Goal: Information Seeking & Learning: Find specific fact

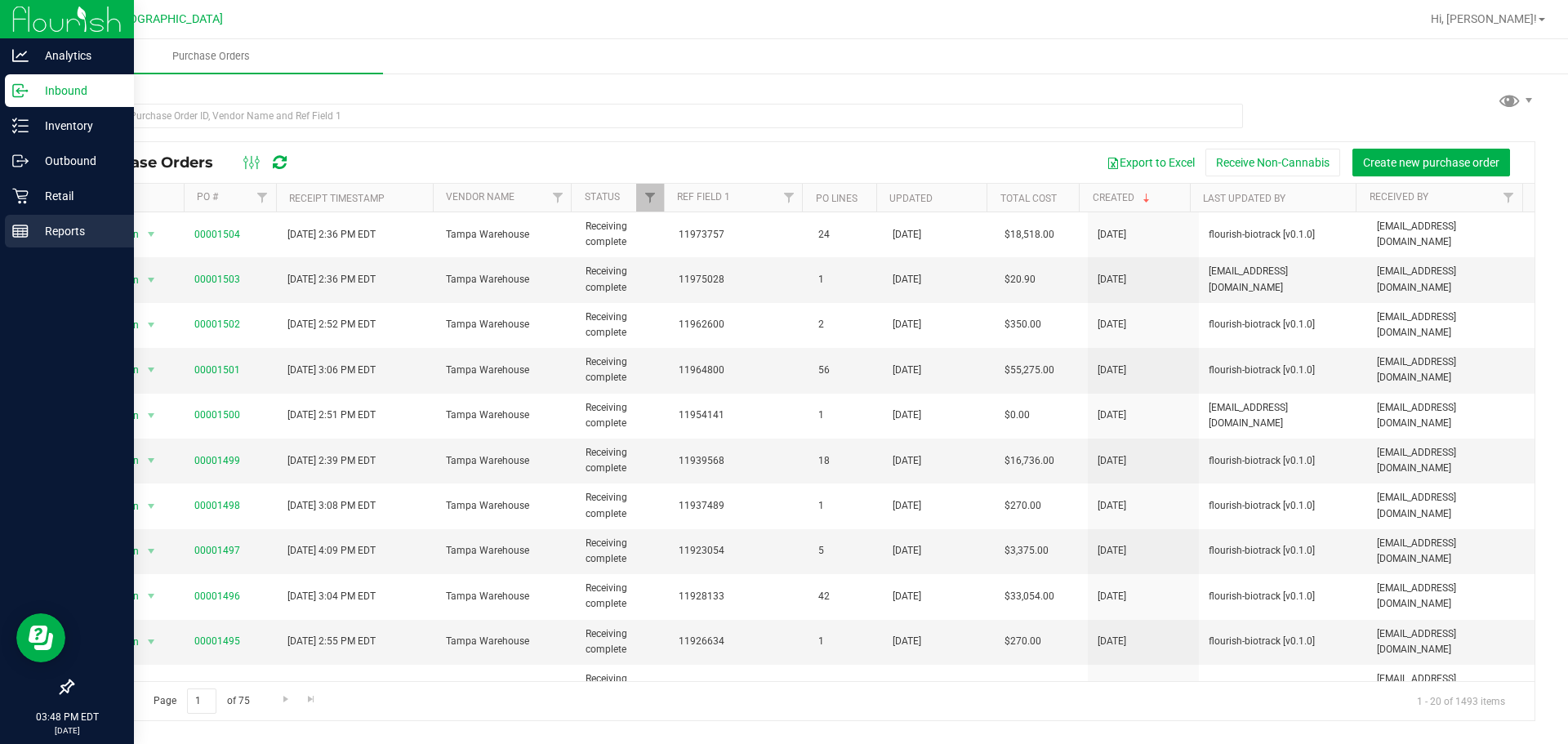
click at [28, 227] on rect at bounding box center [20, 231] width 15 height 12
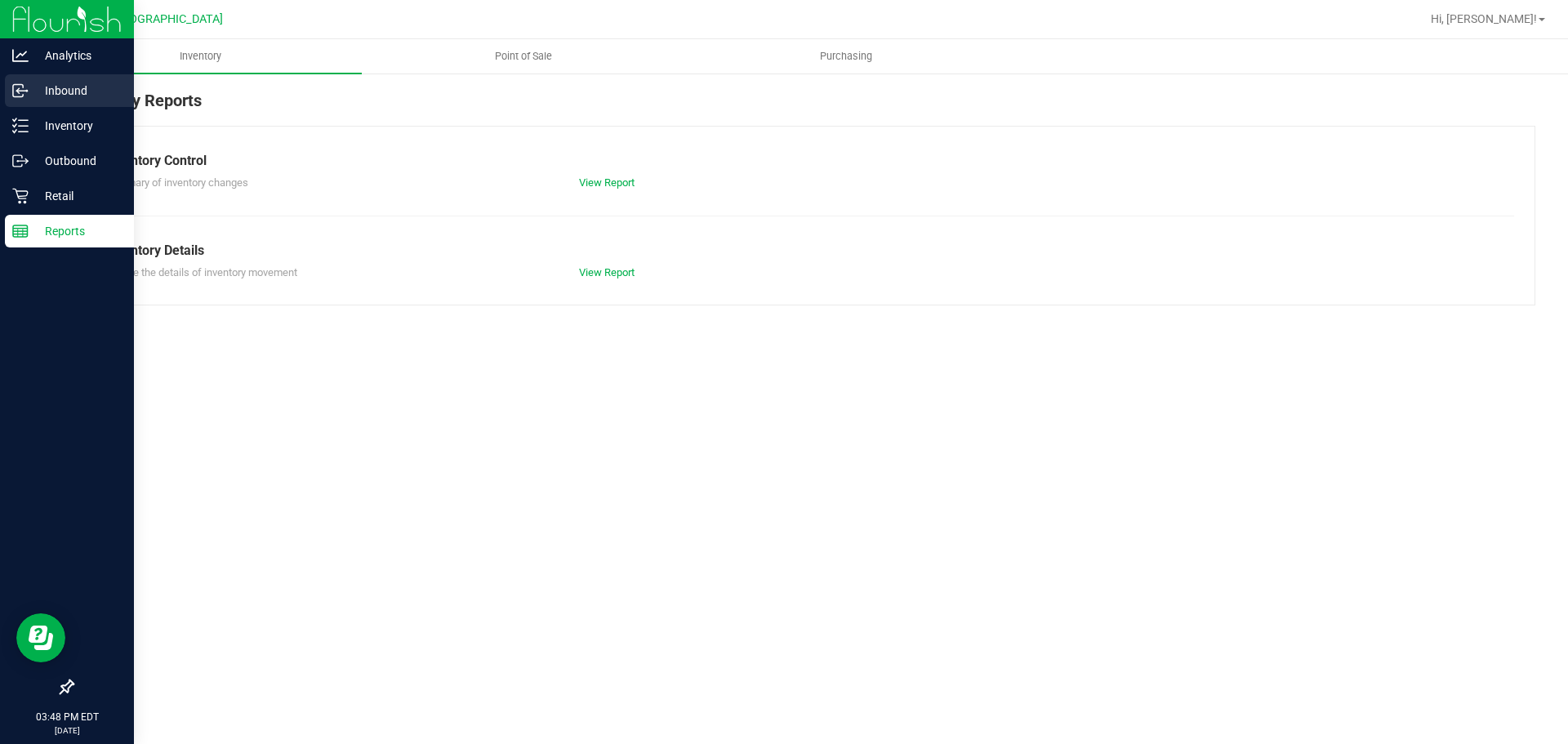
click at [64, 93] on p "Inbound" at bounding box center [78, 91] width 98 height 20
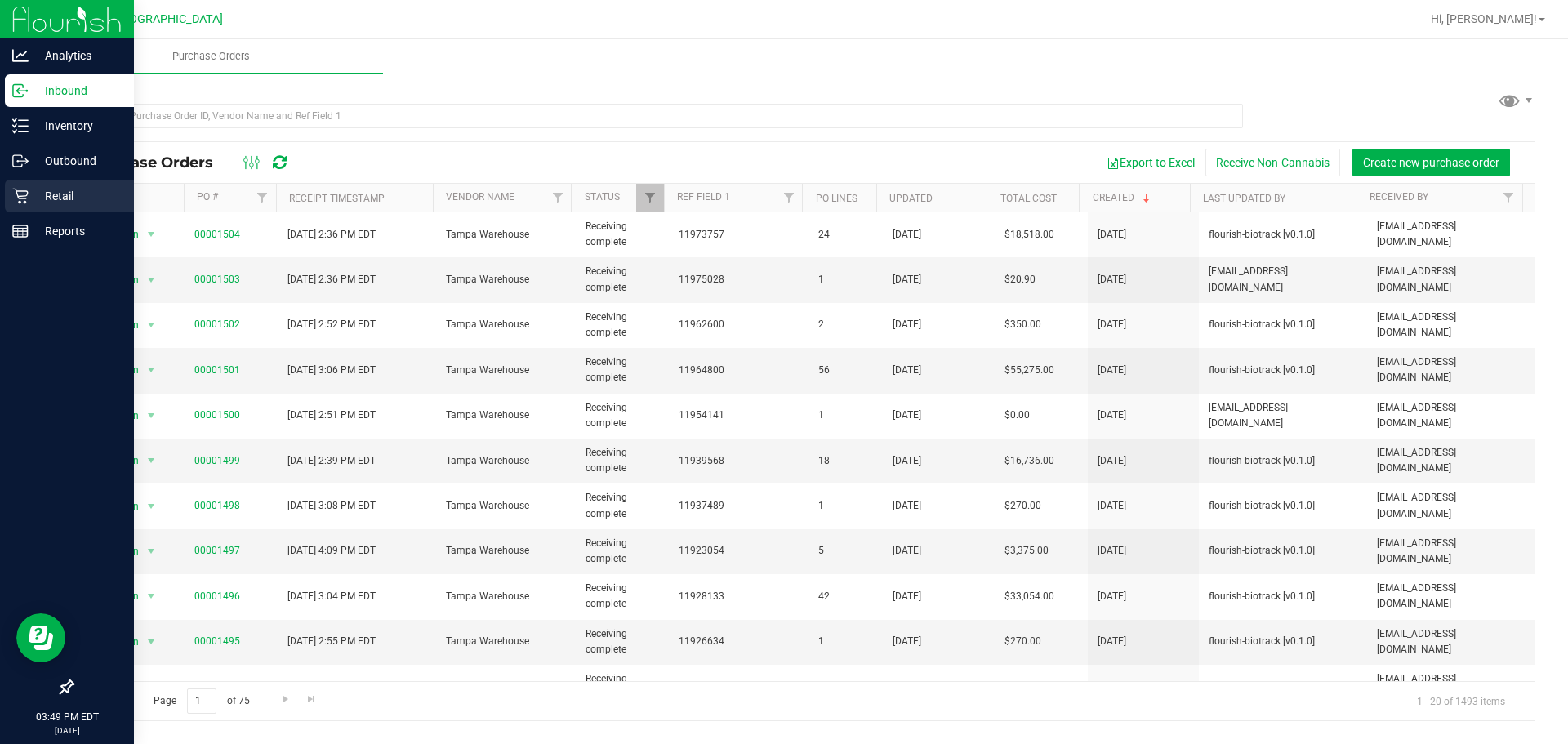
click at [29, 184] on div "Retail" at bounding box center [69, 196] width 129 height 33
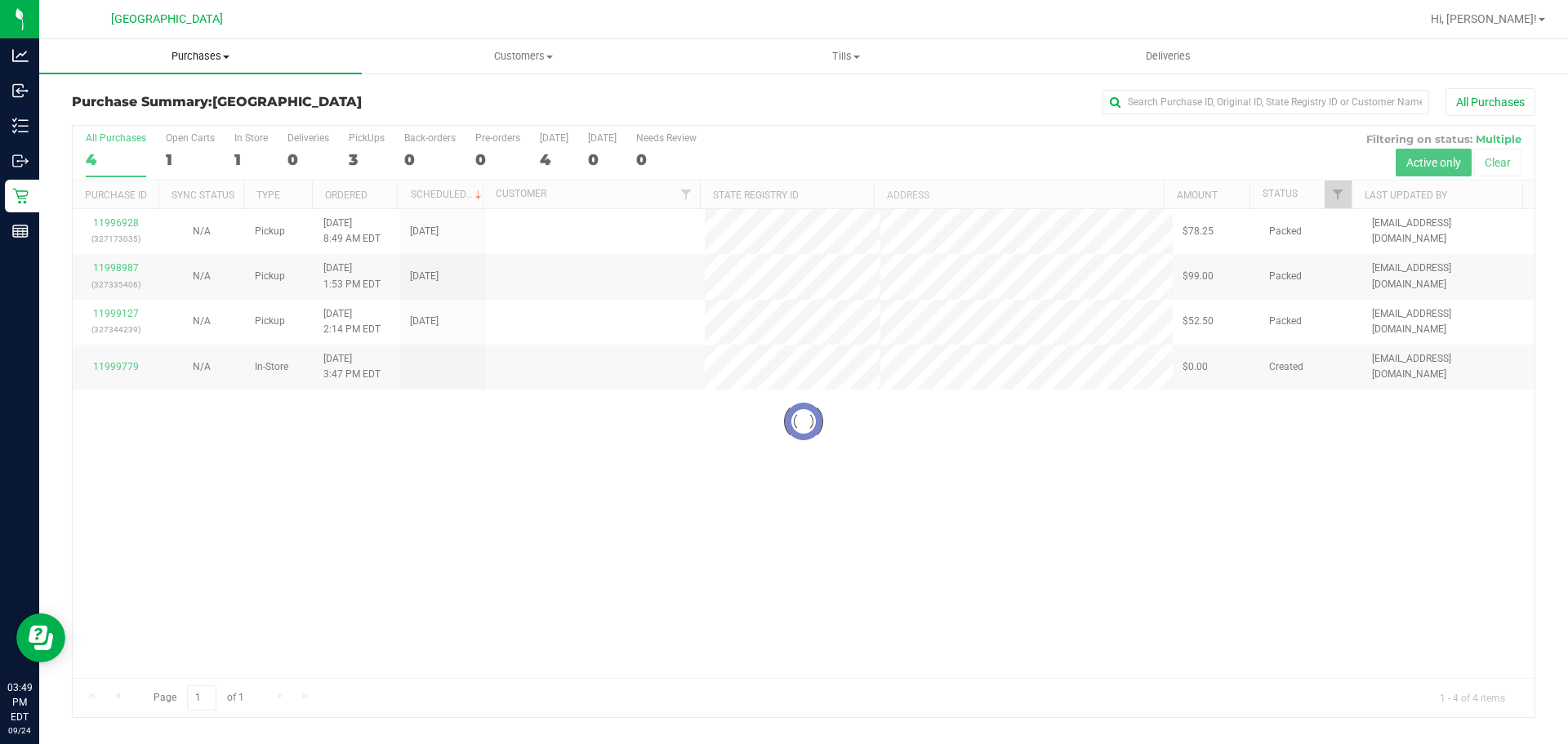
click at [210, 50] on span "Purchases" at bounding box center [200, 56] width 323 height 14
click at [83, 120] on span "Fulfillment" at bounding box center [90, 118] width 102 height 14
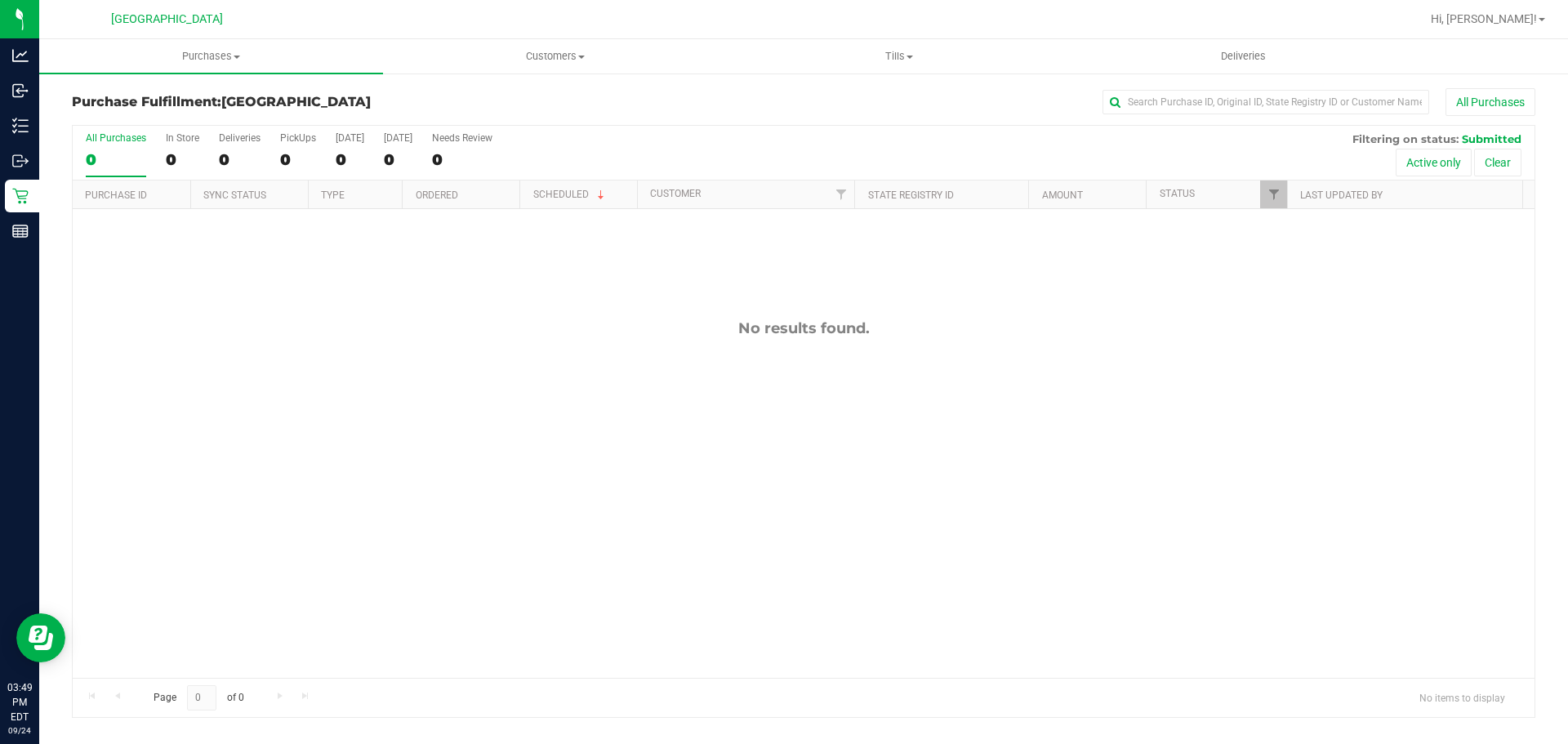
click at [863, 269] on div "No results found." at bounding box center [803, 498] width 1462 height 579
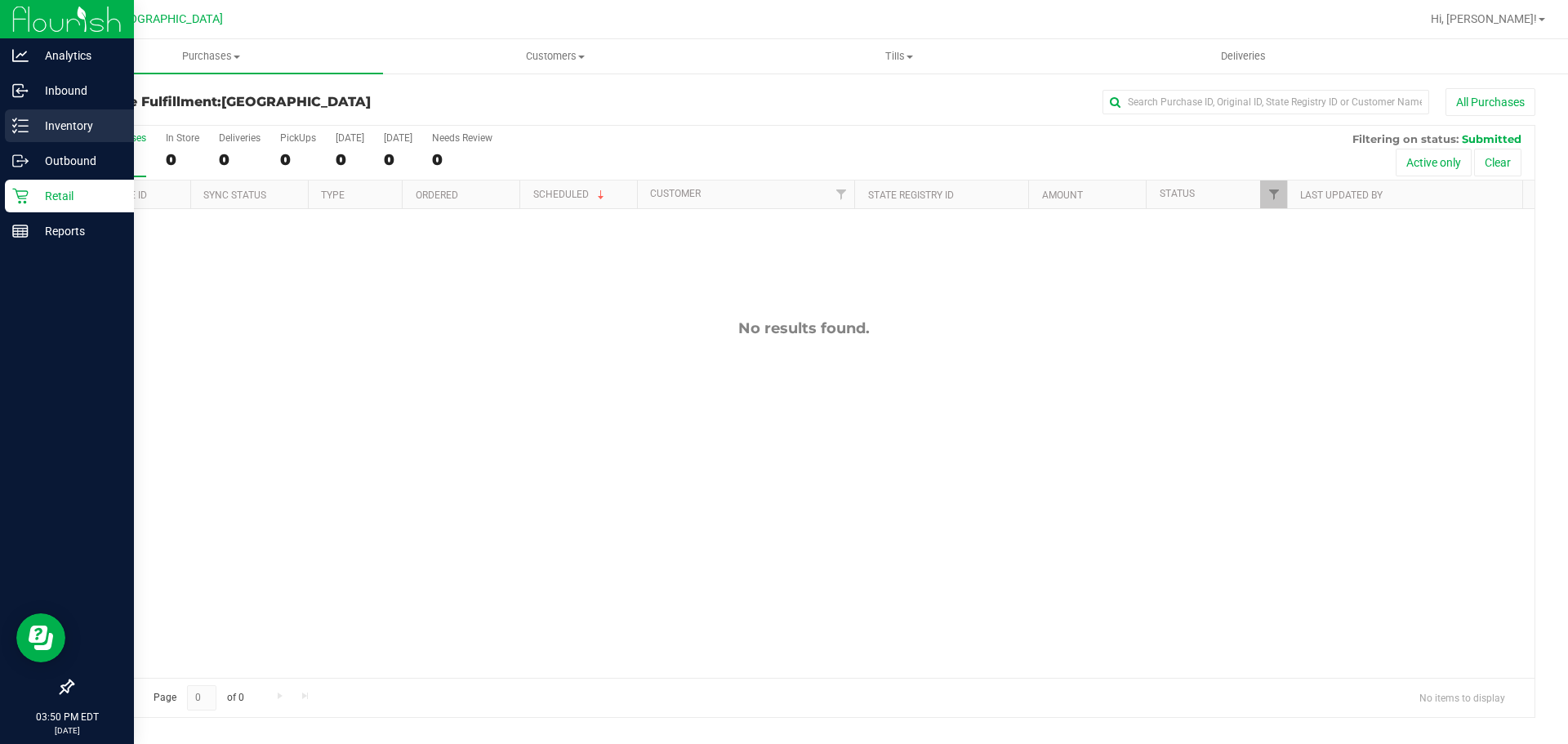
click at [27, 128] on icon at bounding box center [21, 126] width 16 height 16
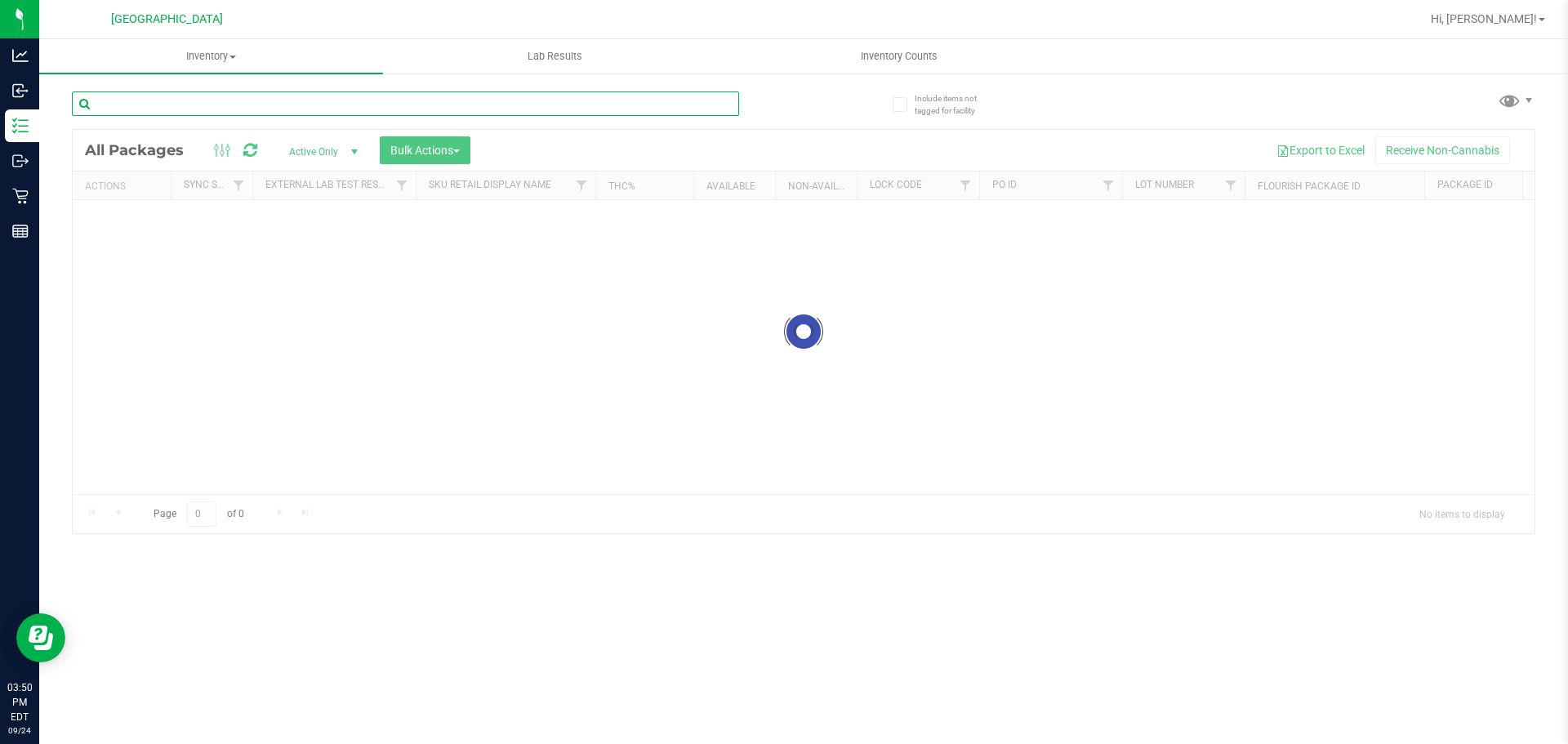
click at [509, 109] on input "text" at bounding box center [405, 103] width 667 height 24
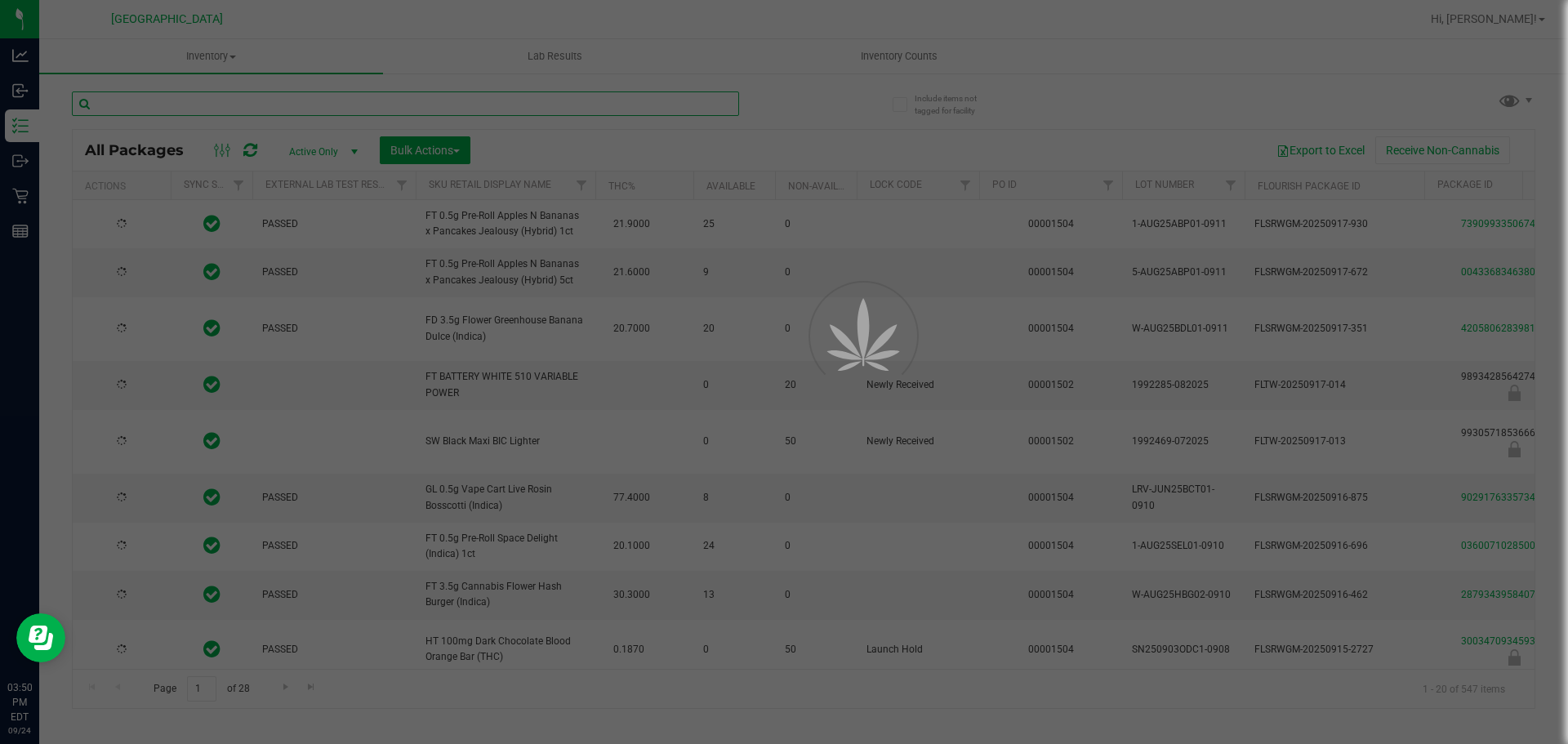
type input "T"
type input "2026-03-16"
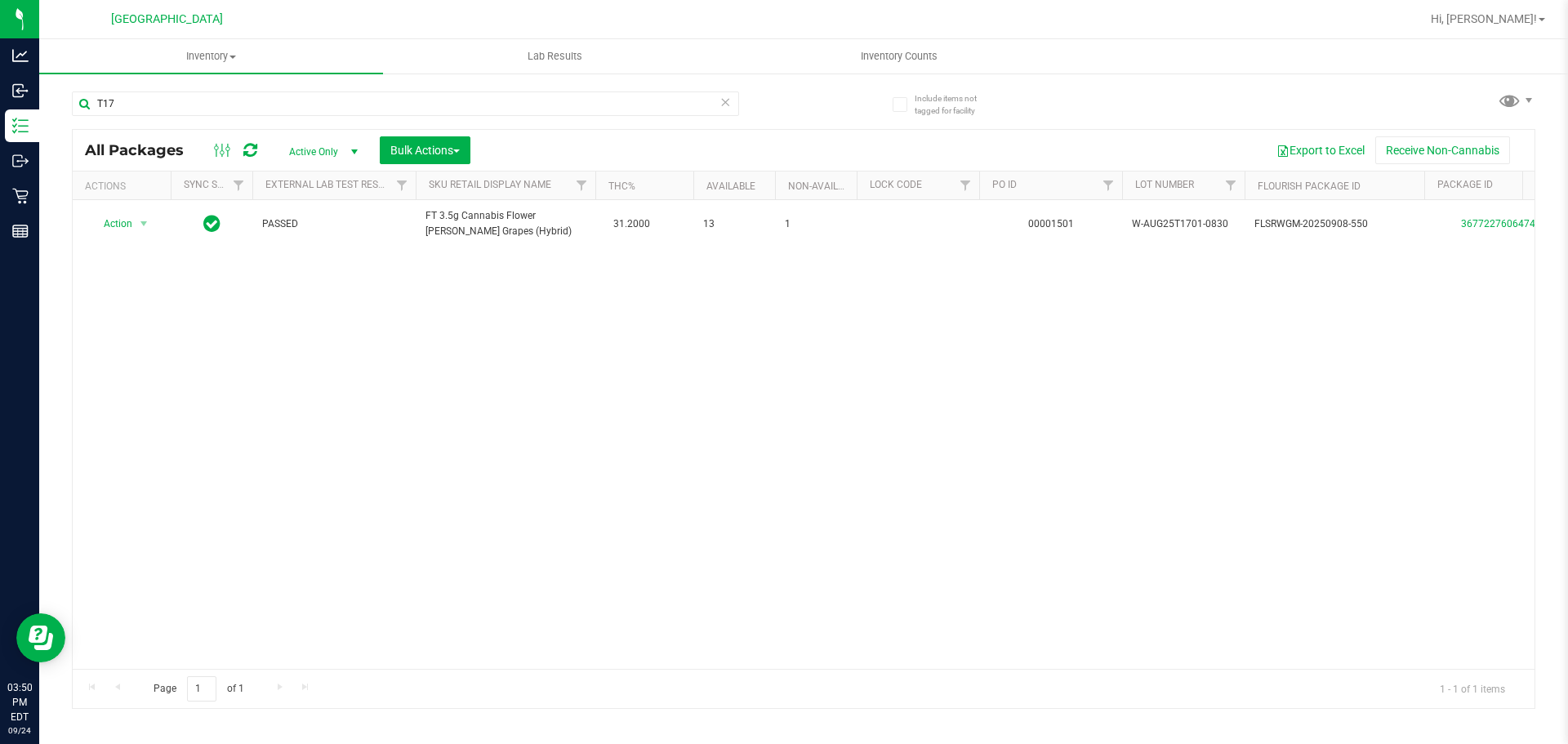
click at [410, 311] on div "Action Action Adjust qty Create package Edit attributes Global inventory Locate…" at bounding box center [803, 434] width 1462 height 469
click at [208, 105] on input "T17" at bounding box center [405, 103] width 667 height 24
type input "T"
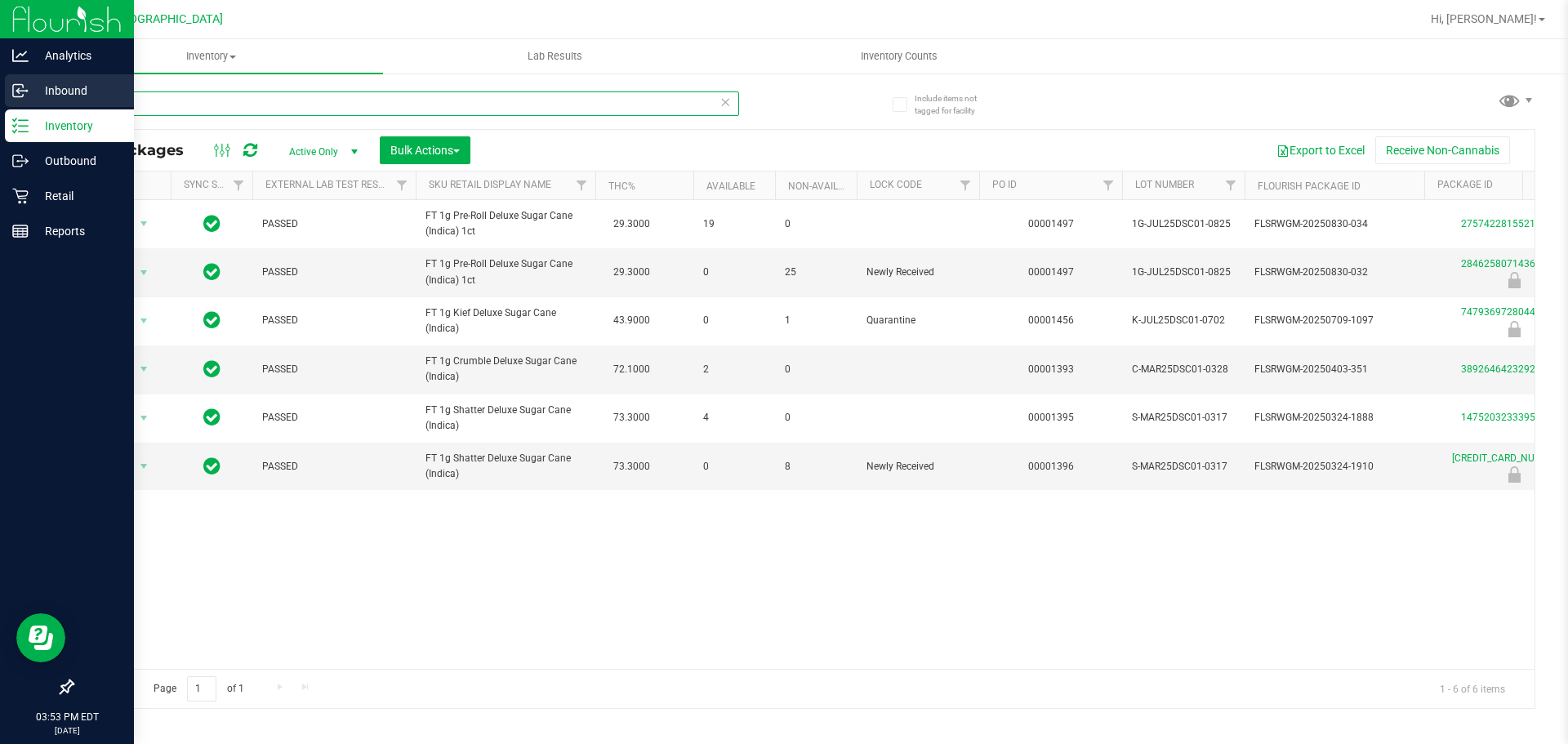
type input "dsc"
click at [88, 92] on p "Inbound" at bounding box center [78, 91] width 98 height 20
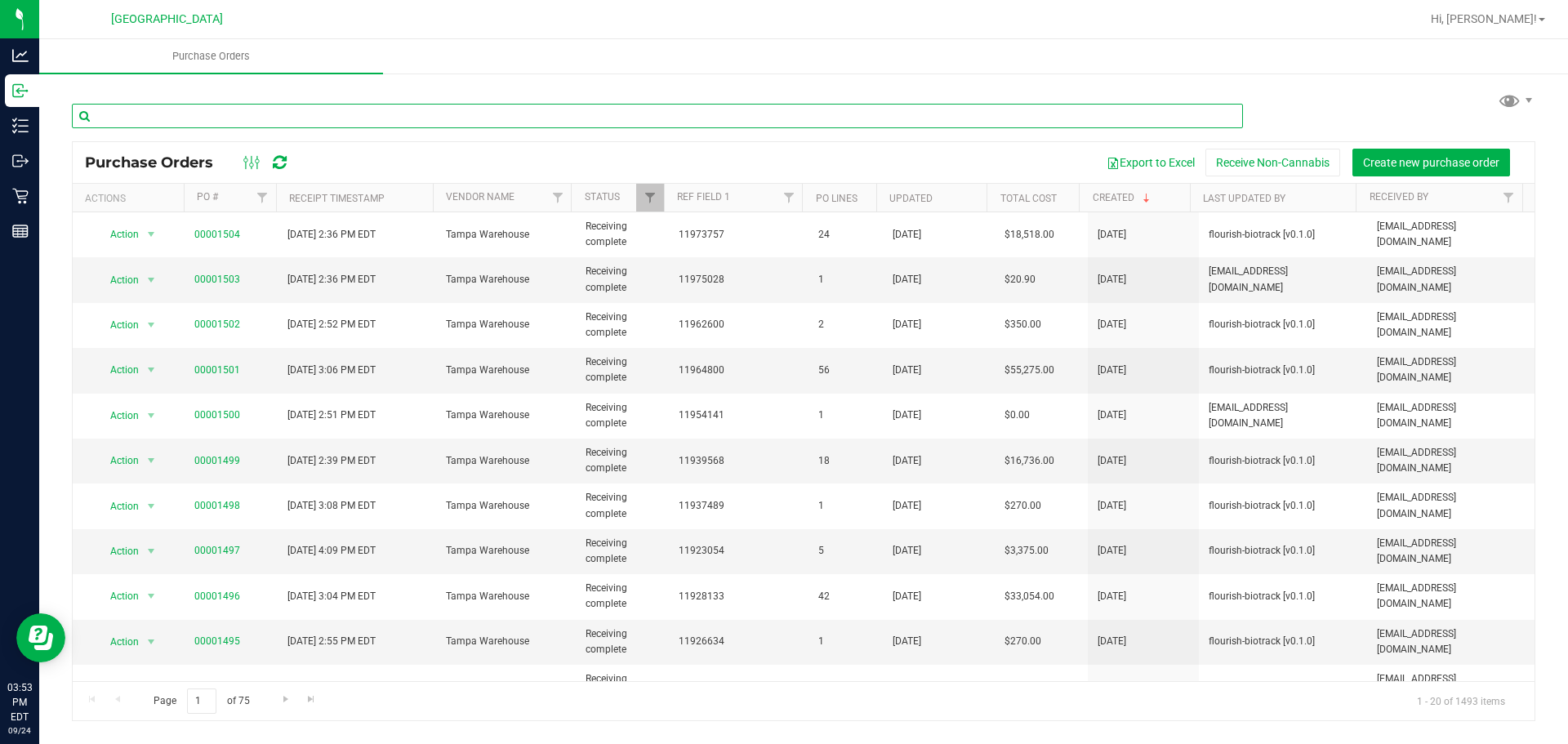
click at [558, 103] on input "text" at bounding box center [657, 115] width 1171 height 24
click at [365, 91] on div at bounding box center [803, 115] width 1464 height 53
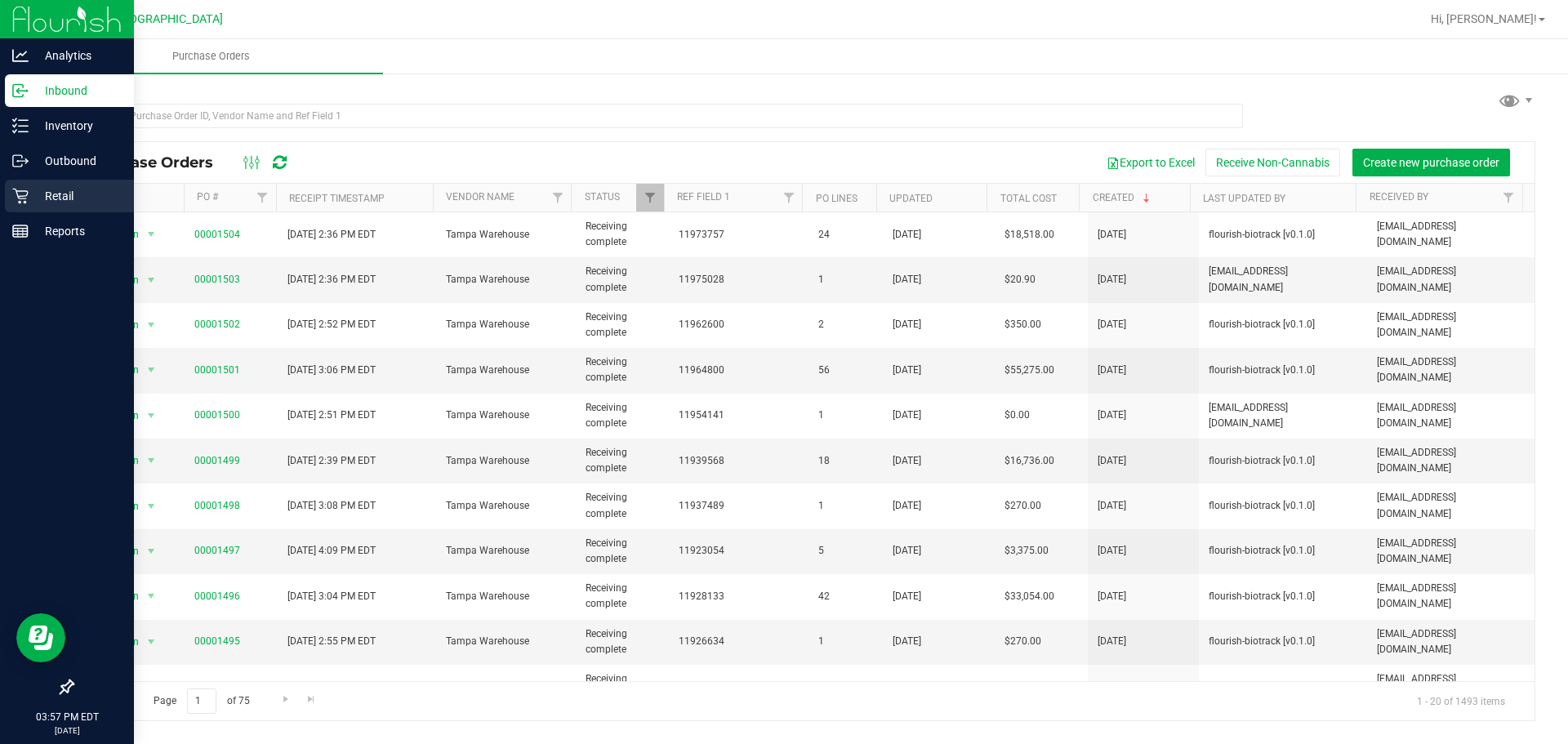
click at [21, 190] on icon at bounding box center [21, 196] width 16 height 16
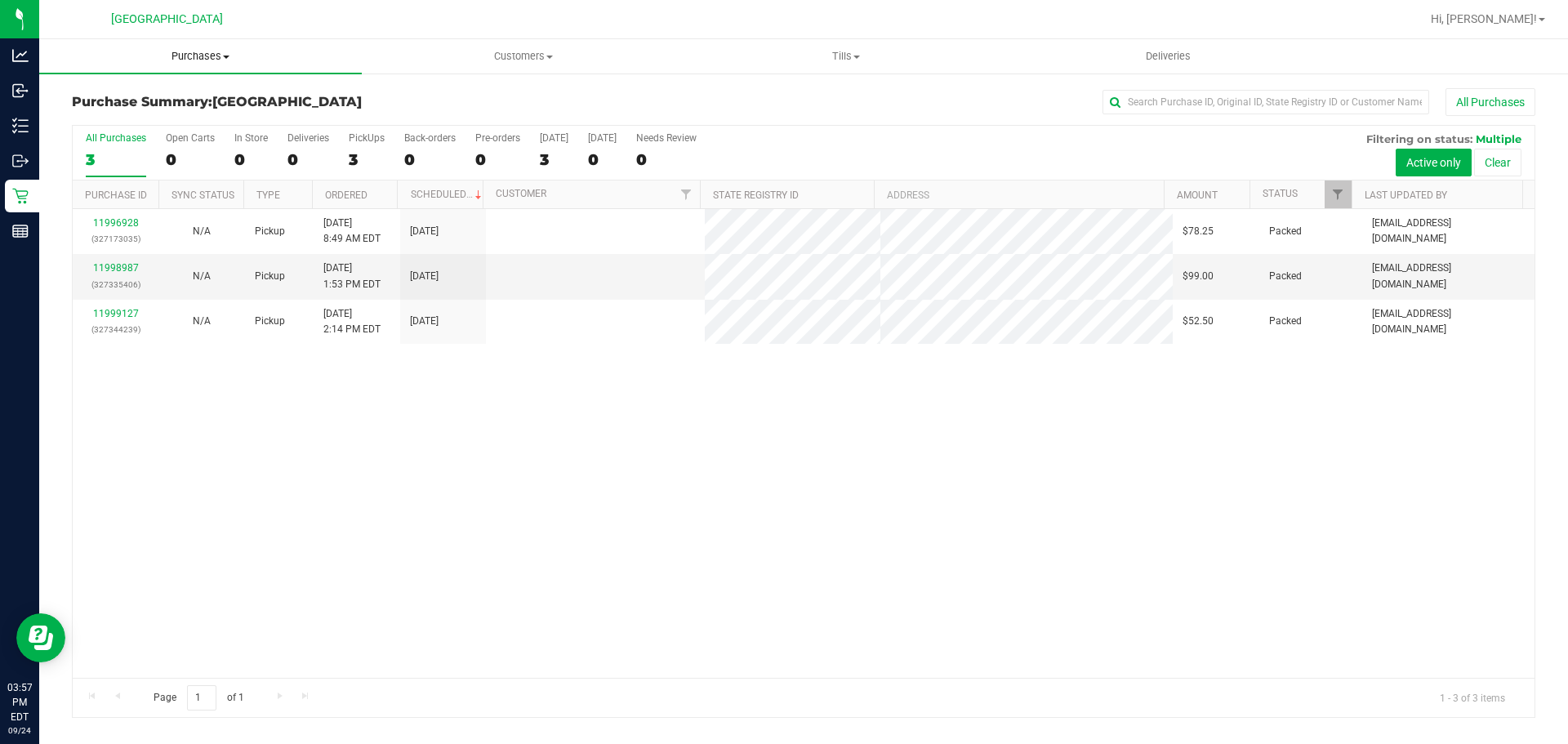
click at [197, 69] on uib-tab-heading "Purchases Summary of purchases Fulfillment All purchases" at bounding box center [200, 56] width 323 height 34
click at [110, 123] on span "Fulfillment" at bounding box center [90, 118] width 102 height 14
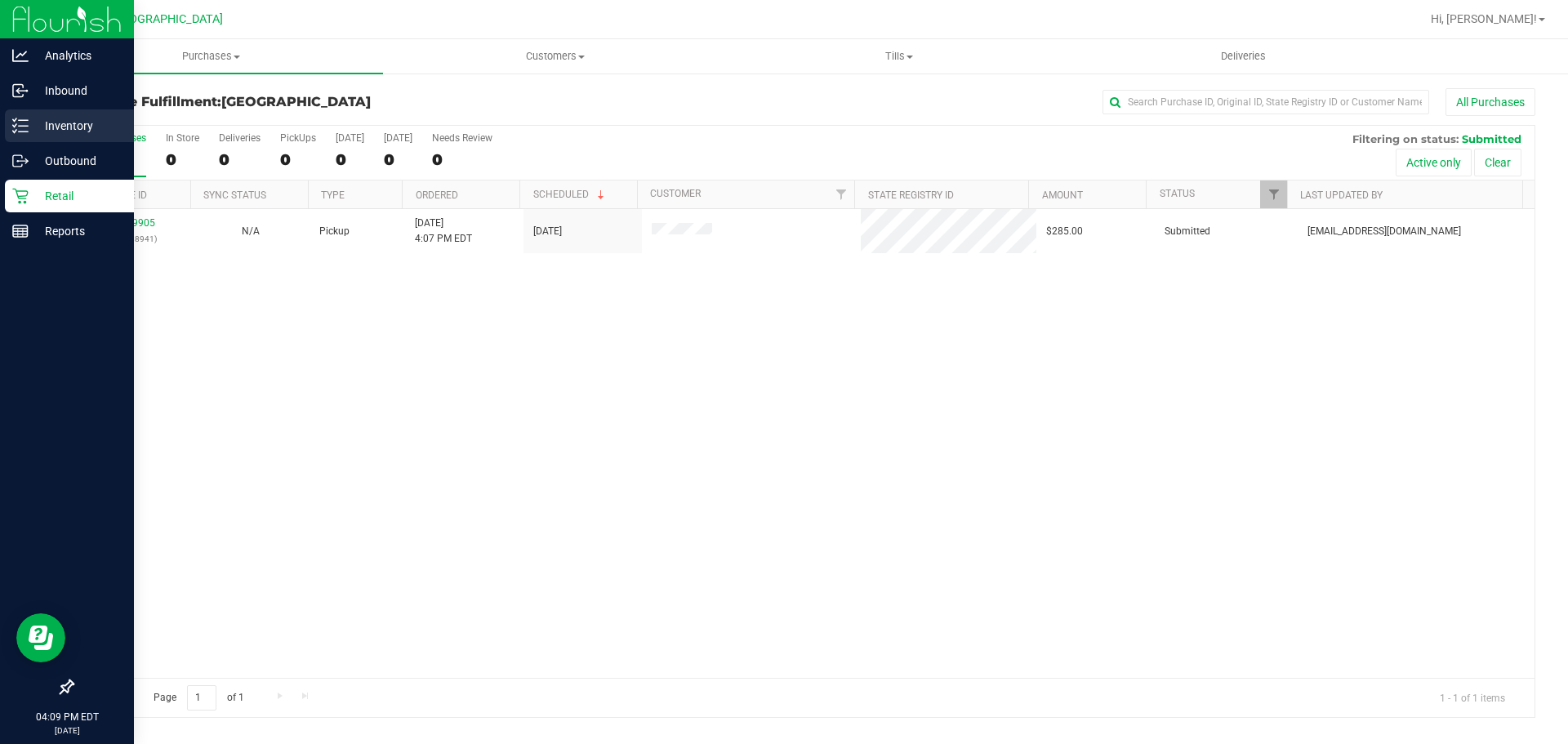
click at [39, 112] on div "Inventory" at bounding box center [69, 126] width 129 height 33
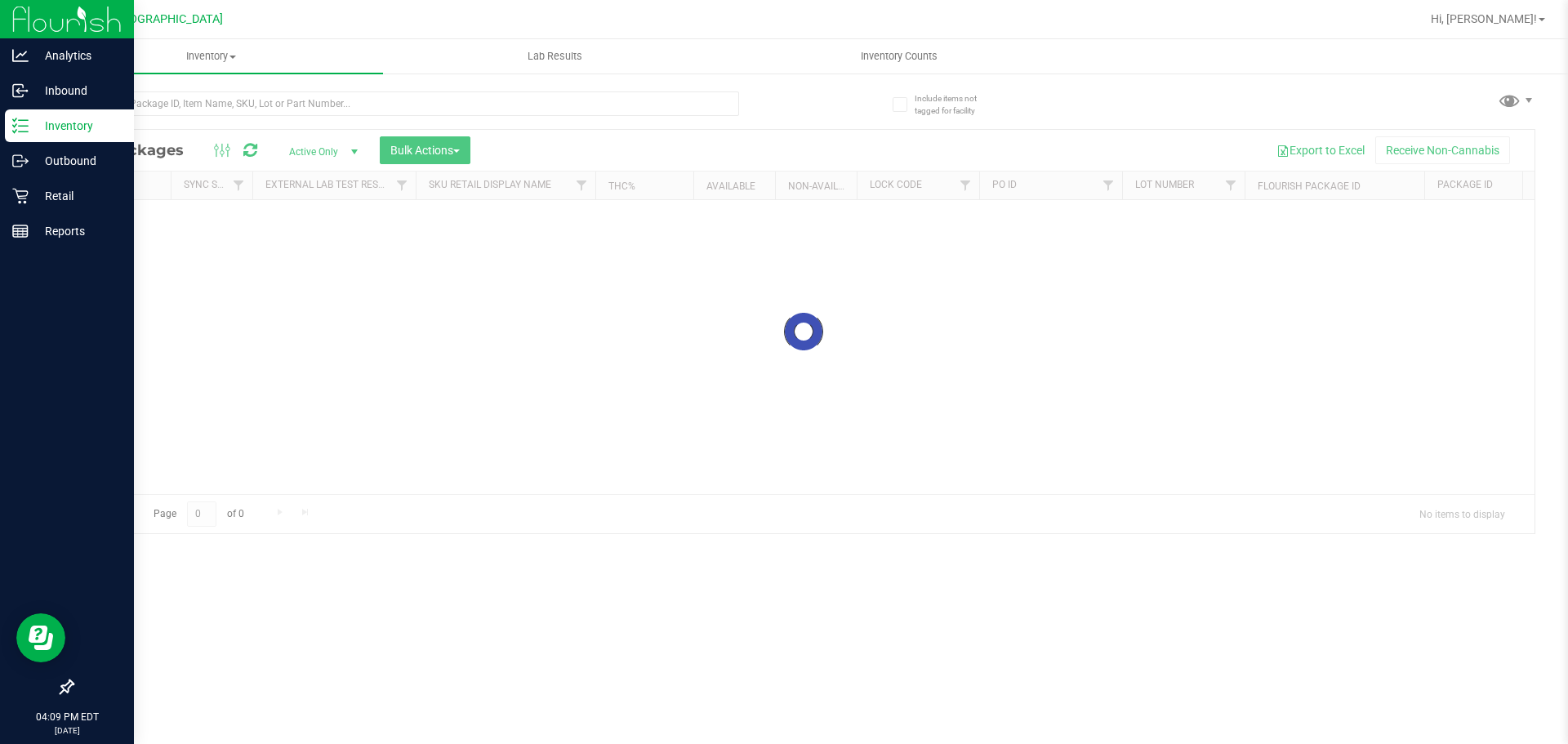
click at [303, 116] on div at bounding box center [405, 110] width 667 height 37
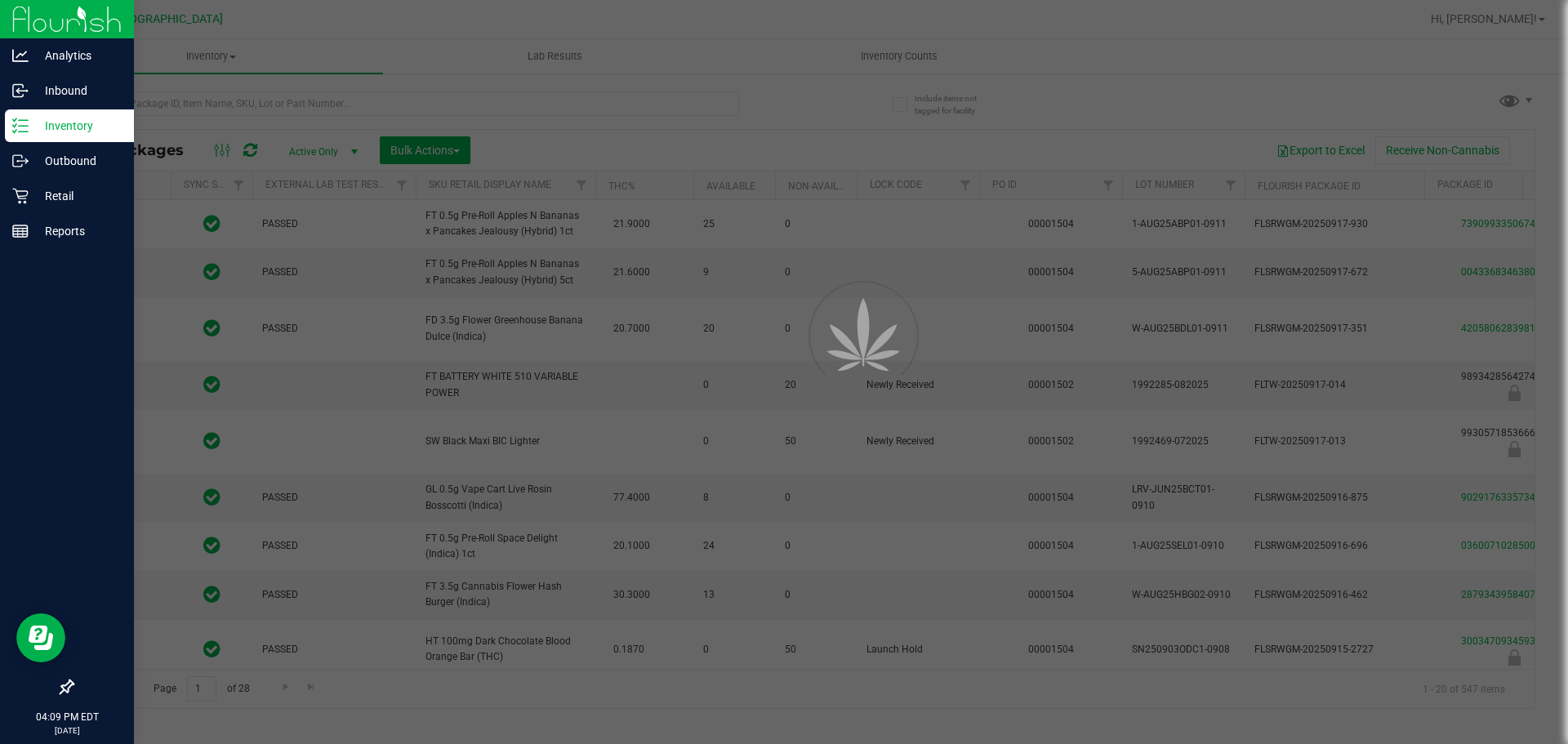
click at [302, 107] on div at bounding box center [784, 372] width 1568 height 744
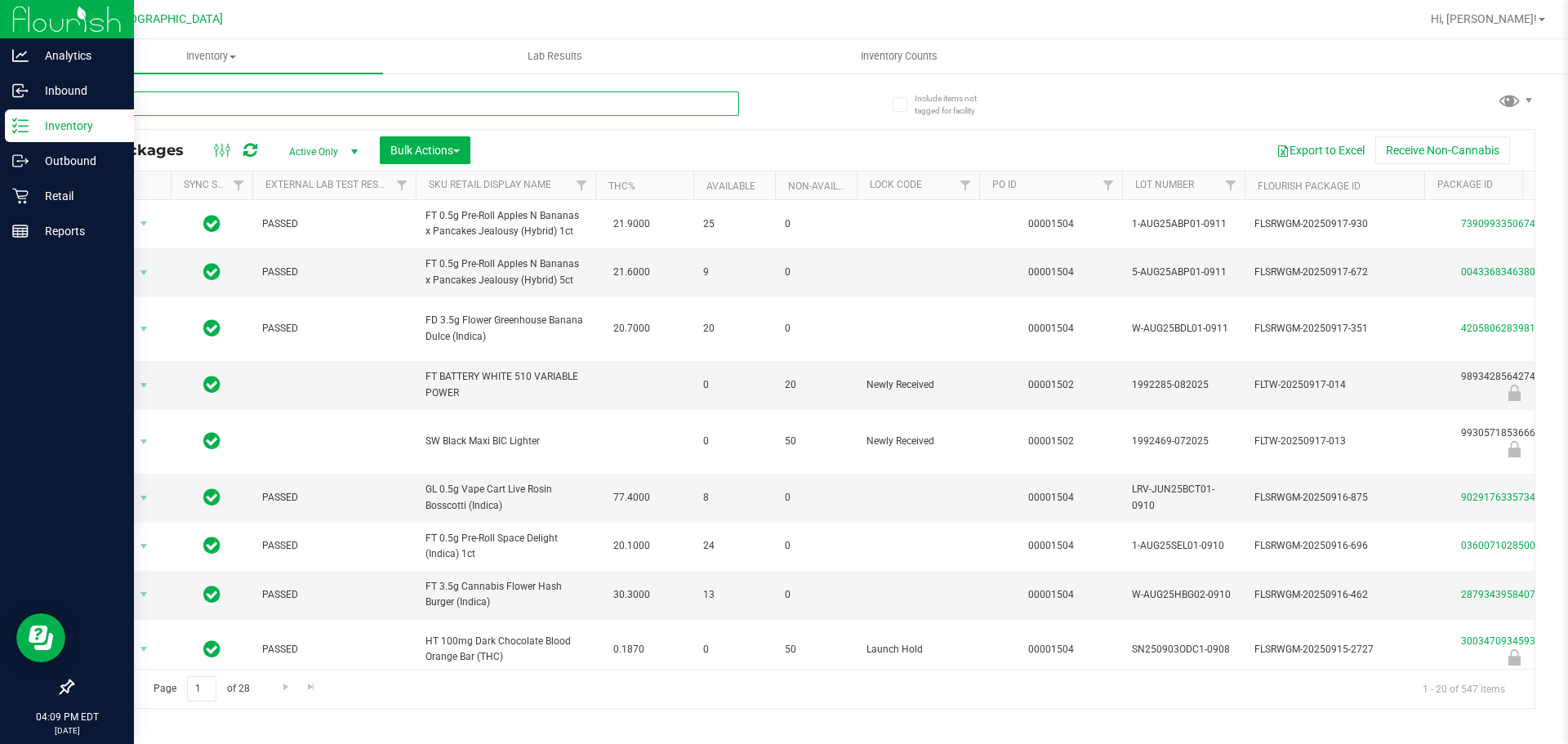
click at [302, 107] on input "text" at bounding box center [405, 103] width 667 height 24
type input "cbc"
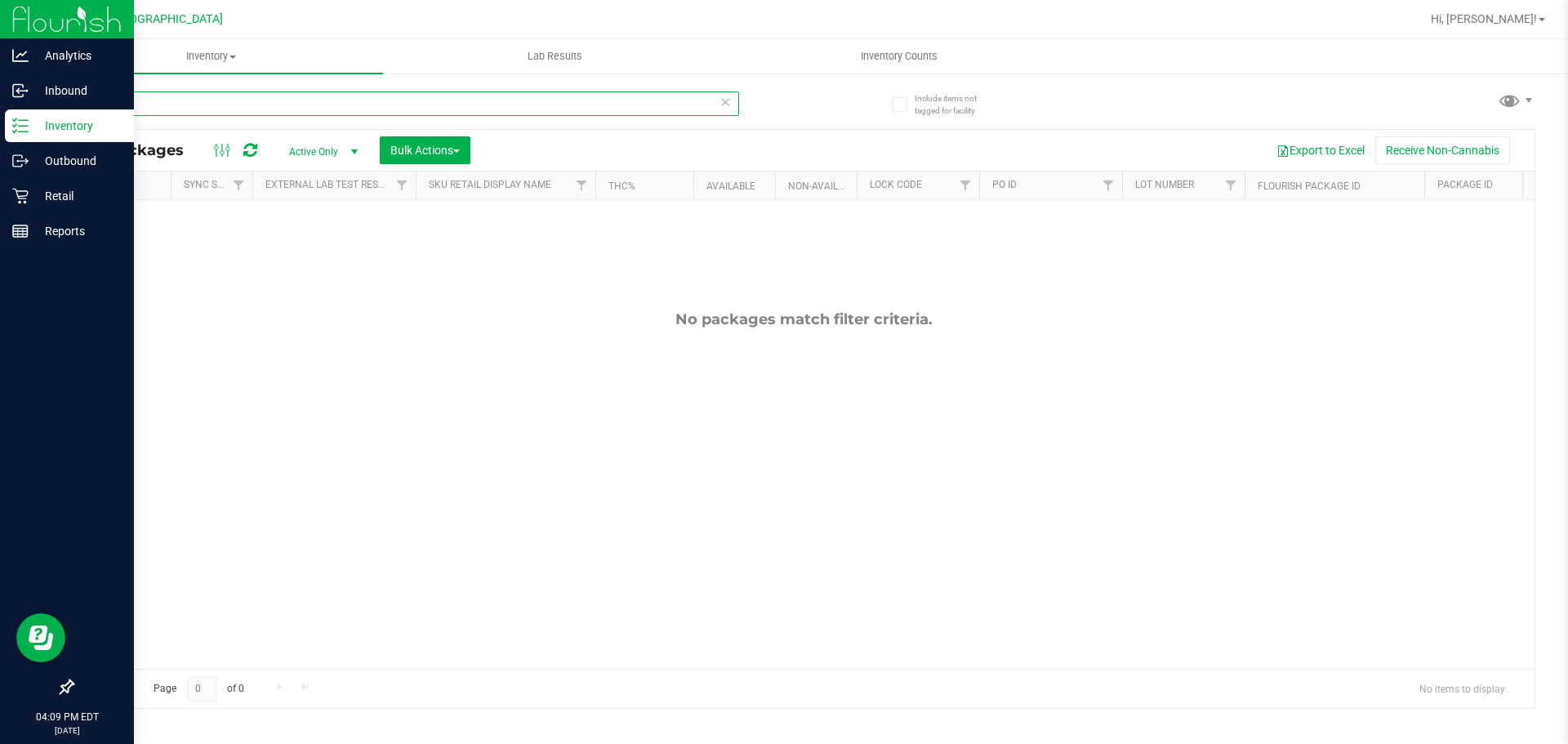
click at [302, 107] on input "cbc" at bounding box center [405, 103] width 667 height 24
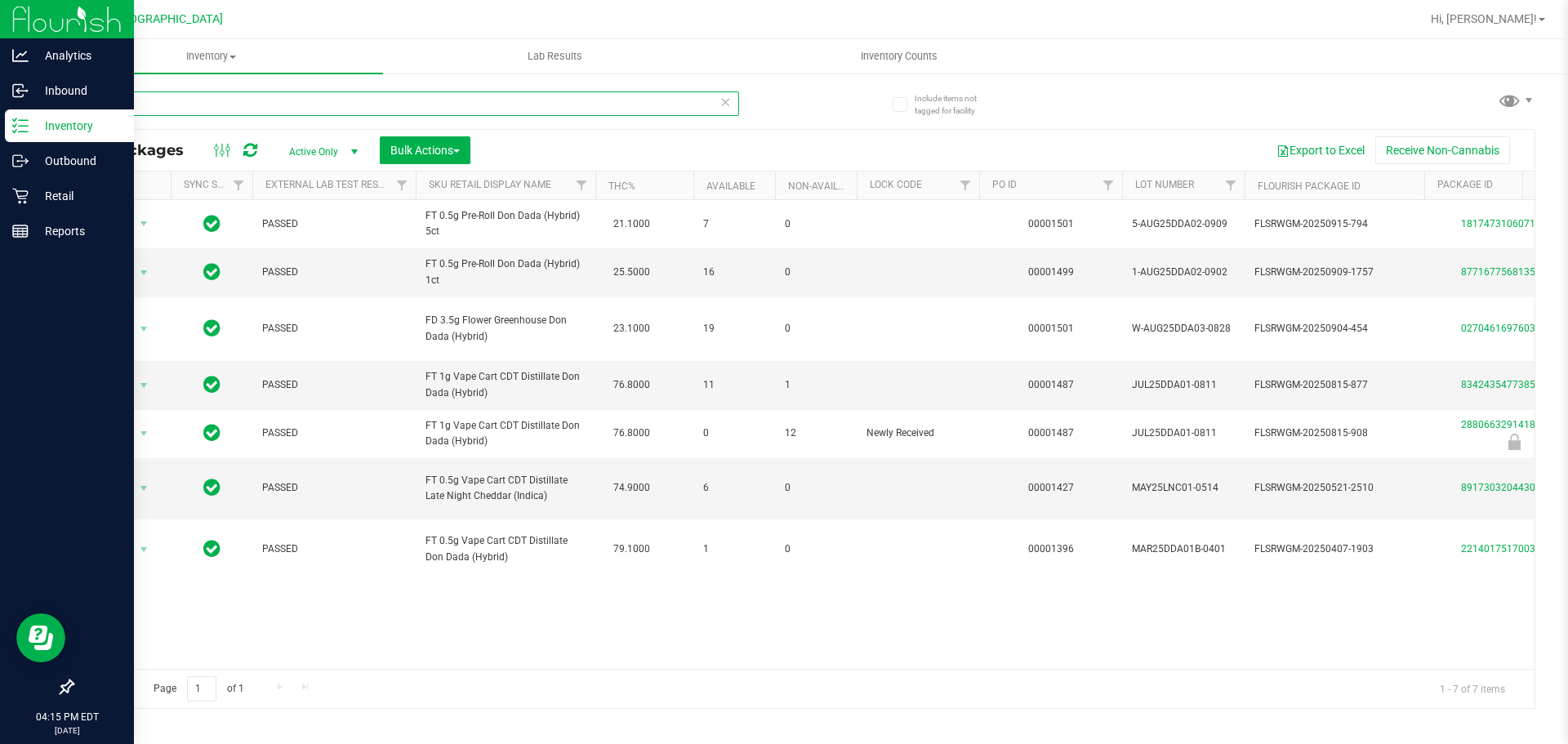
click at [314, 94] on input "DDA" at bounding box center [405, 103] width 667 height 24
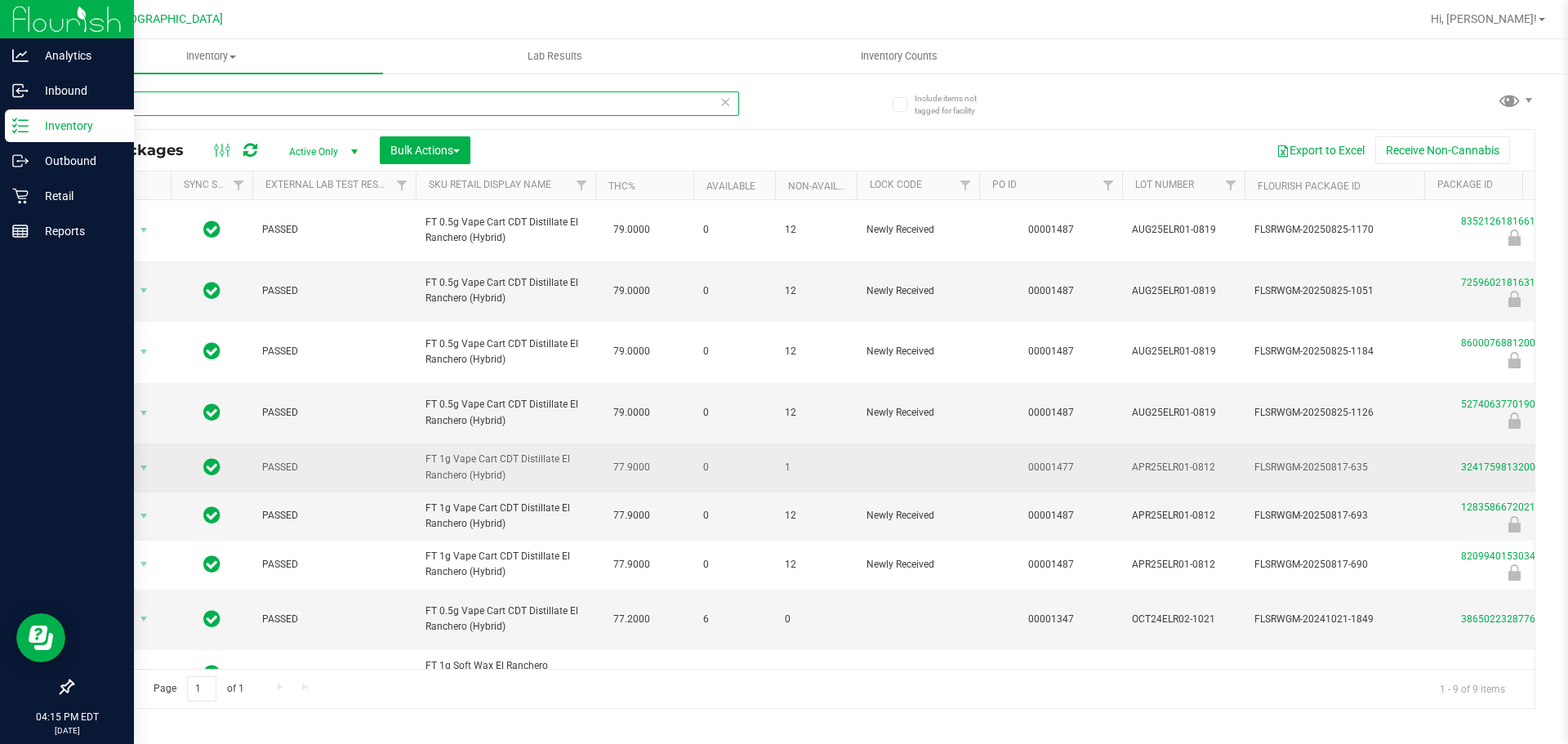
scroll to position [42, 0]
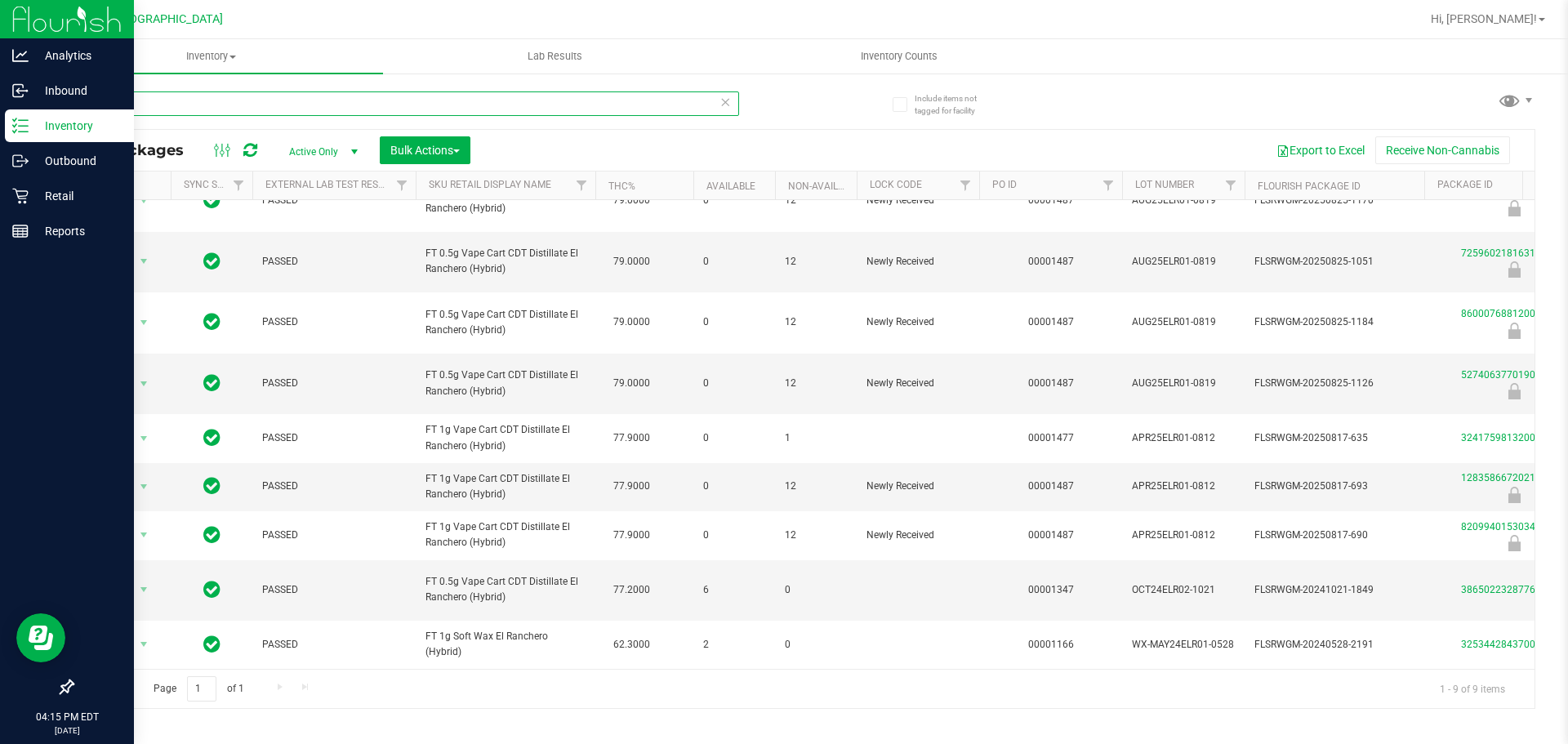
click at [245, 109] on input "ELR" at bounding box center [405, 103] width 667 height 24
type input "DDF"
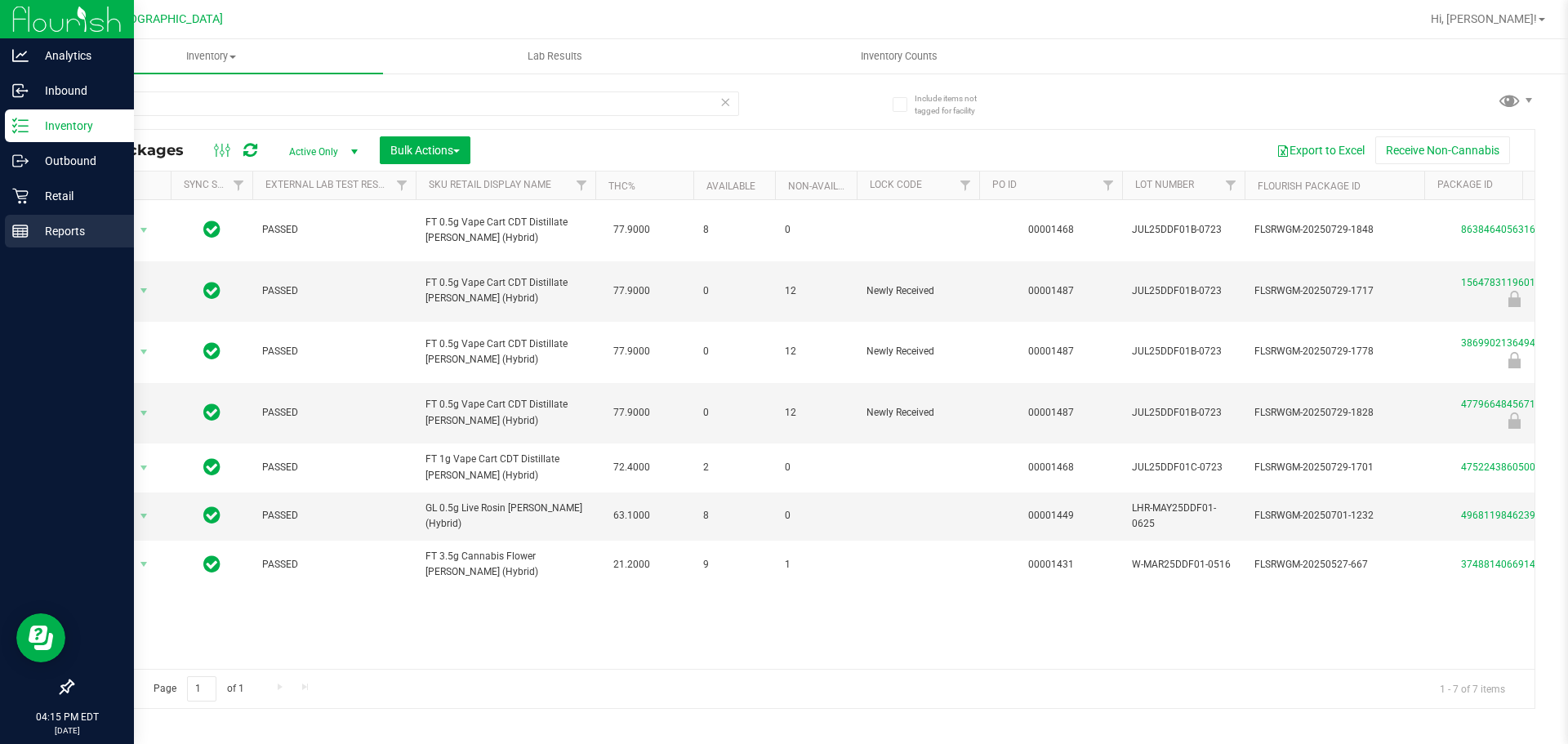
click at [3, 230] on link "Reports" at bounding box center [67, 232] width 134 height 35
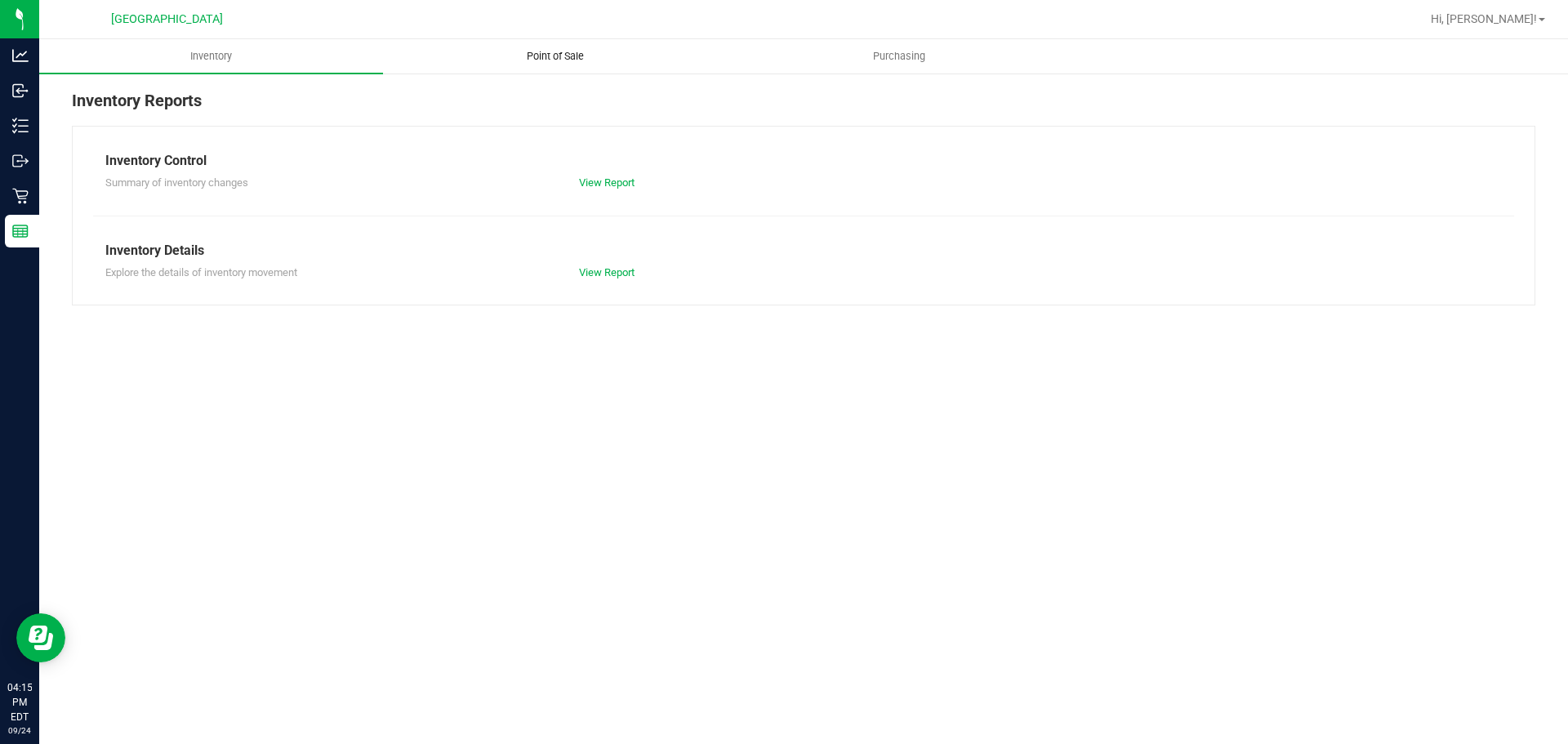
click at [615, 52] on uib-tab-heading "Point of Sale" at bounding box center [556, 56] width 343 height 33
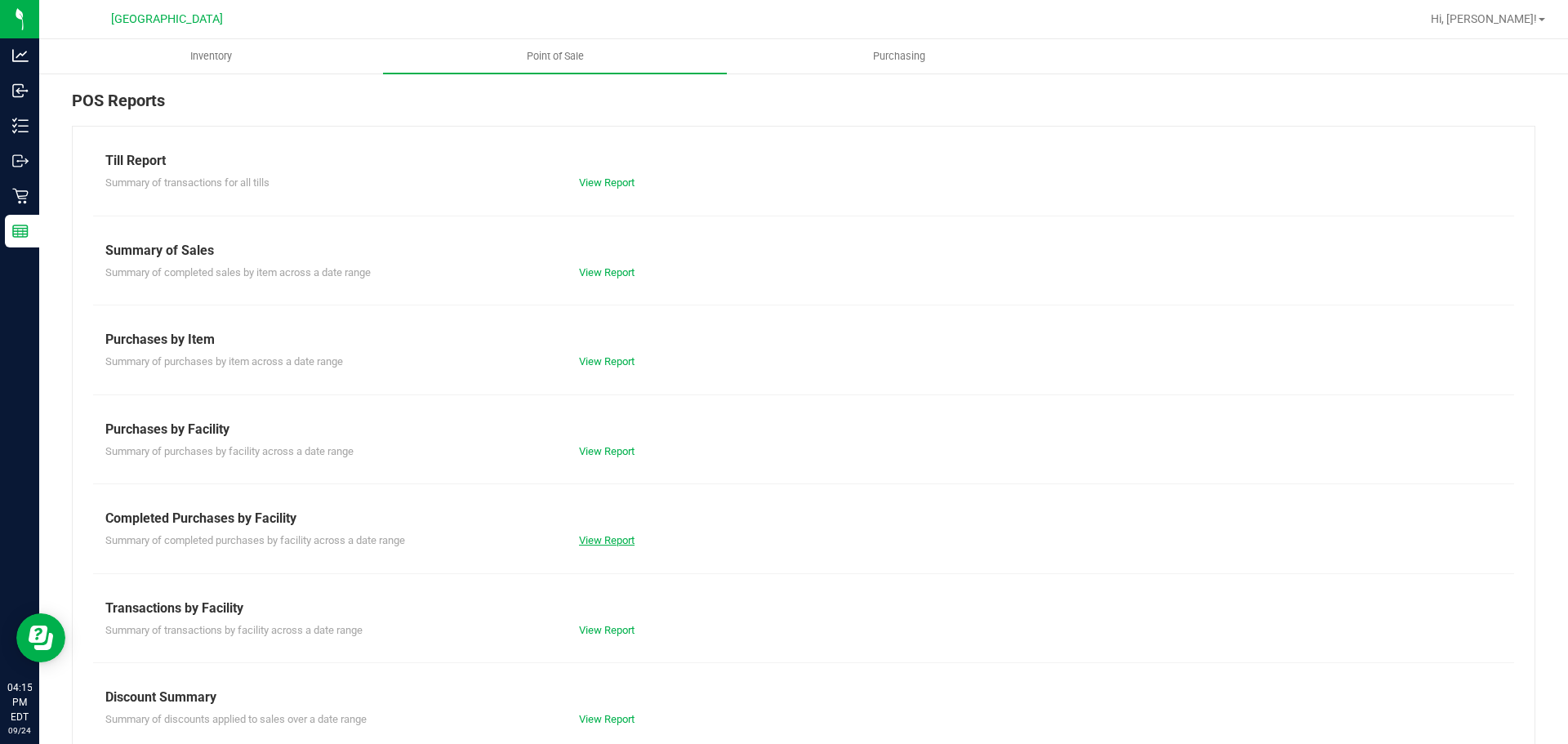
click at [606, 535] on link "View Report" at bounding box center [606, 540] width 55 height 13
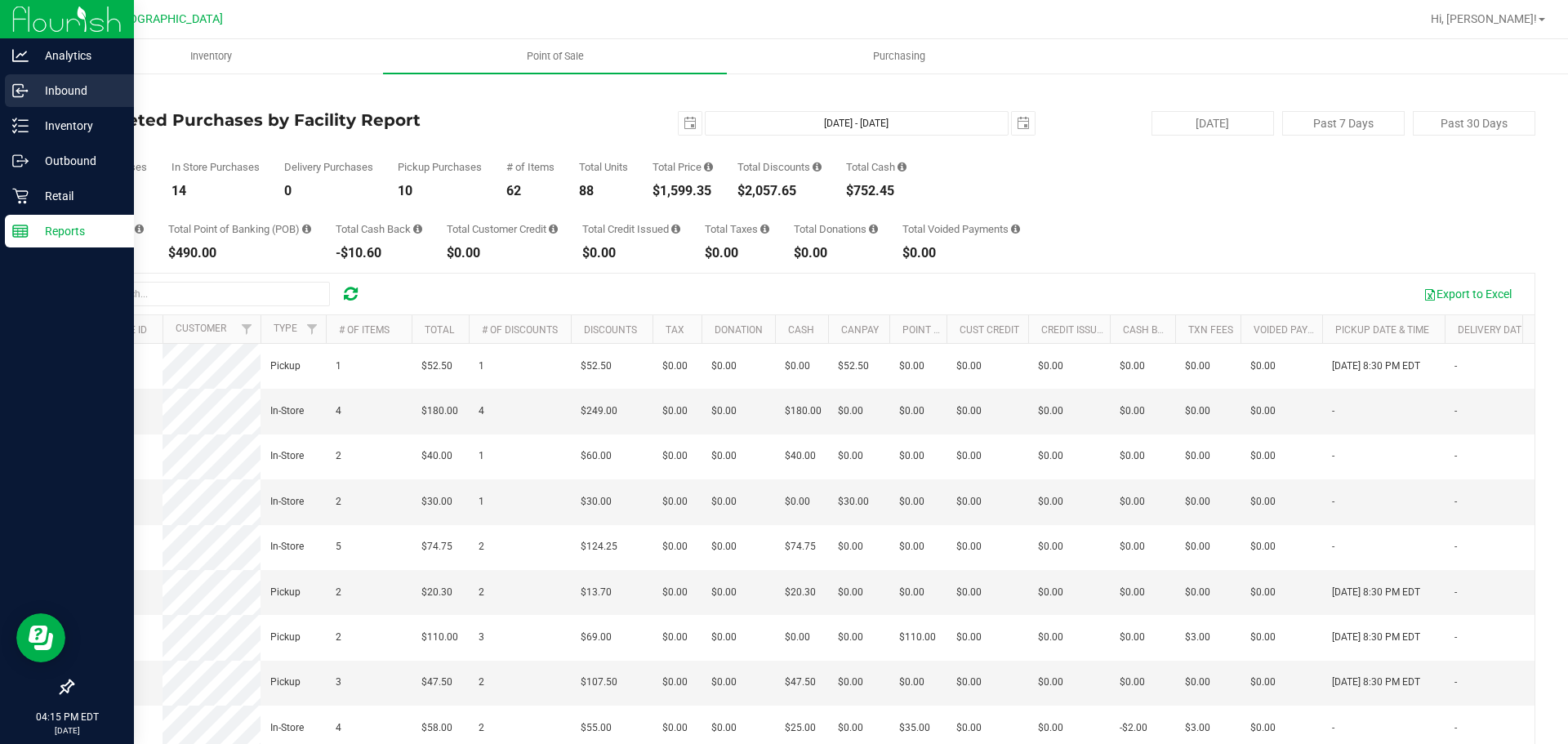
click at [23, 94] on icon at bounding box center [21, 91] width 16 height 16
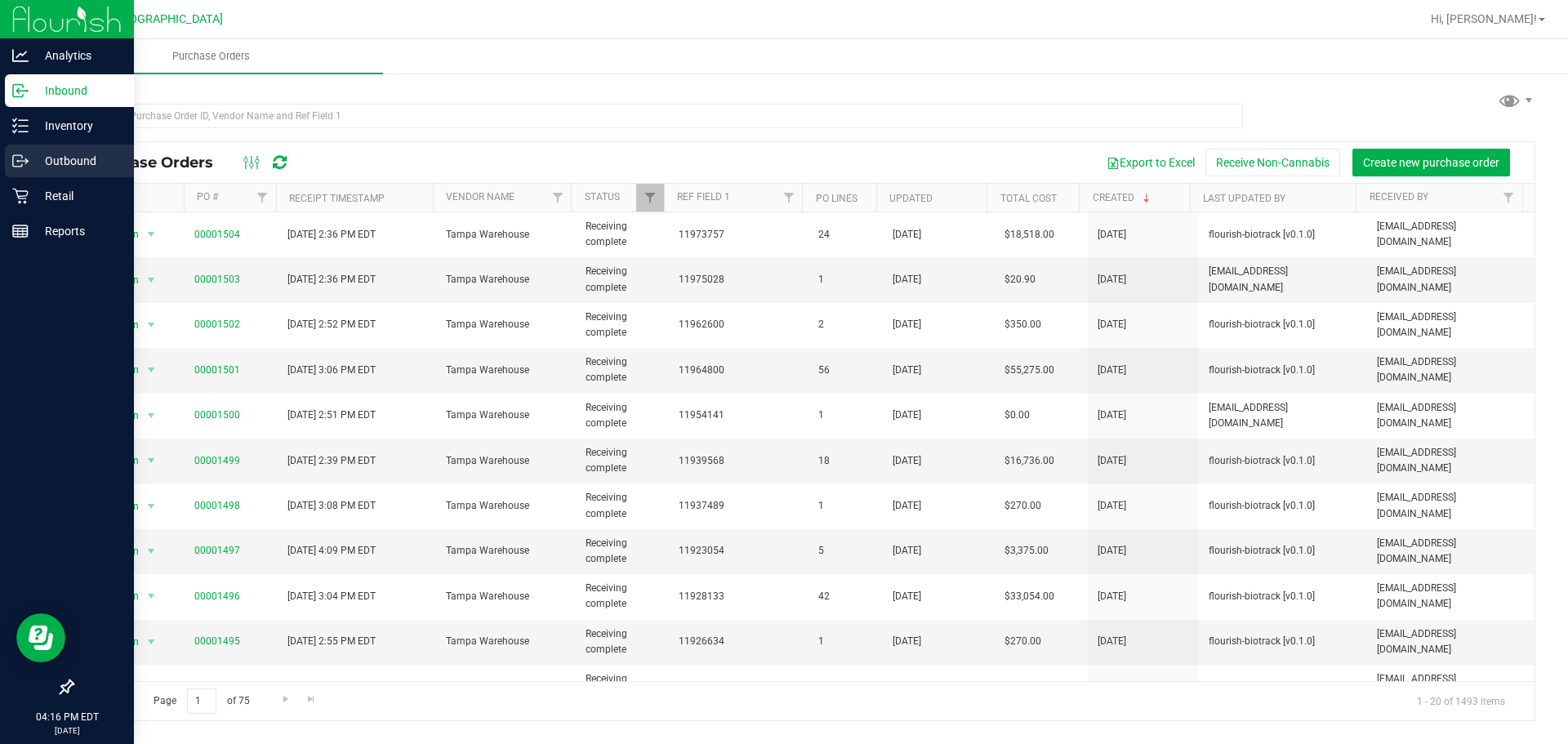
click at [1, 153] on link "Outbound" at bounding box center [67, 162] width 134 height 35
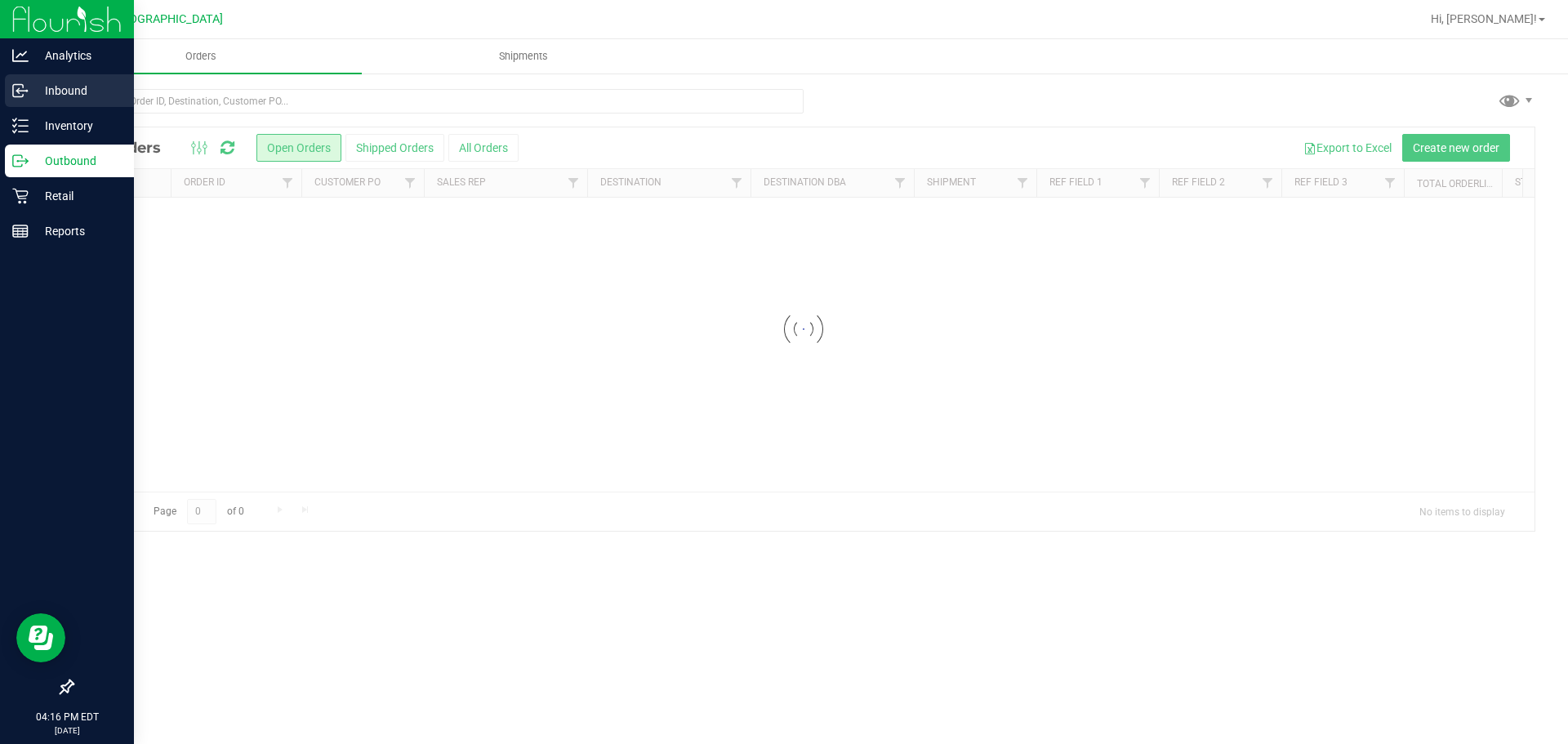
click at [50, 100] on p "Inbound" at bounding box center [78, 91] width 98 height 20
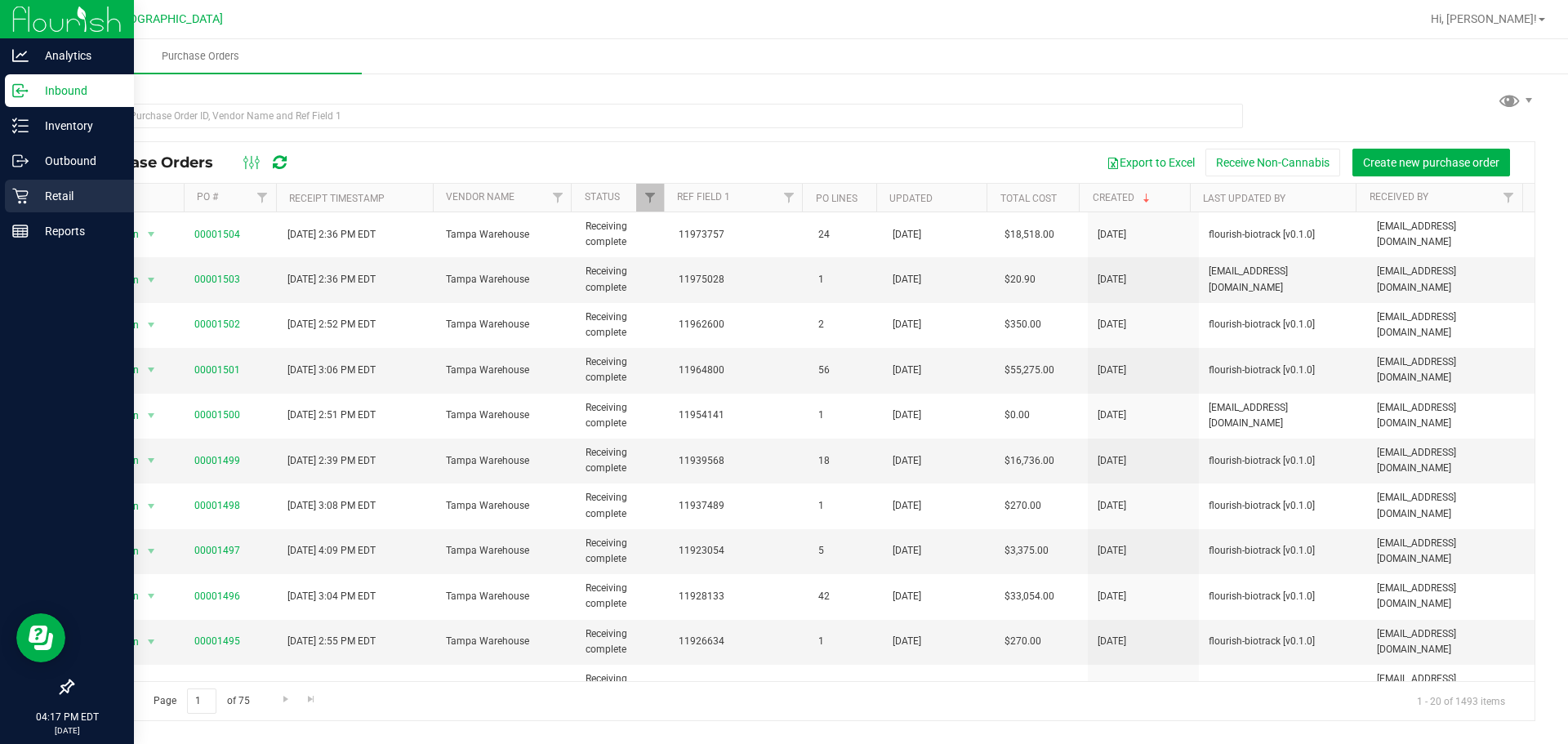
click at [40, 202] on p "Retail" at bounding box center [78, 196] width 98 height 20
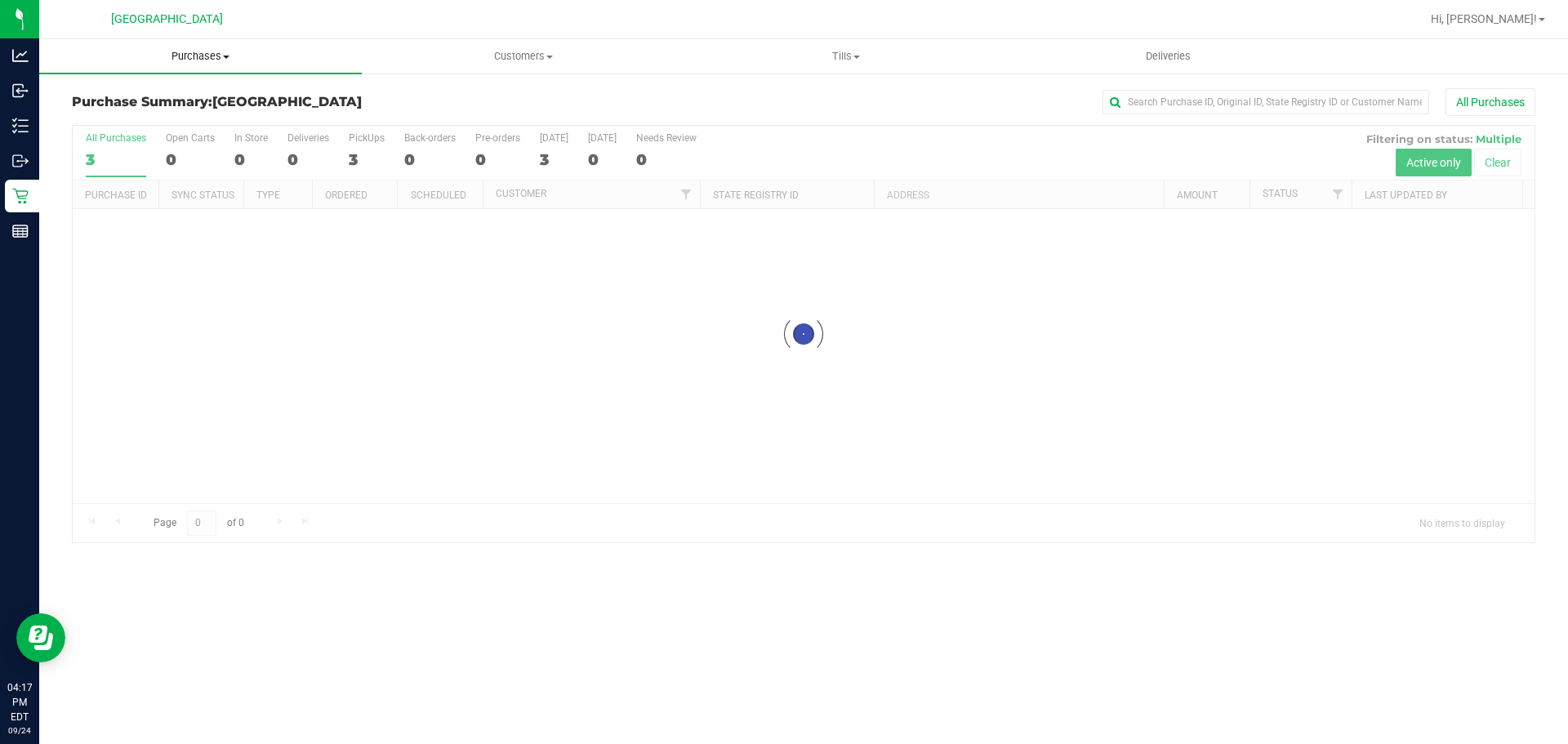
click at [208, 63] on uib-tab-heading "Purchases Summary of purchases Fulfillment All purchases" at bounding box center [200, 56] width 323 height 34
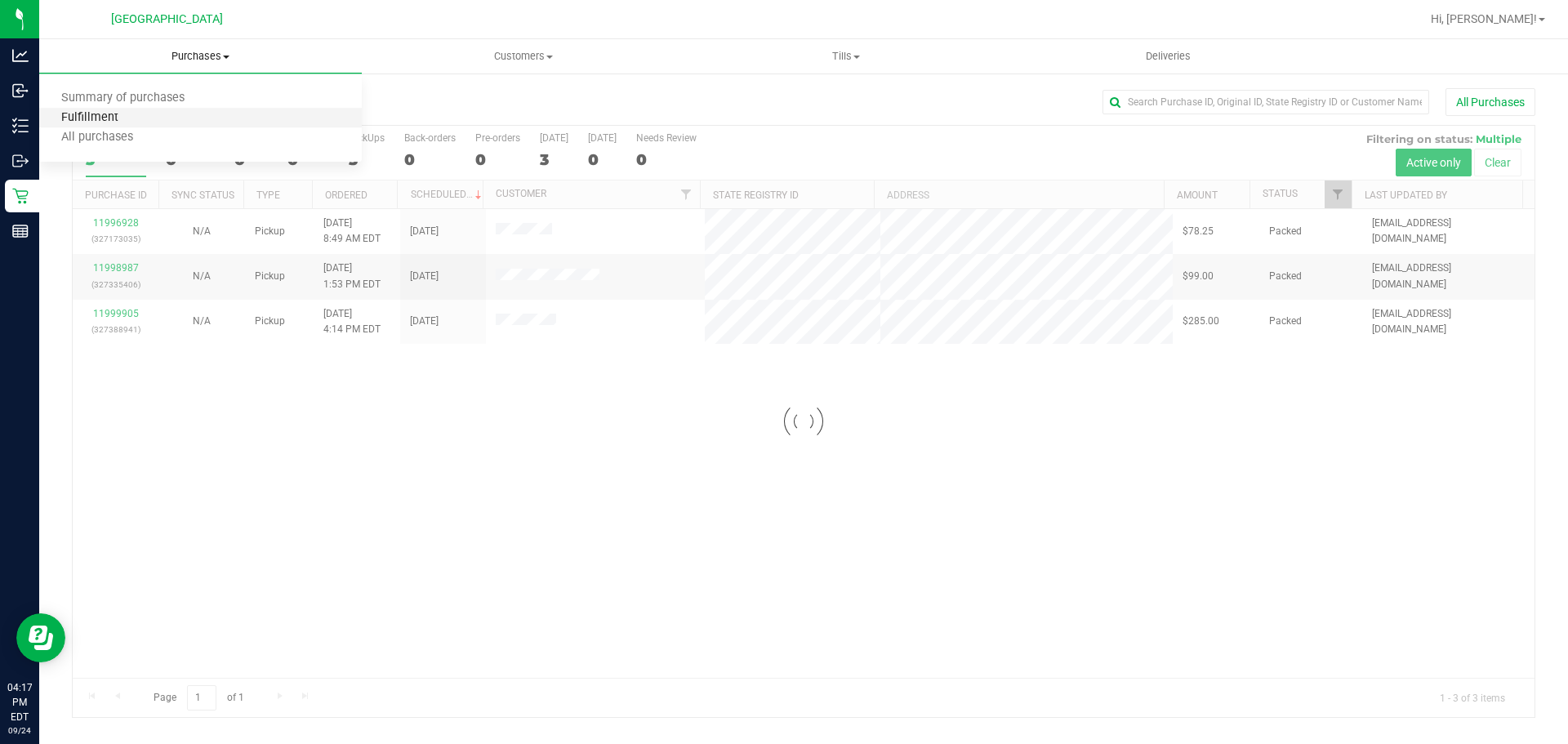
click at [87, 112] on span "Fulfillment" at bounding box center [90, 118] width 102 height 14
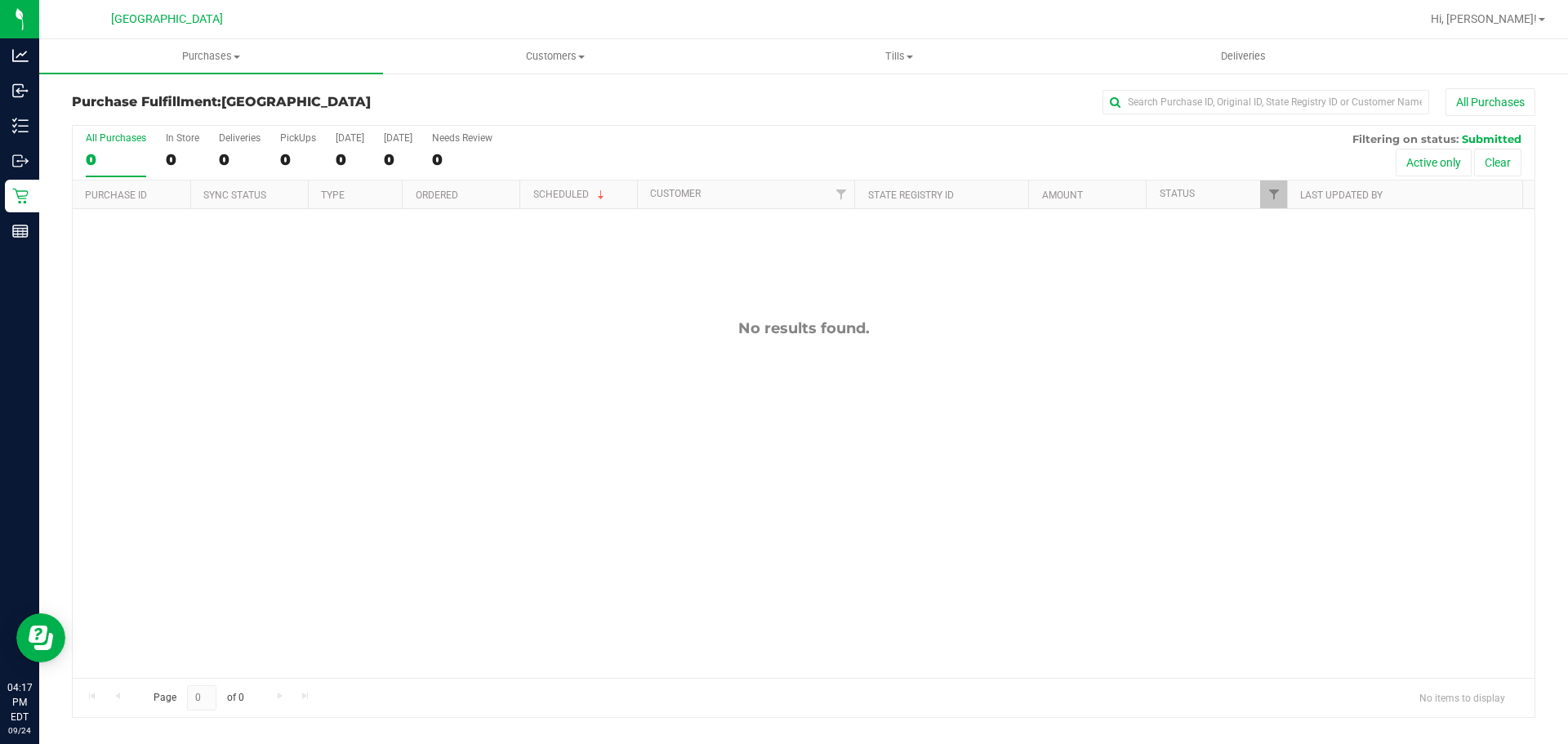
click at [554, 422] on div "No results found." at bounding box center [803, 498] width 1462 height 579
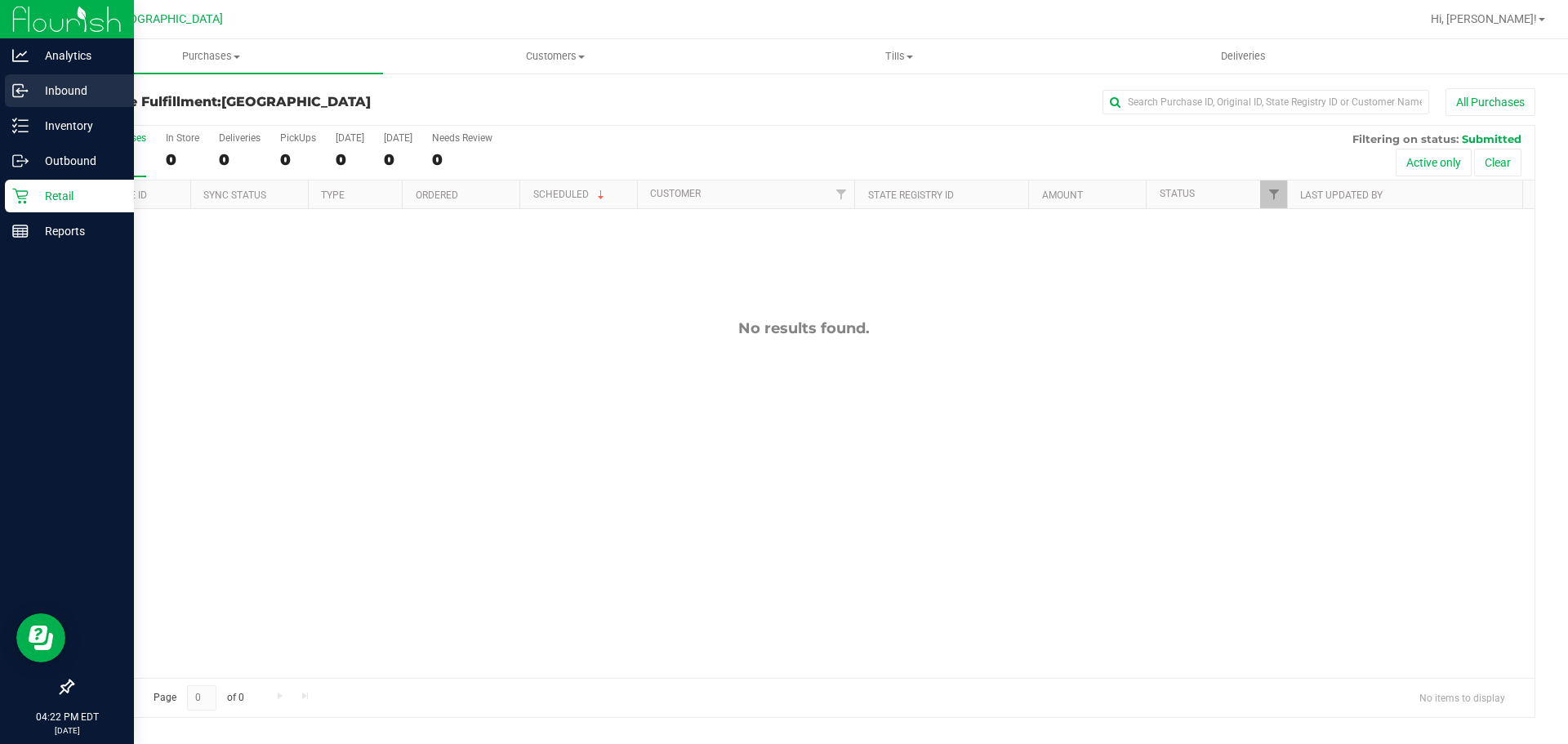
click at [53, 90] on p "Inbound" at bounding box center [78, 91] width 98 height 20
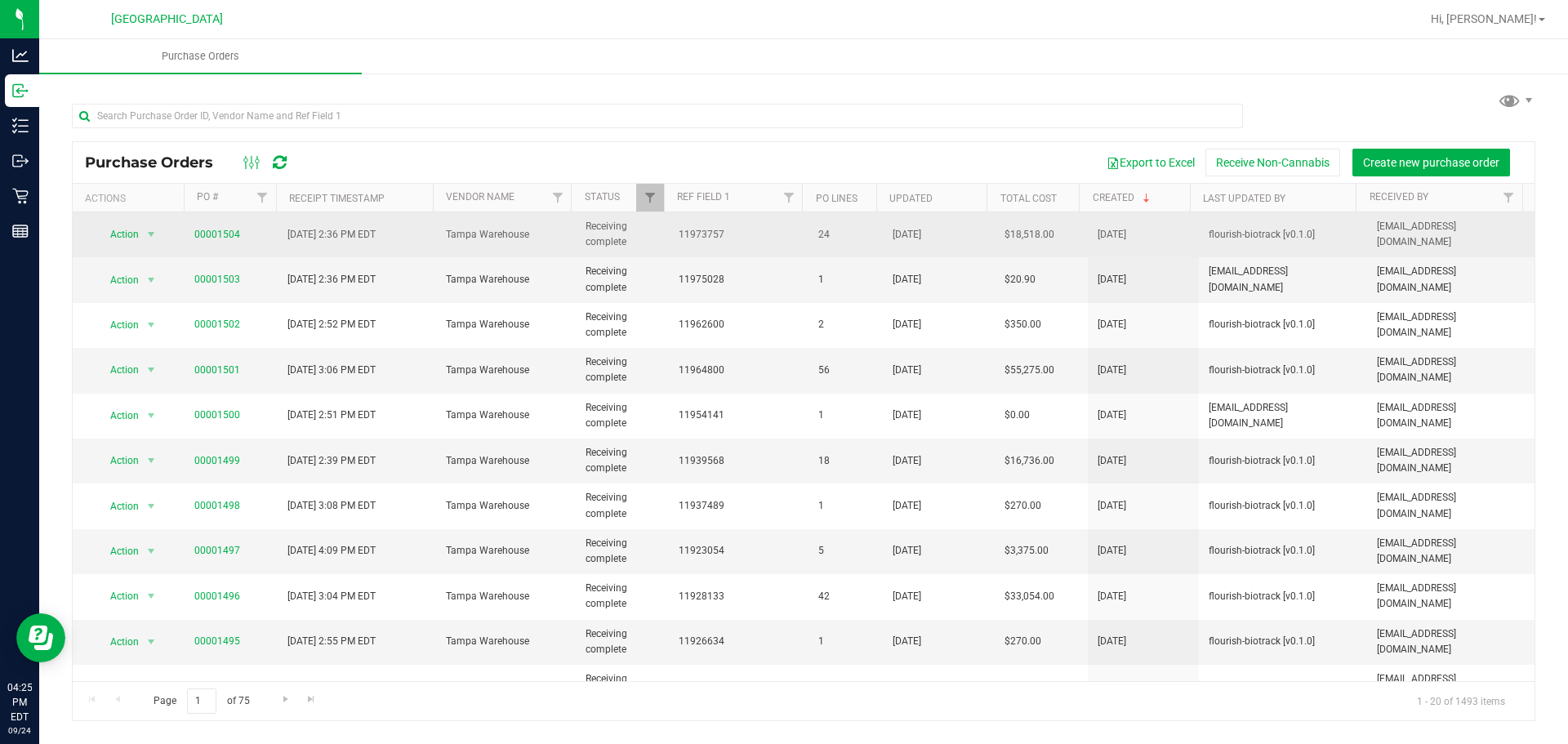
click at [211, 227] on span "00001504" at bounding box center [218, 235] width 45 height 15
click at [218, 235] on link "00001504" at bounding box center [218, 234] width 45 height 12
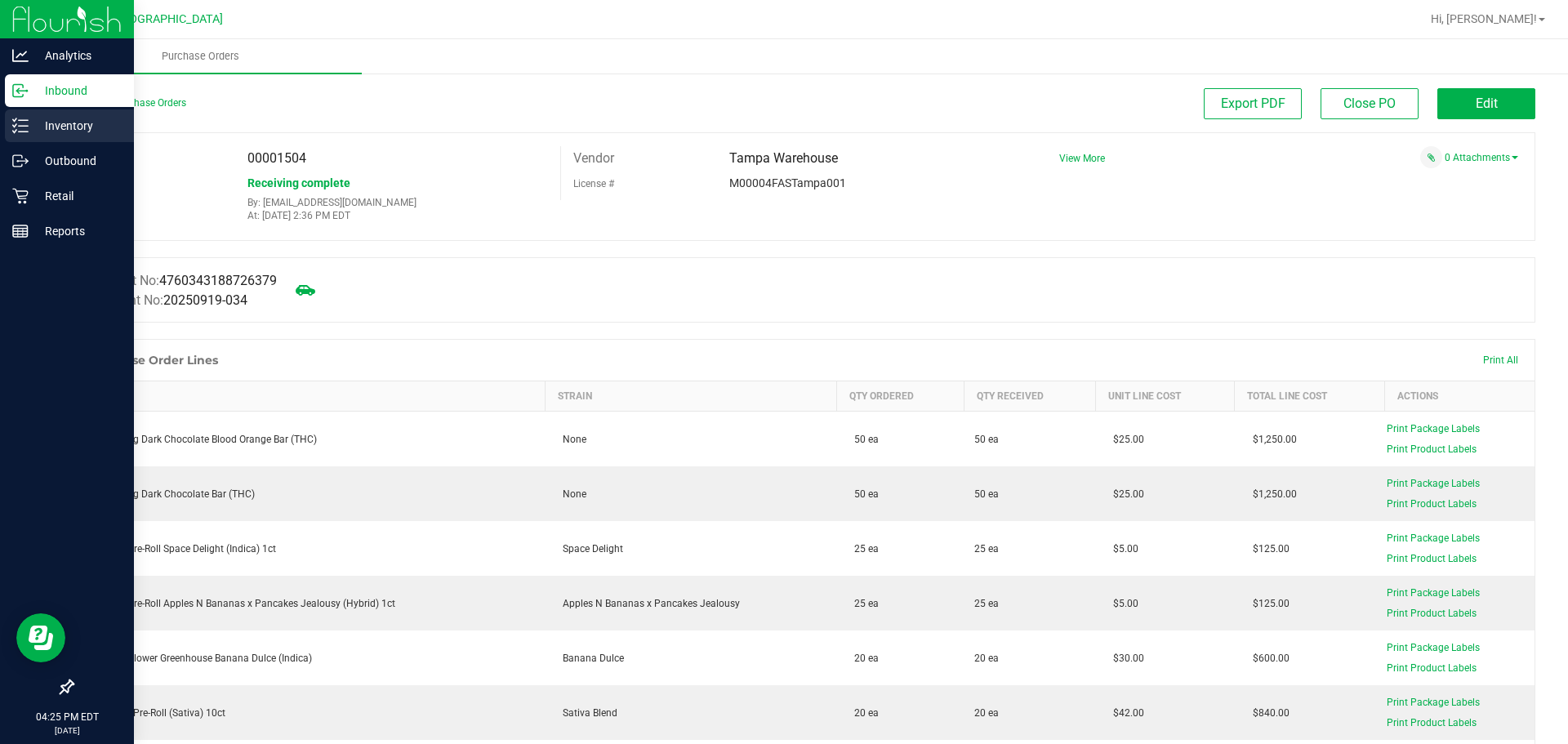
click at [51, 144] on link "Inventory" at bounding box center [67, 127] width 134 height 35
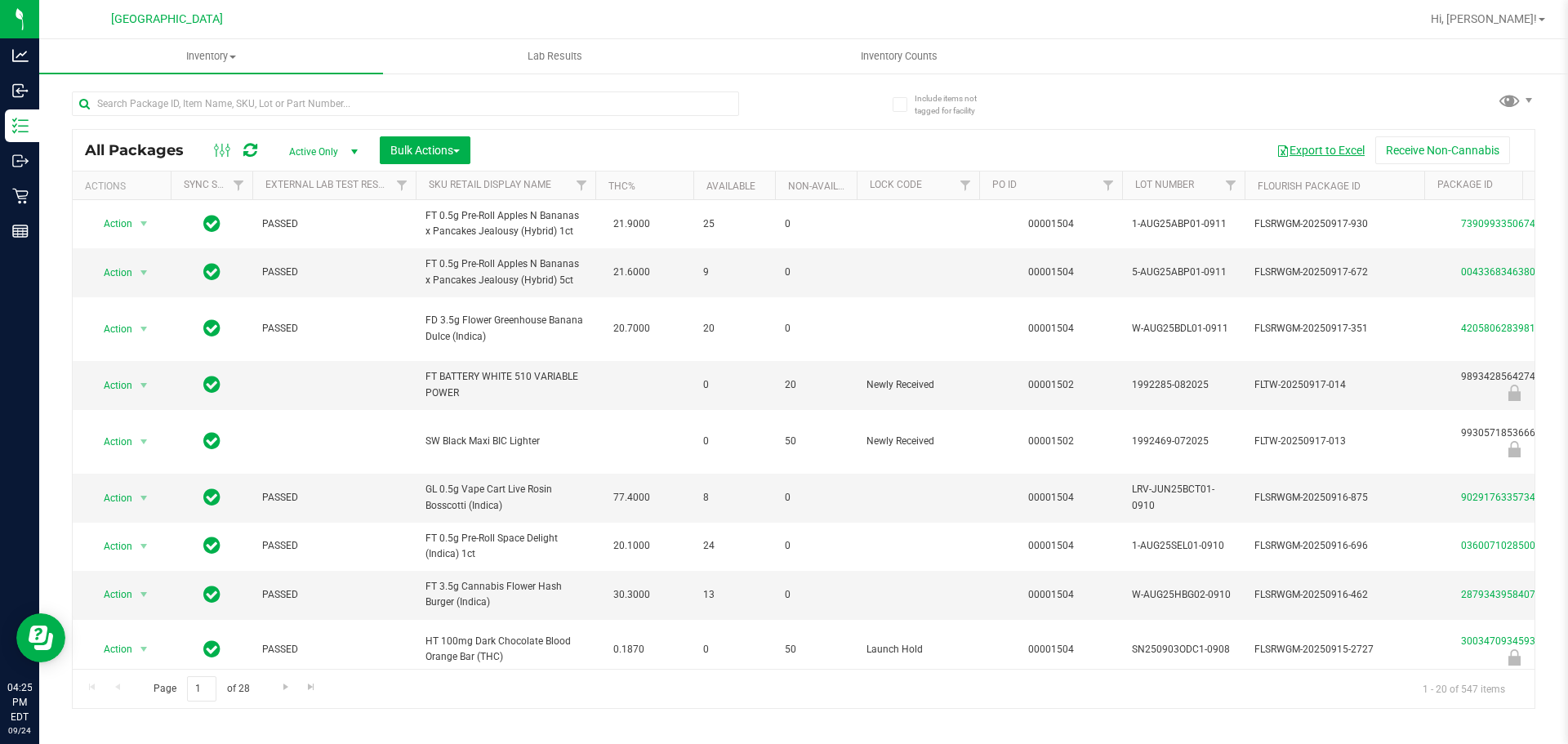
click at [1331, 149] on button "Export to Excel" at bounding box center [1321, 150] width 110 height 28
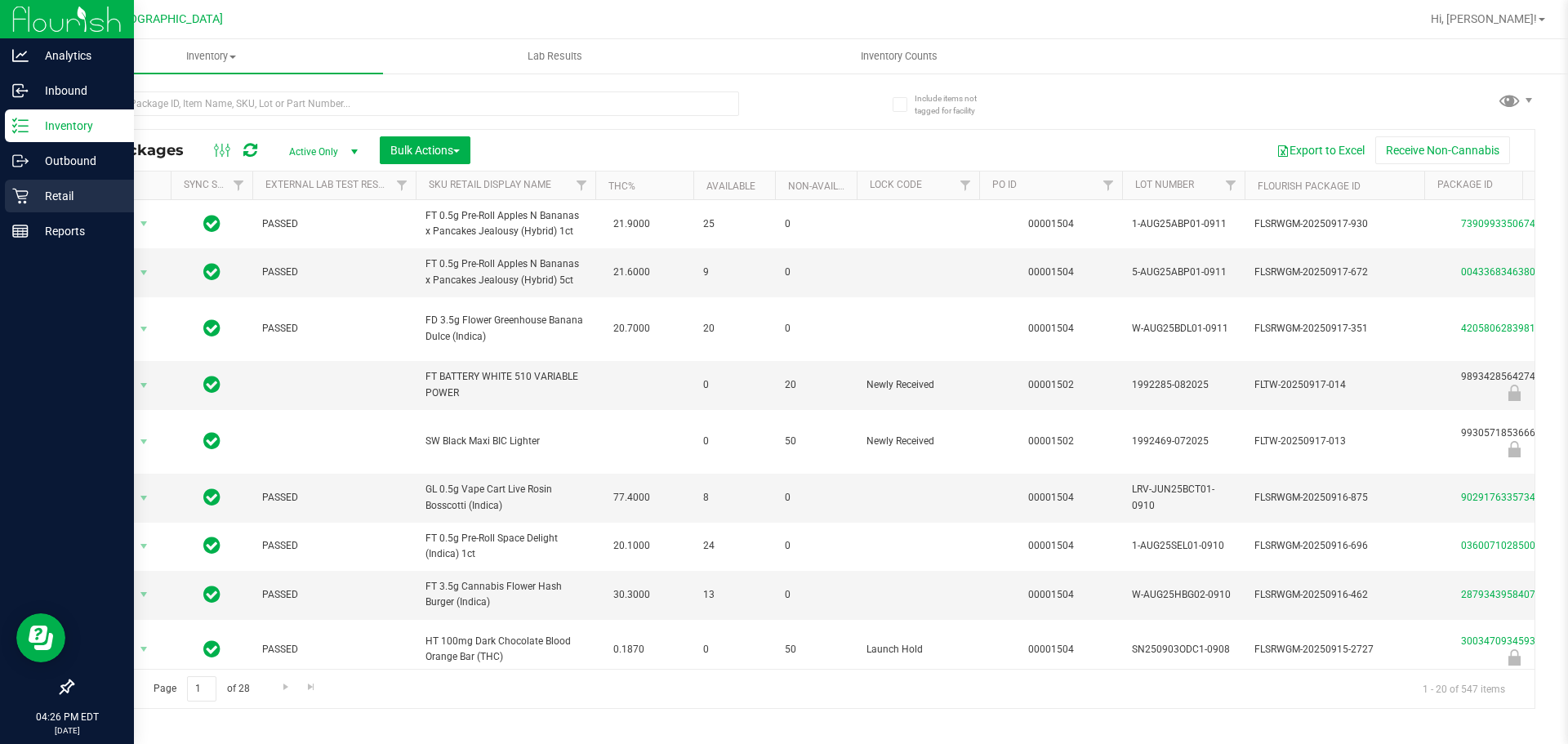
click at [72, 205] on p "Retail" at bounding box center [78, 196] width 98 height 20
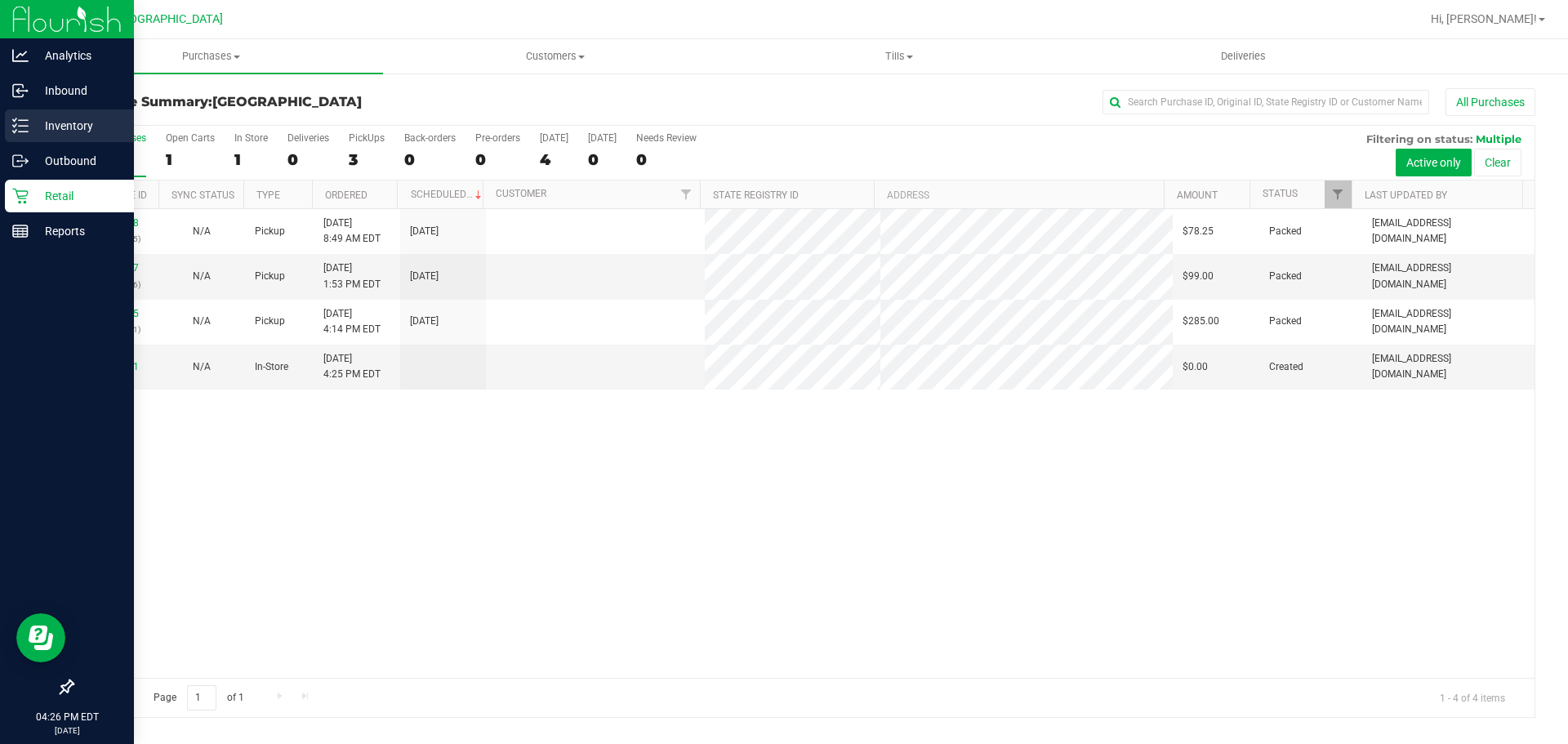
click at [74, 118] on p "Inventory" at bounding box center [78, 126] width 98 height 20
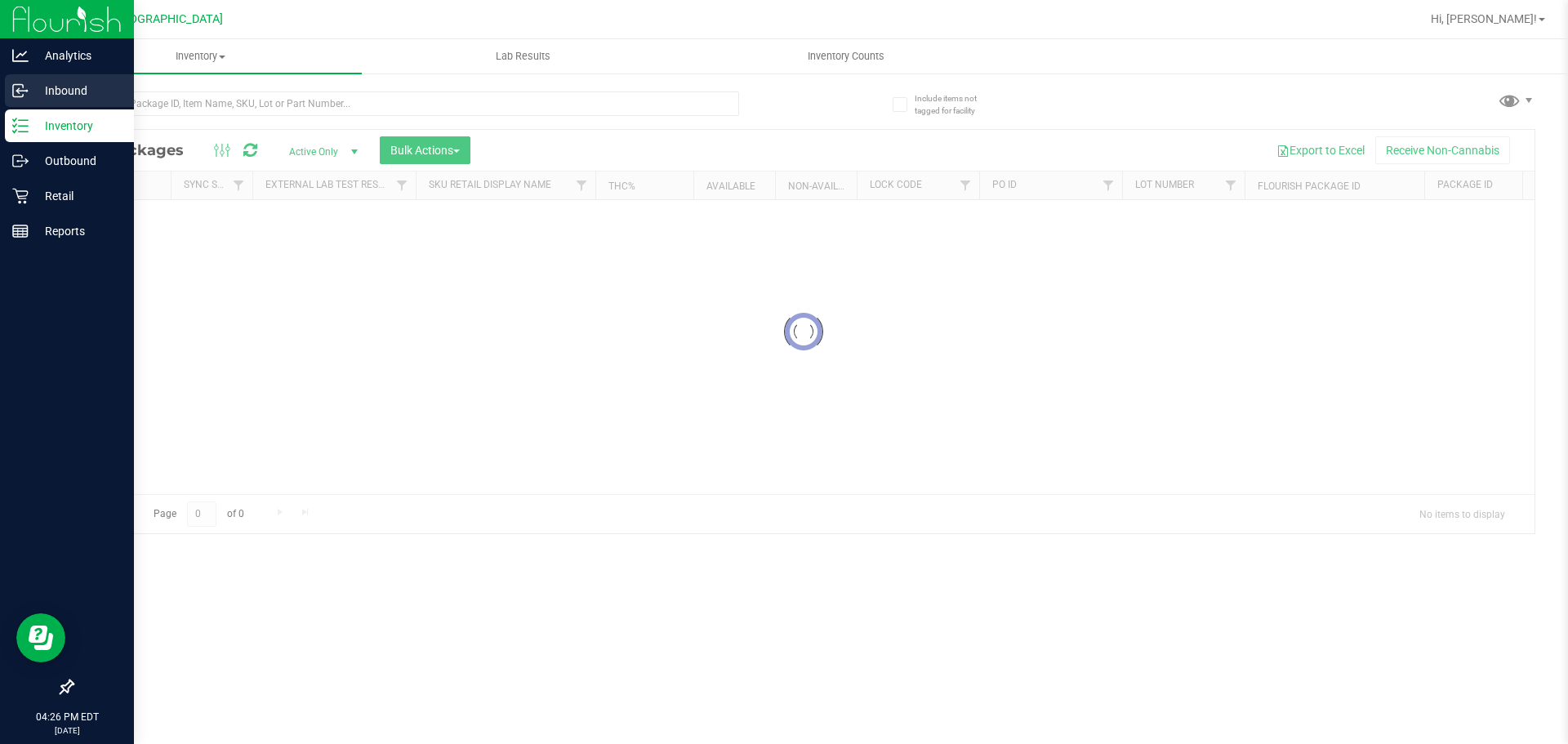
click at [74, 82] on p "Inbound" at bounding box center [78, 91] width 98 height 20
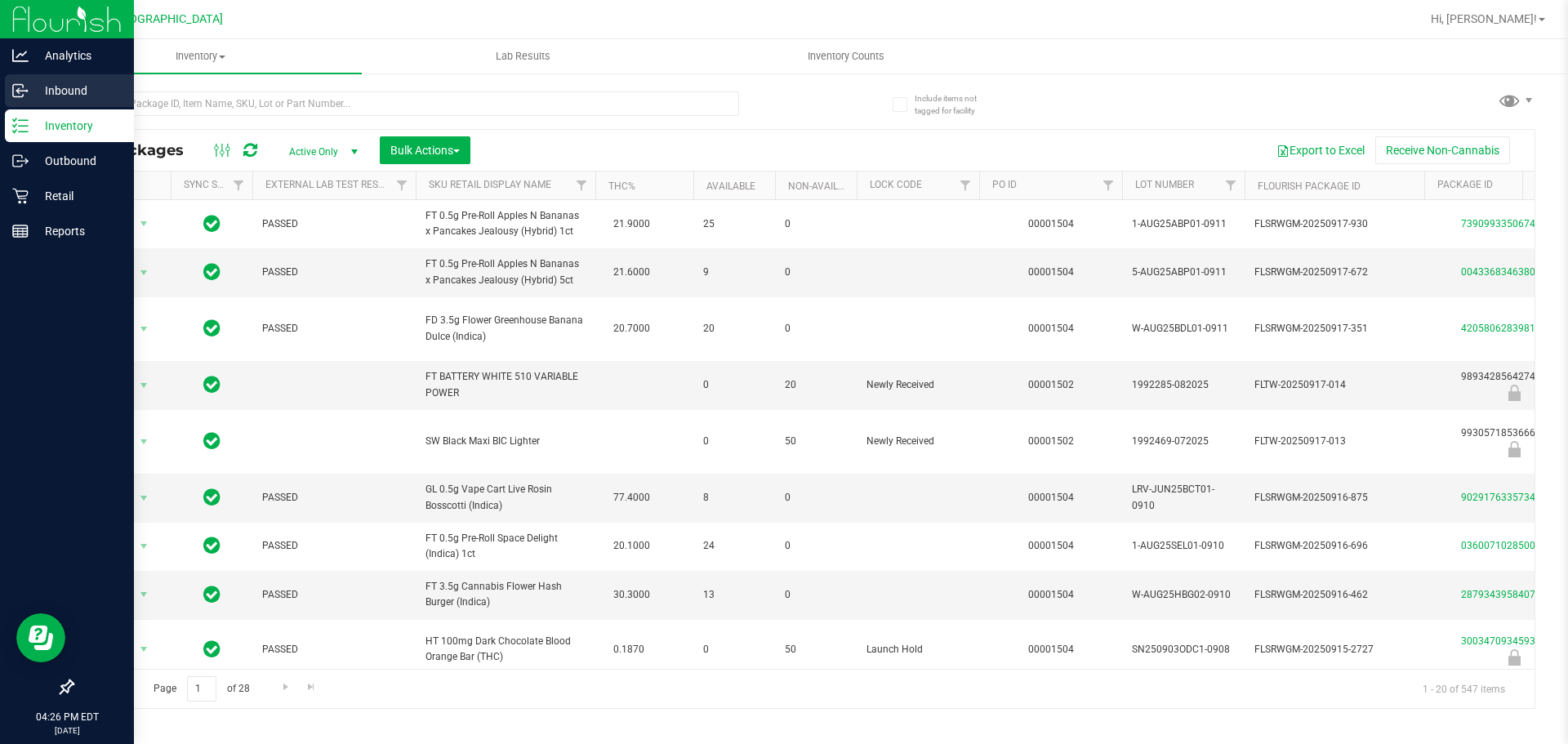
click at [28, 92] on icon at bounding box center [21, 91] width 16 height 16
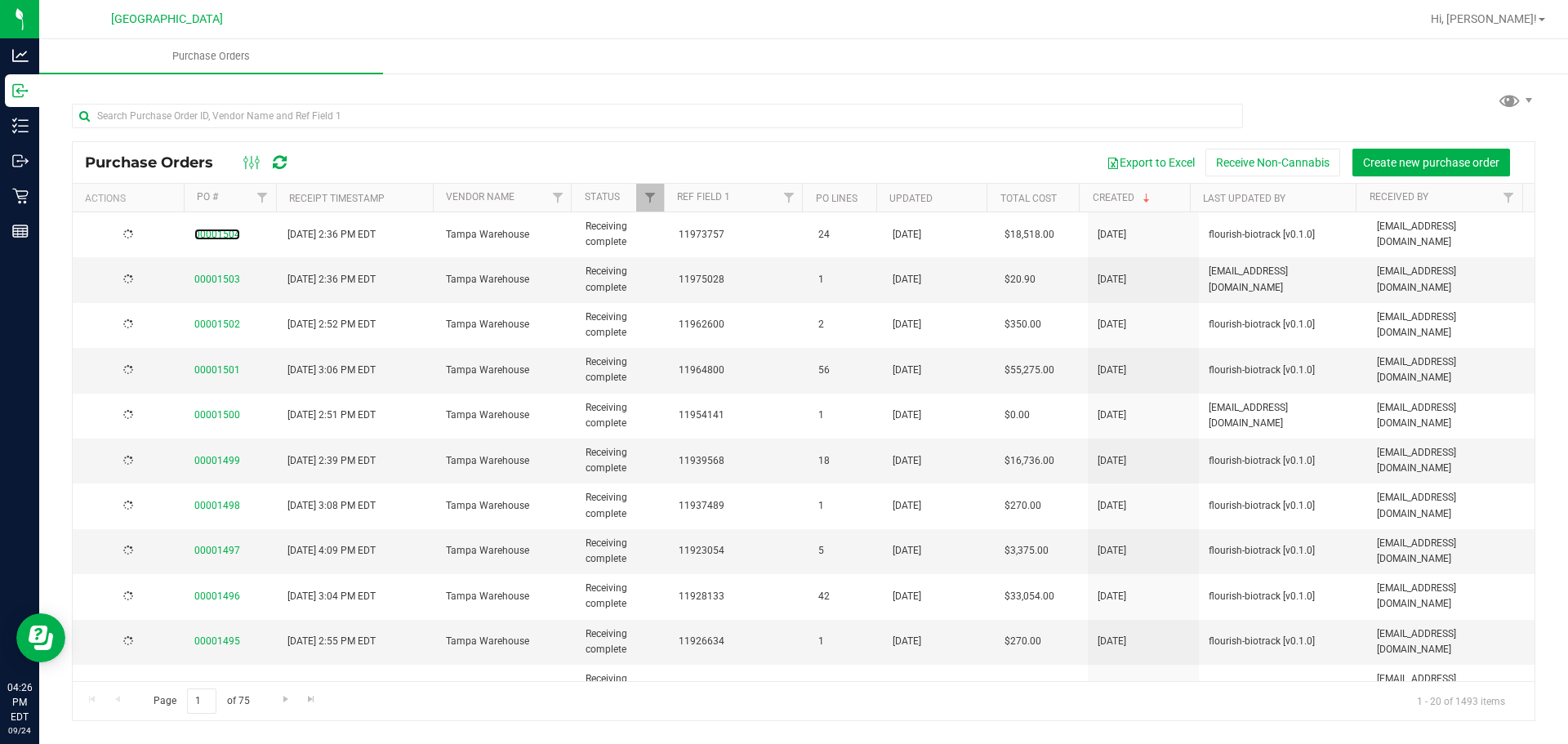
click at [234, 230] on link "00001504" at bounding box center [218, 234] width 45 height 12
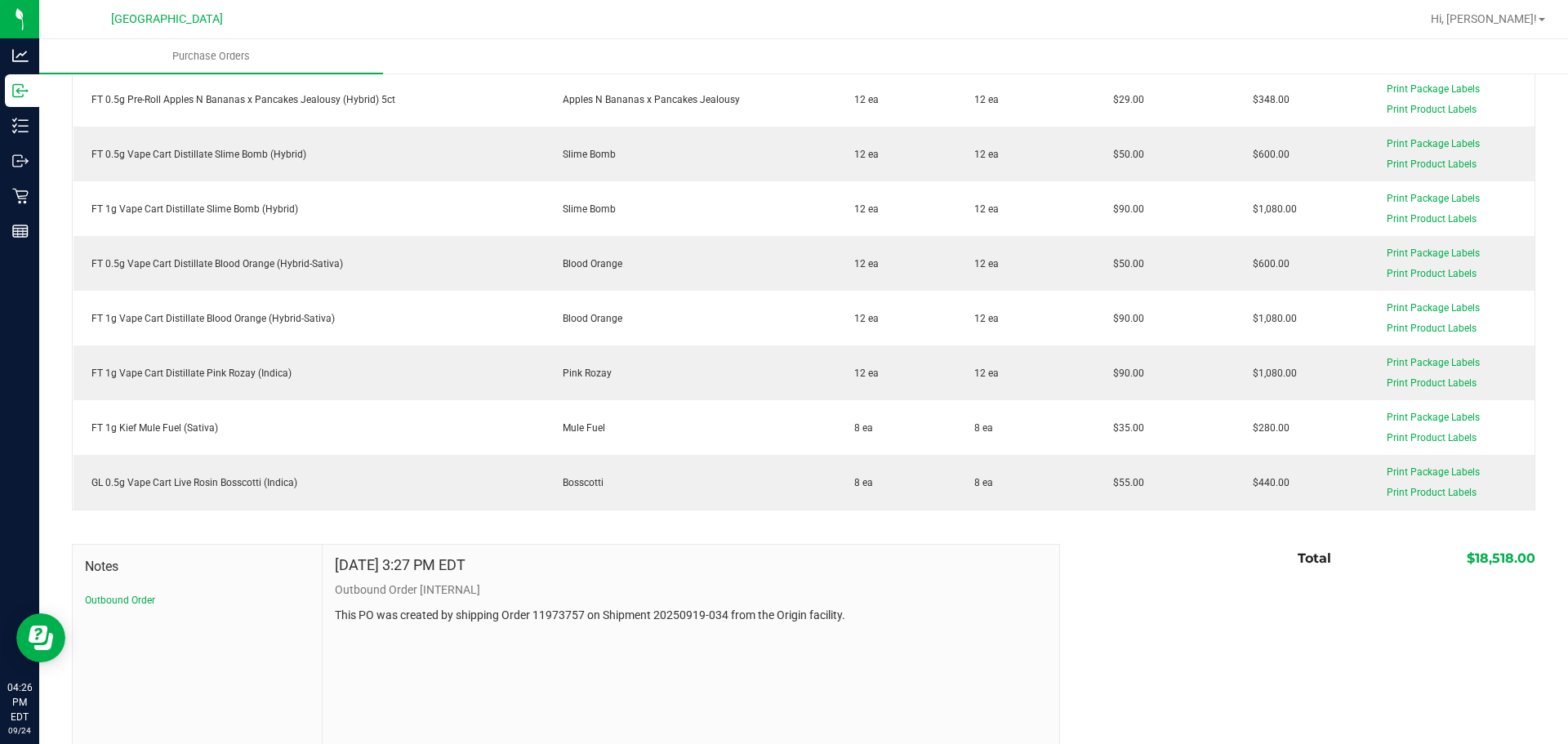
scroll to position [1253, 0]
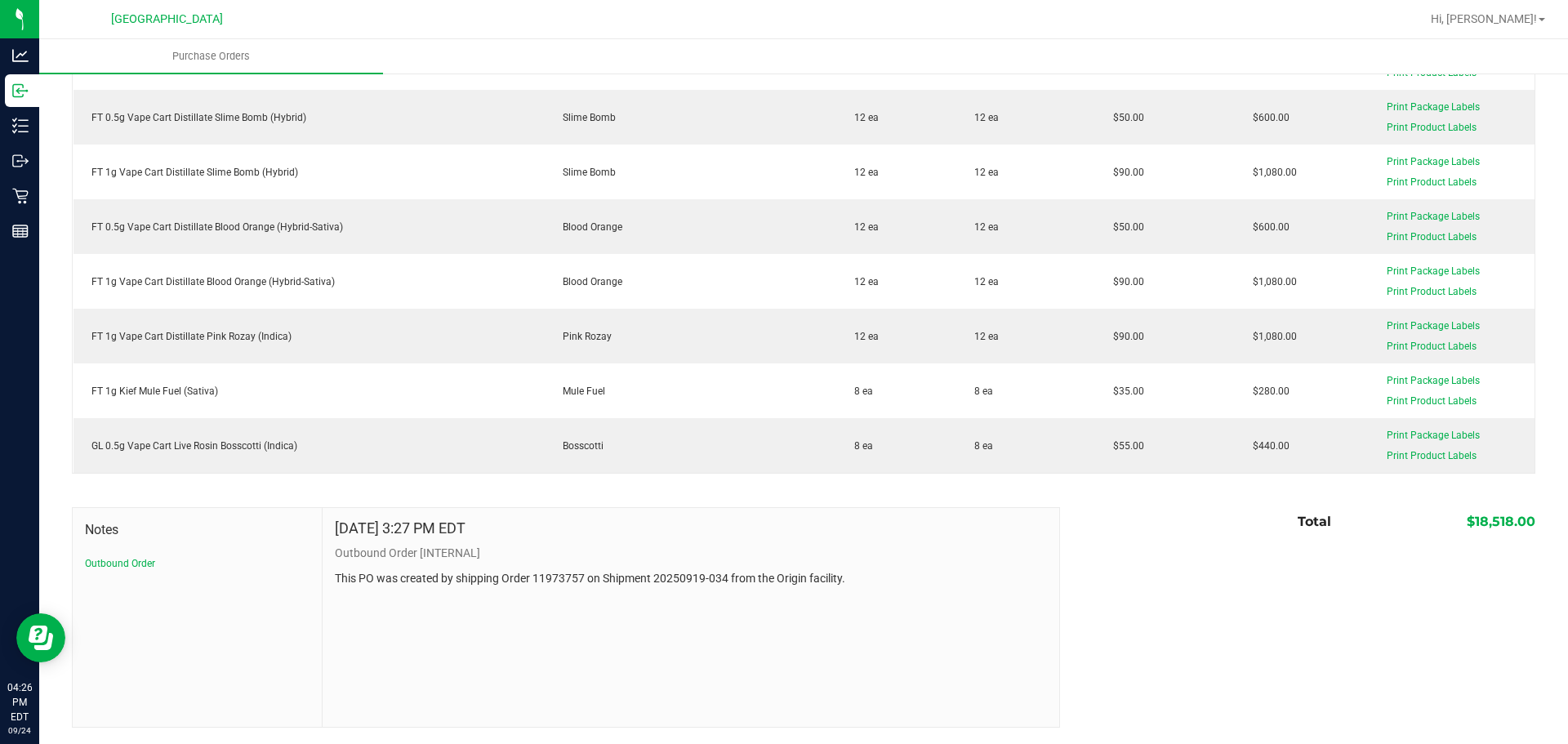
drag, startPoint x: 83, startPoint y: 437, endPoint x: 1540, endPoint y: 453, distance: 1457.1
copy thead "Item Strain Qty Ordered Qty Received Unit Line Cost Total Line Cost Actions"
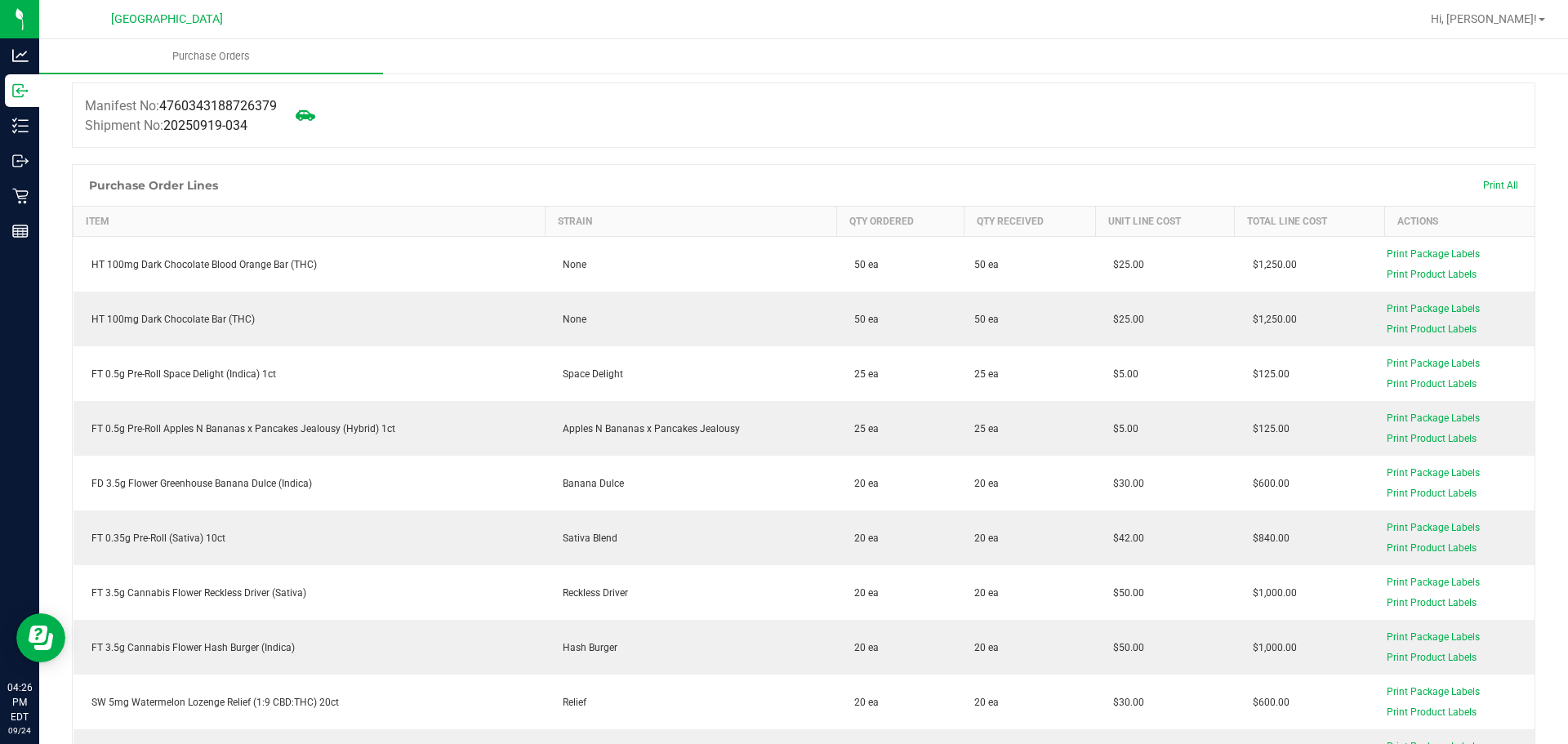
scroll to position [0, 0]
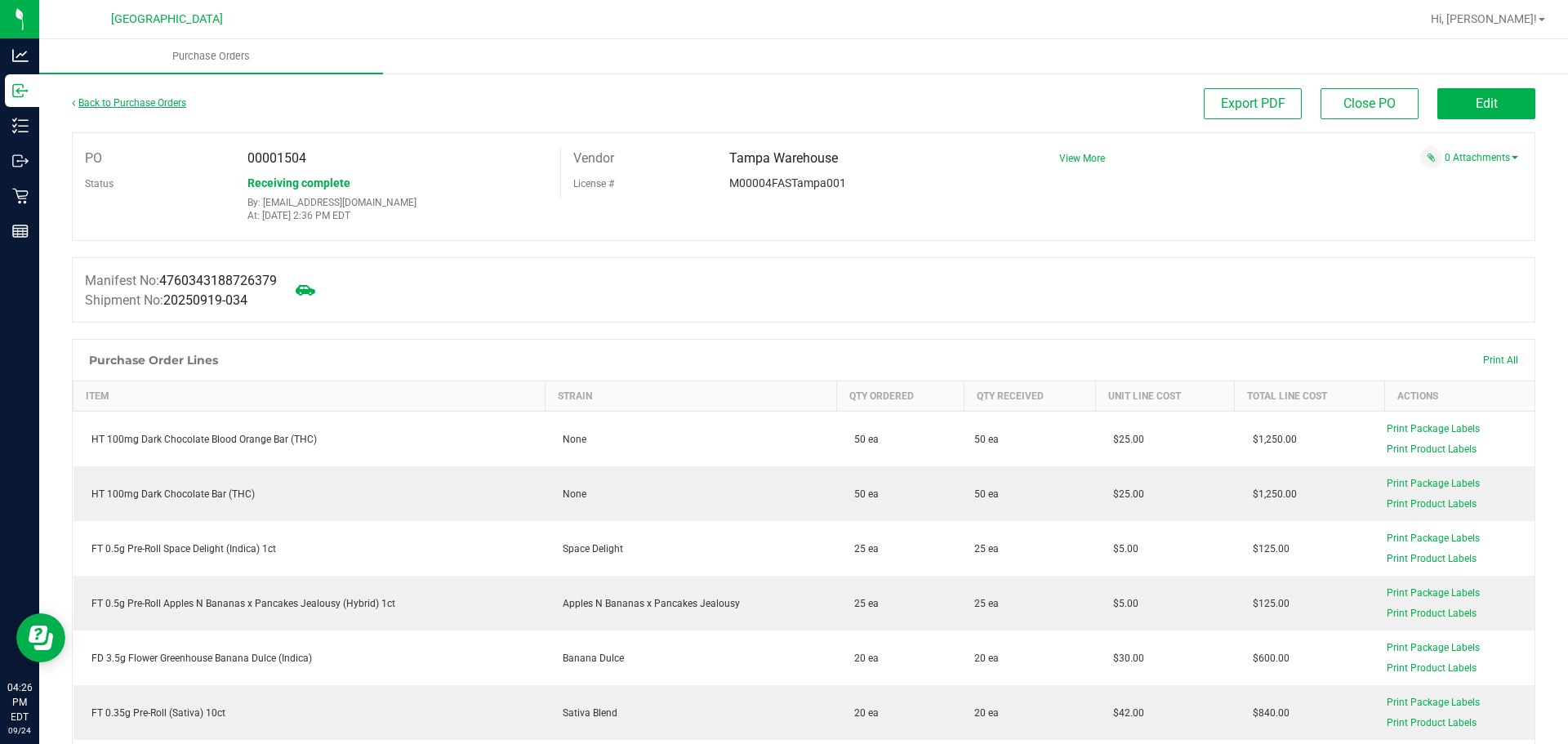
click at [121, 101] on link "Back to Purchase Orders" at bounding box center [129, 102] width 114 height 12
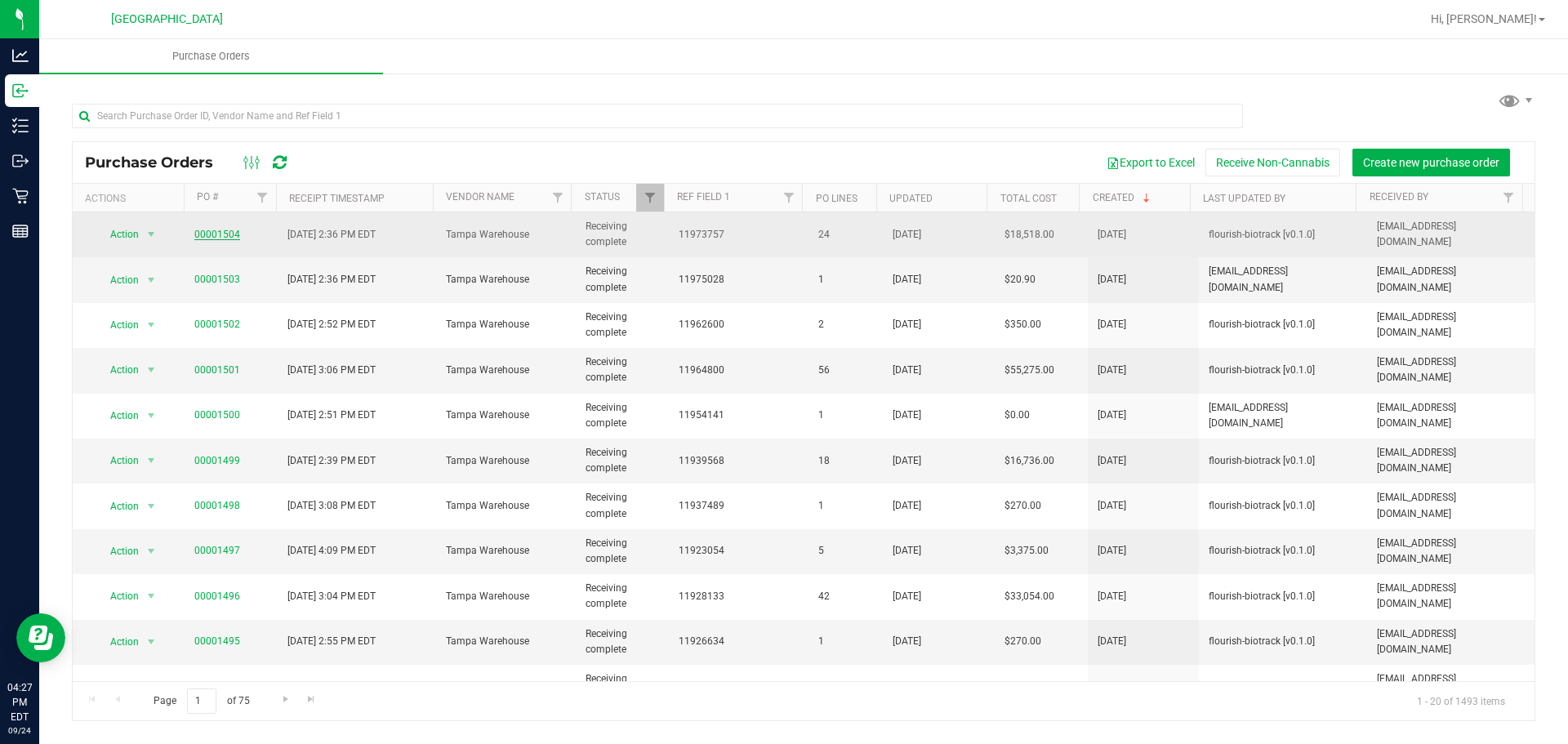
click at [195, 231] on link "00001504" at bounding box center [218, 234] width 45 height 12
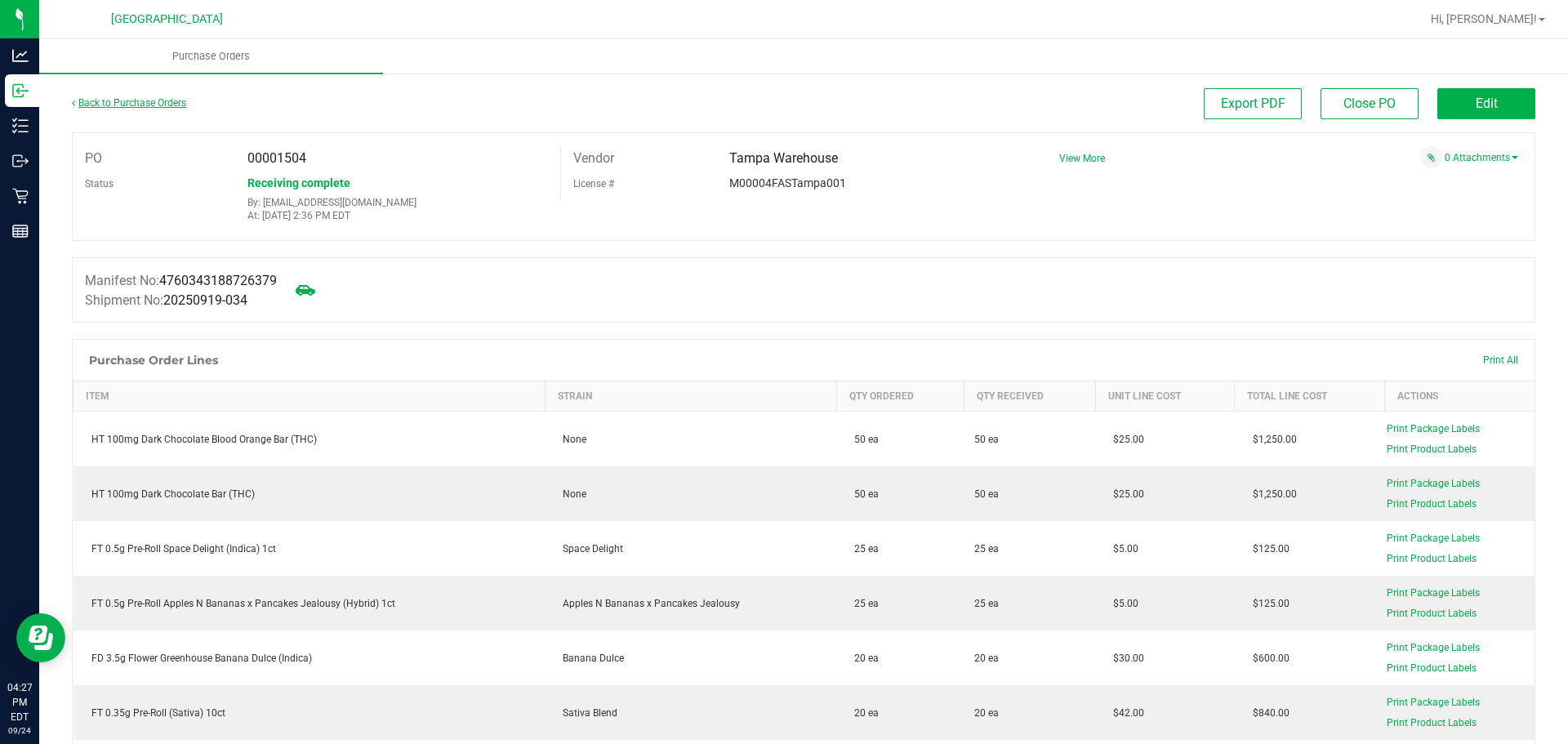
click at [121, 104] on link "Back to Purchase Orders" at bounding box center [129, 102] width 114 height 12
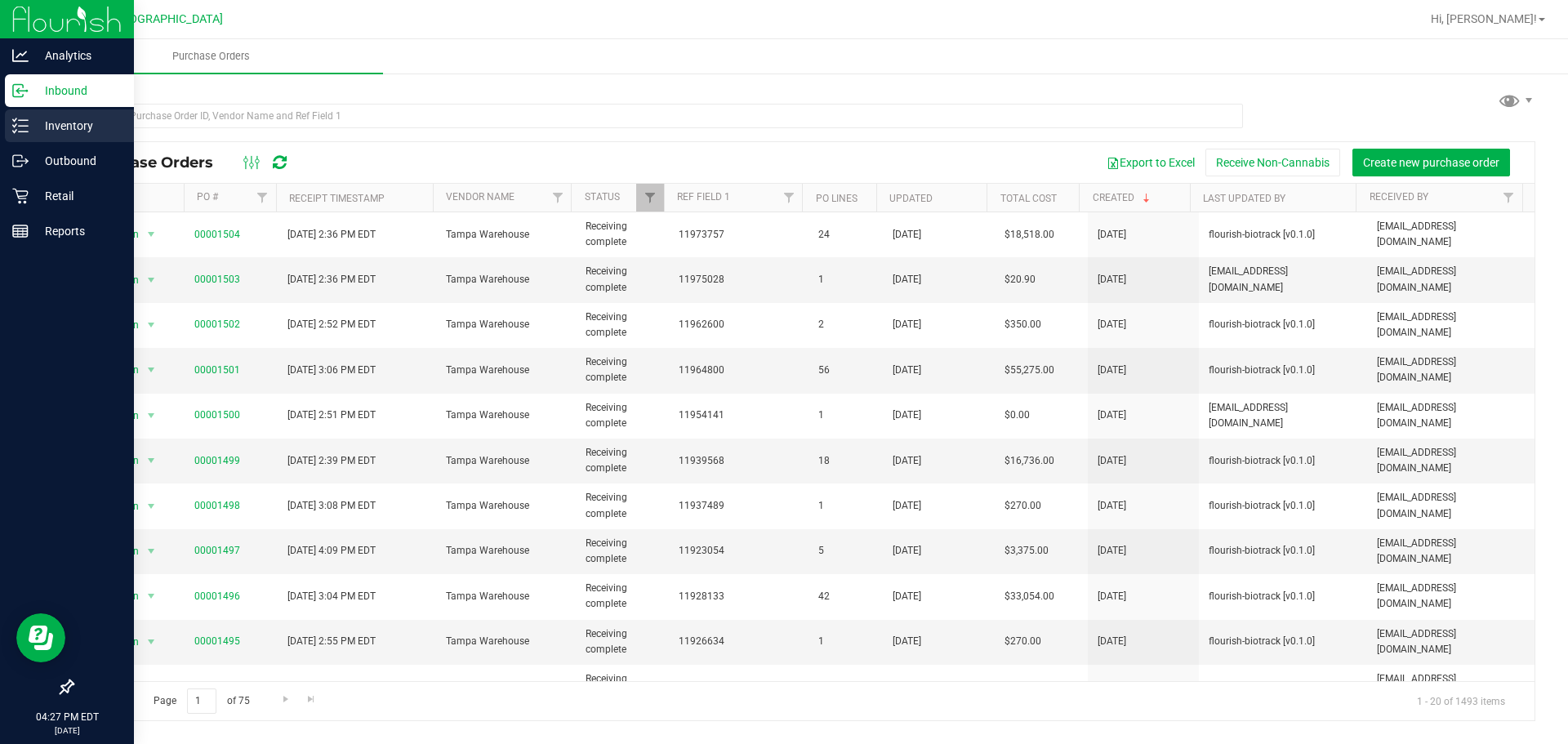
click at [62, 118] on p "Inventory" at bounding box center [78, 126] width 98 height 20
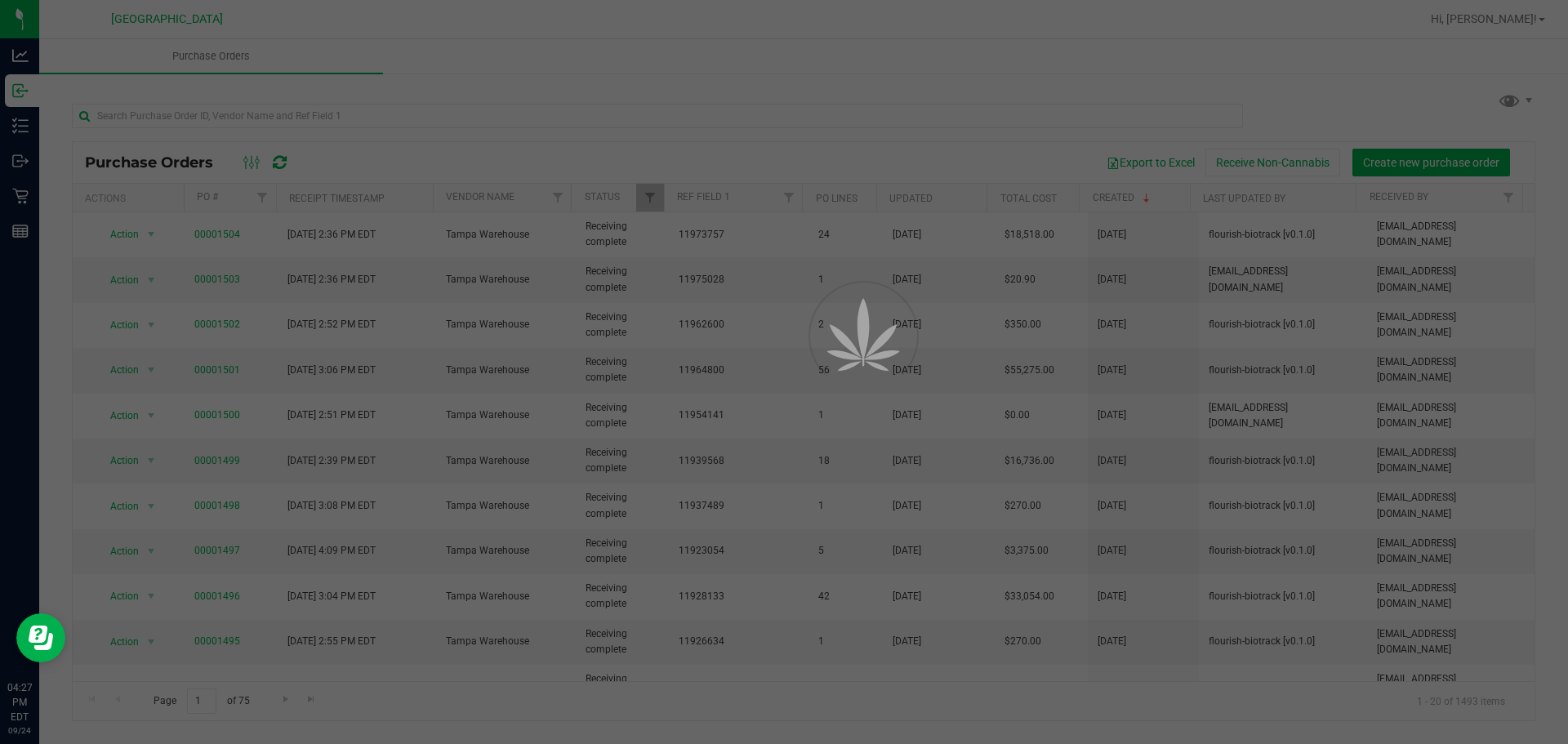
click at [321, 118] on div at bounding box center [784, 372] width 1568 height 744
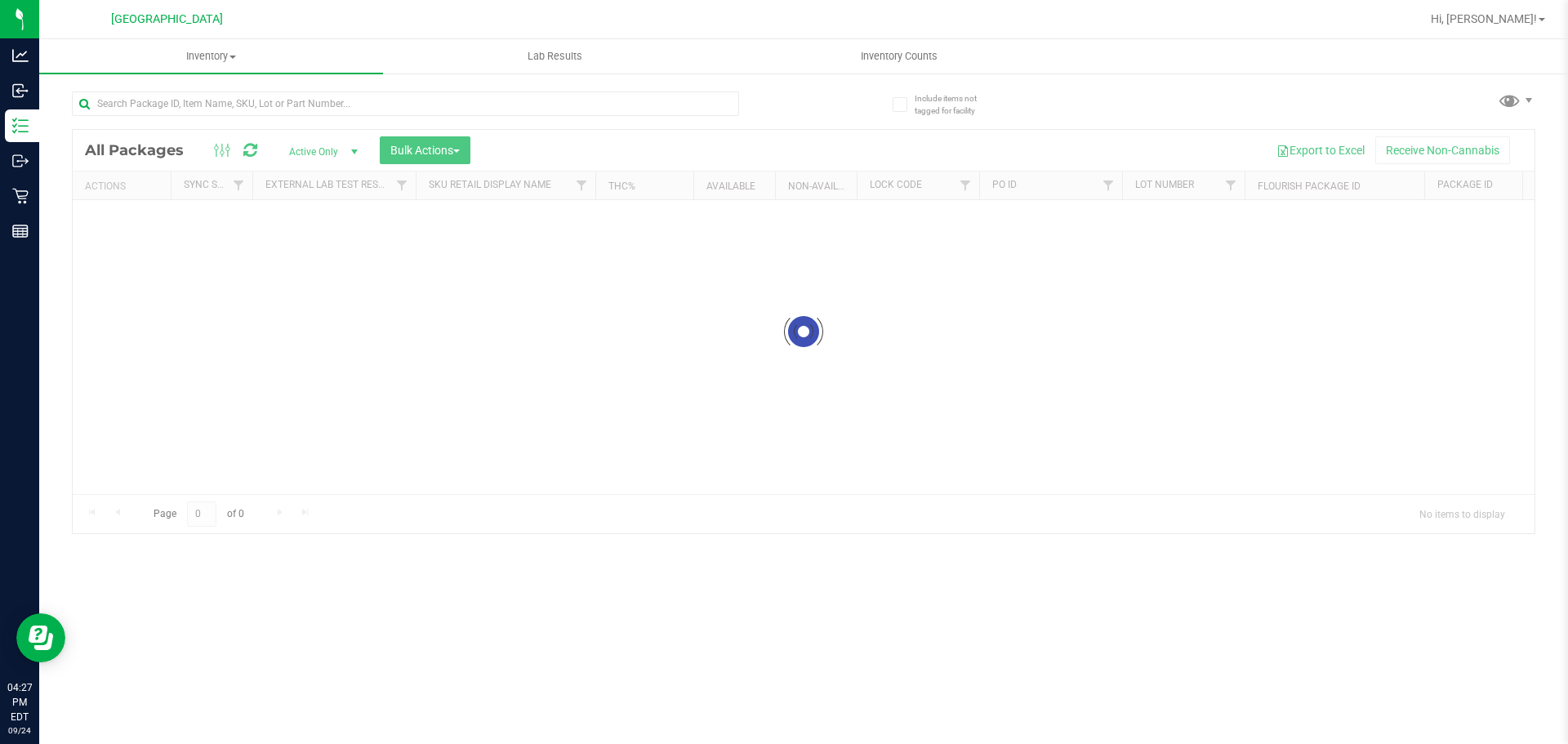
click at [321, 118] on div at bounding box center [405, 110] width 667 height 37
click at [316, 101] on input "text" at bounding box center [405, 103] width 667 height 24
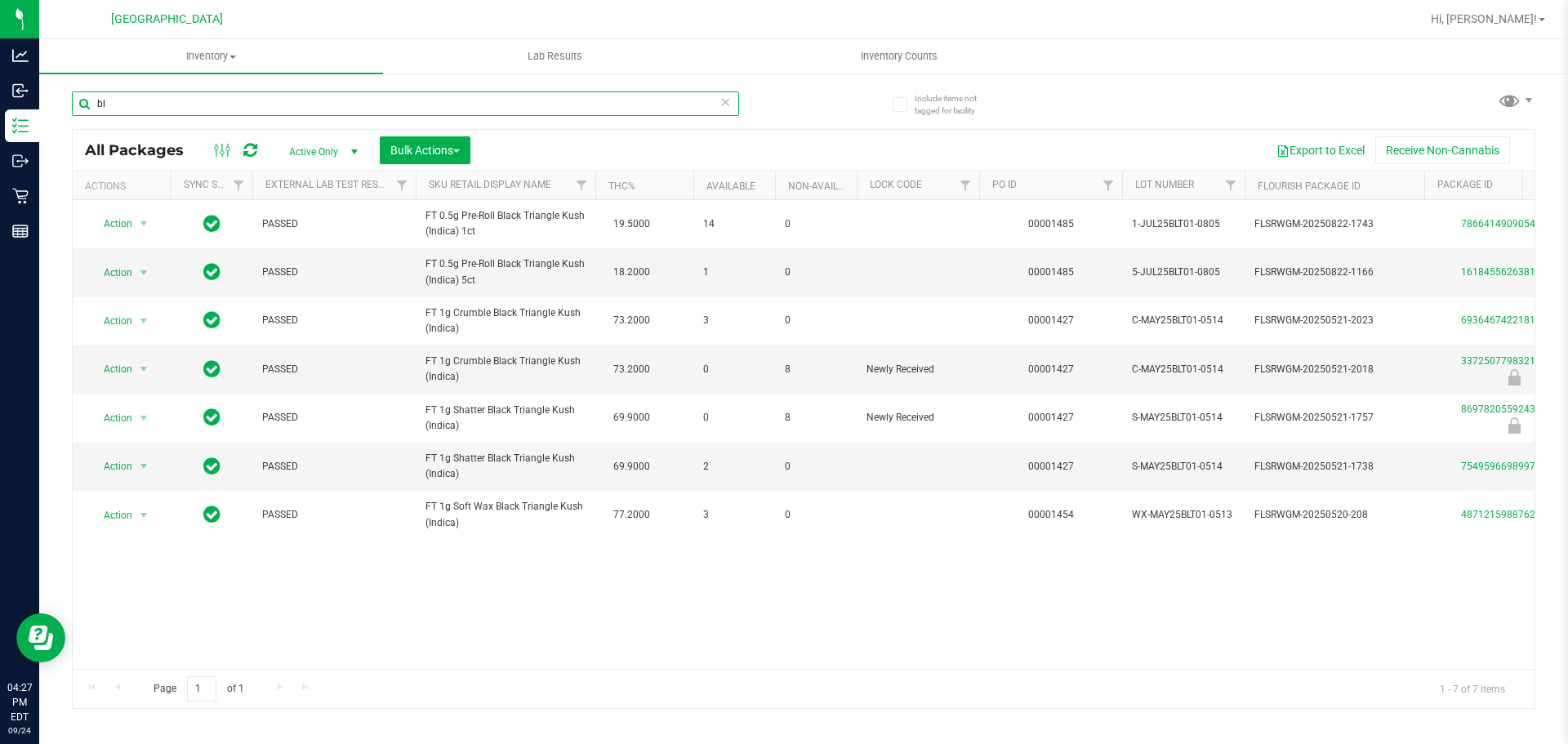
type input "b"
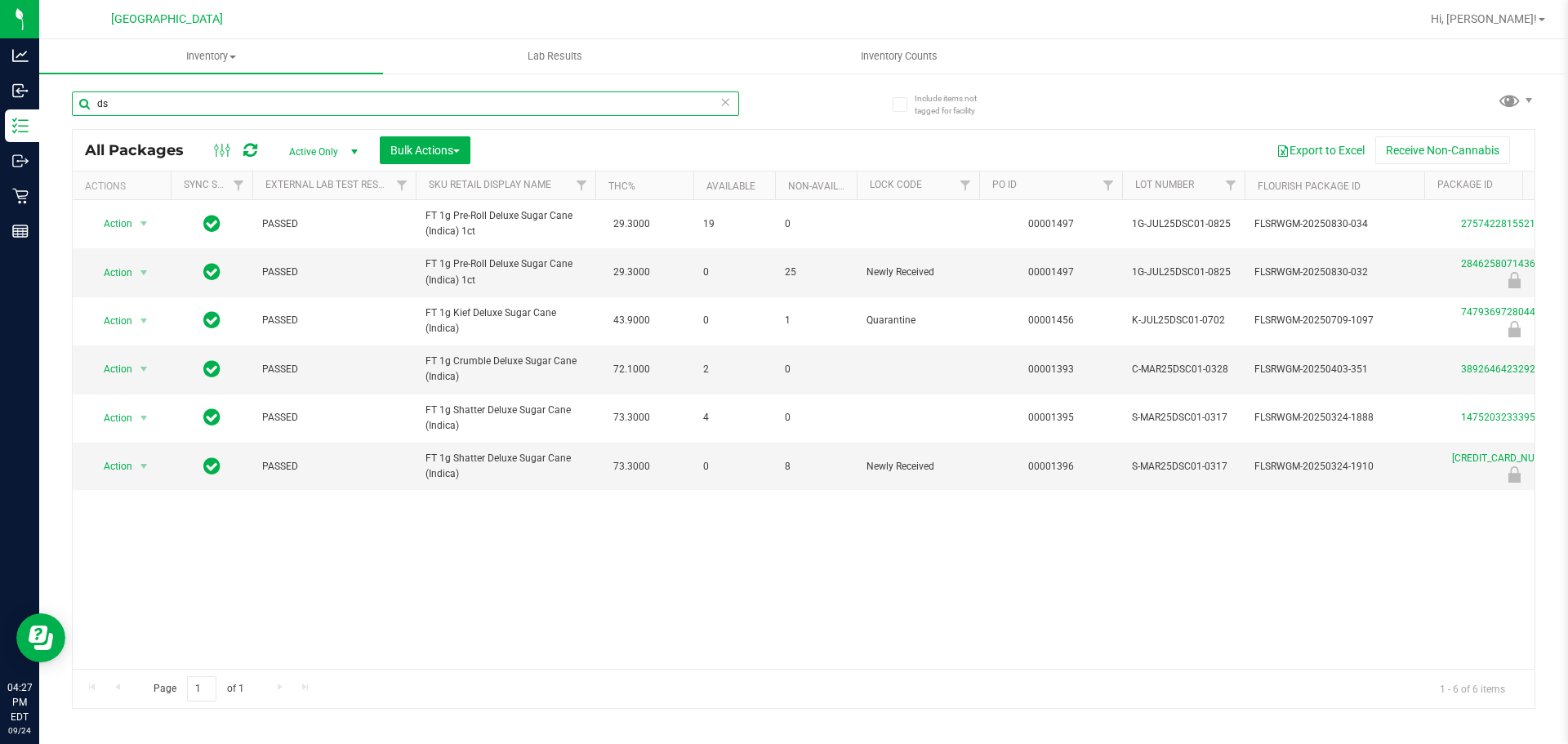
type input "d"
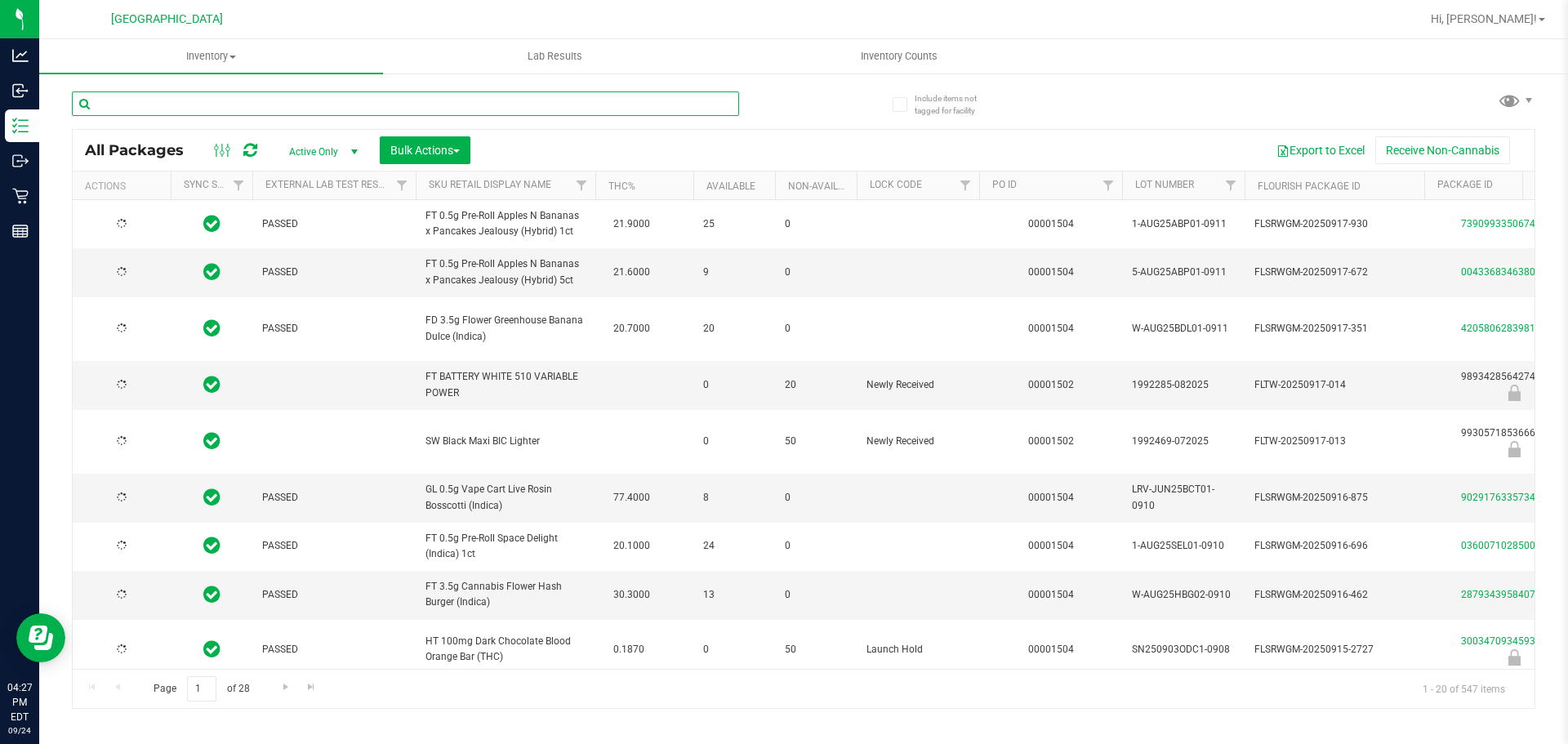
type input "2026-03-16"
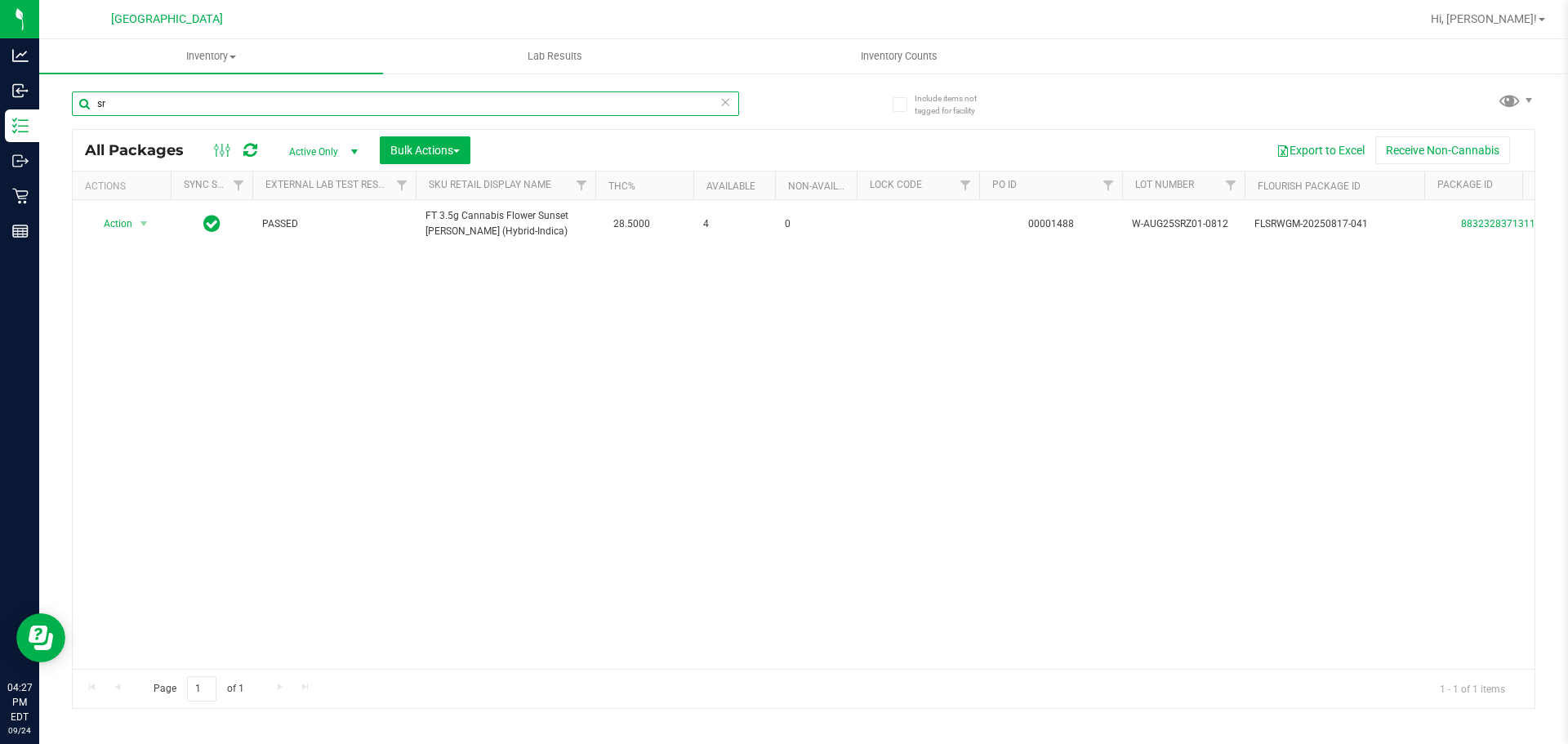
type input "s"
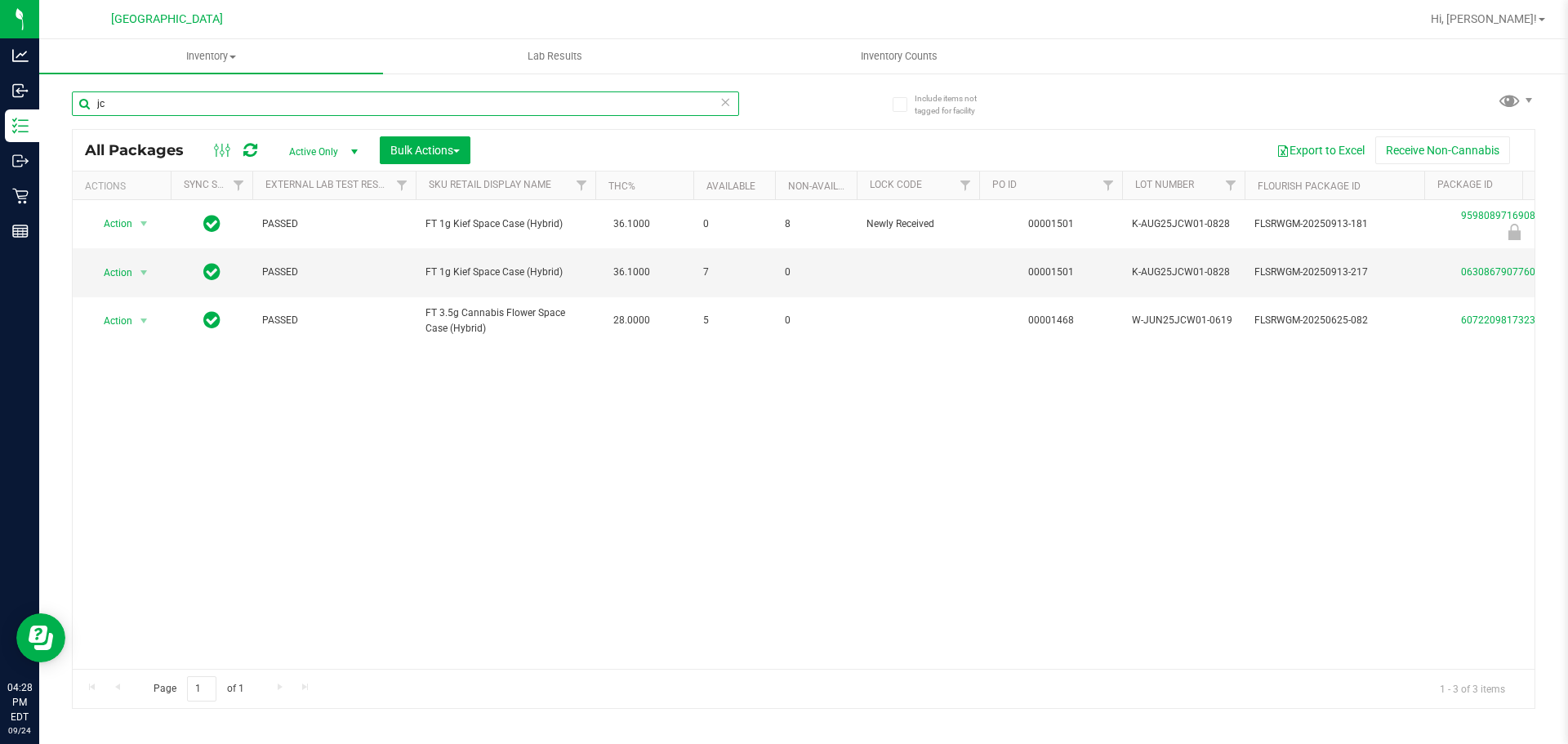
type input "j"
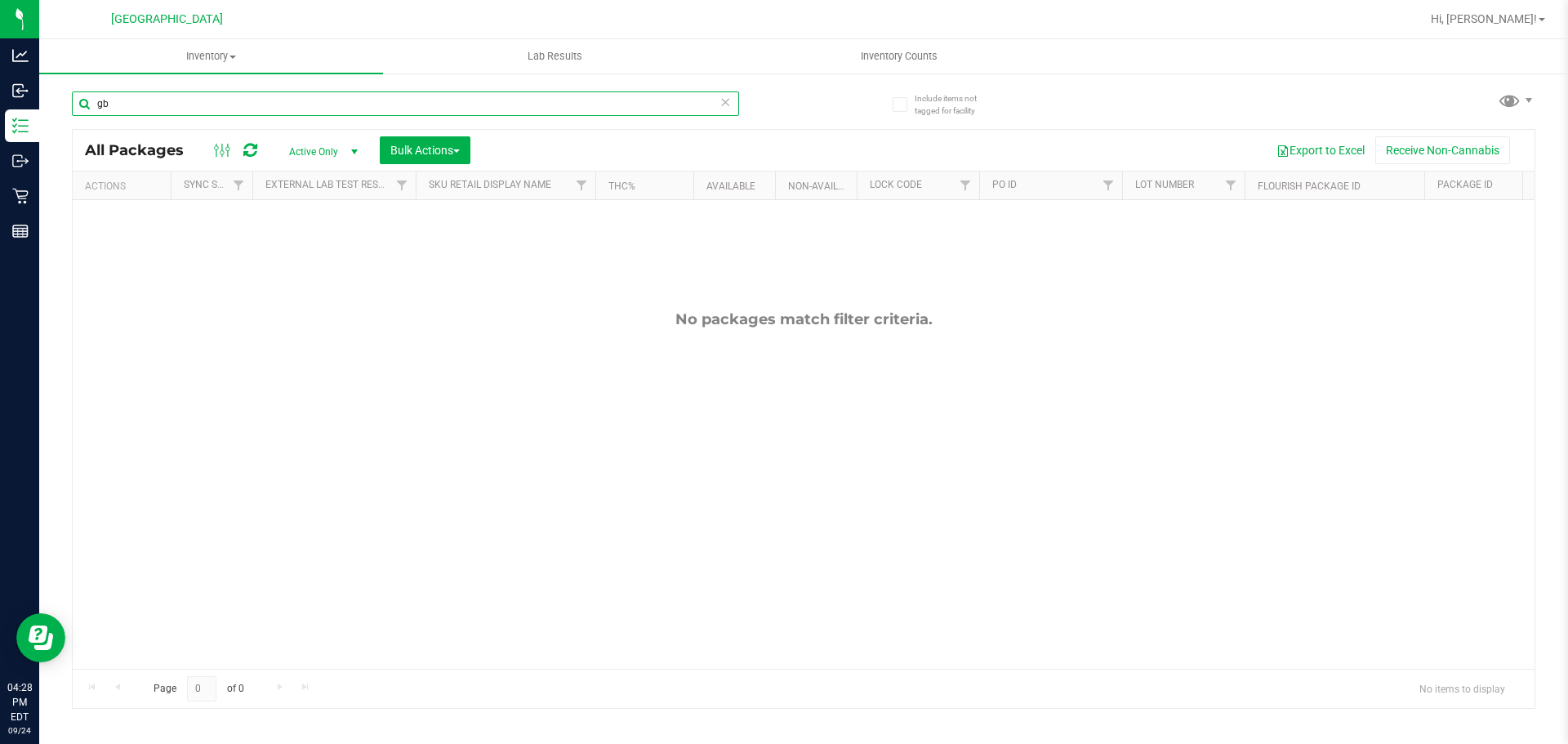
type input "g"
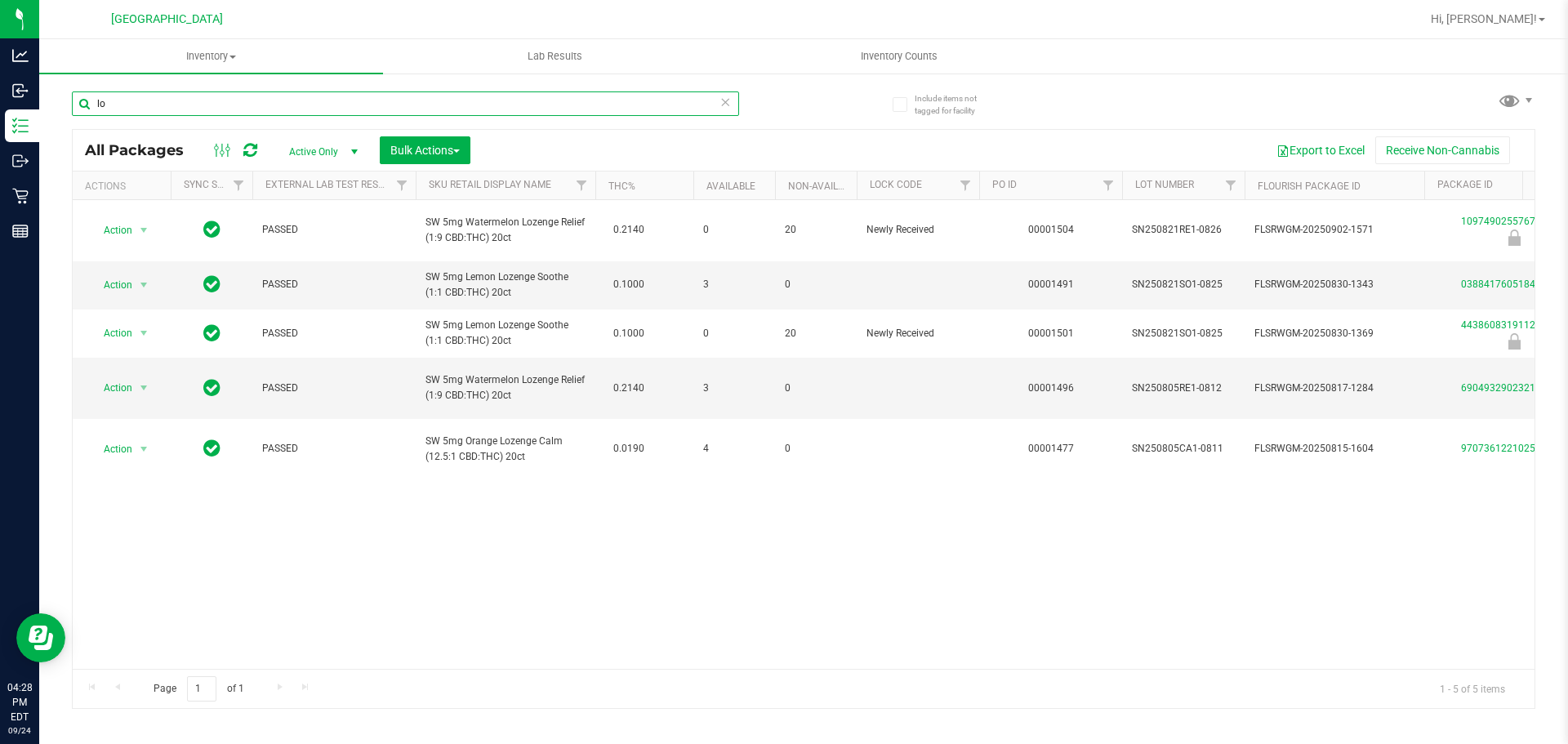
type input "l"
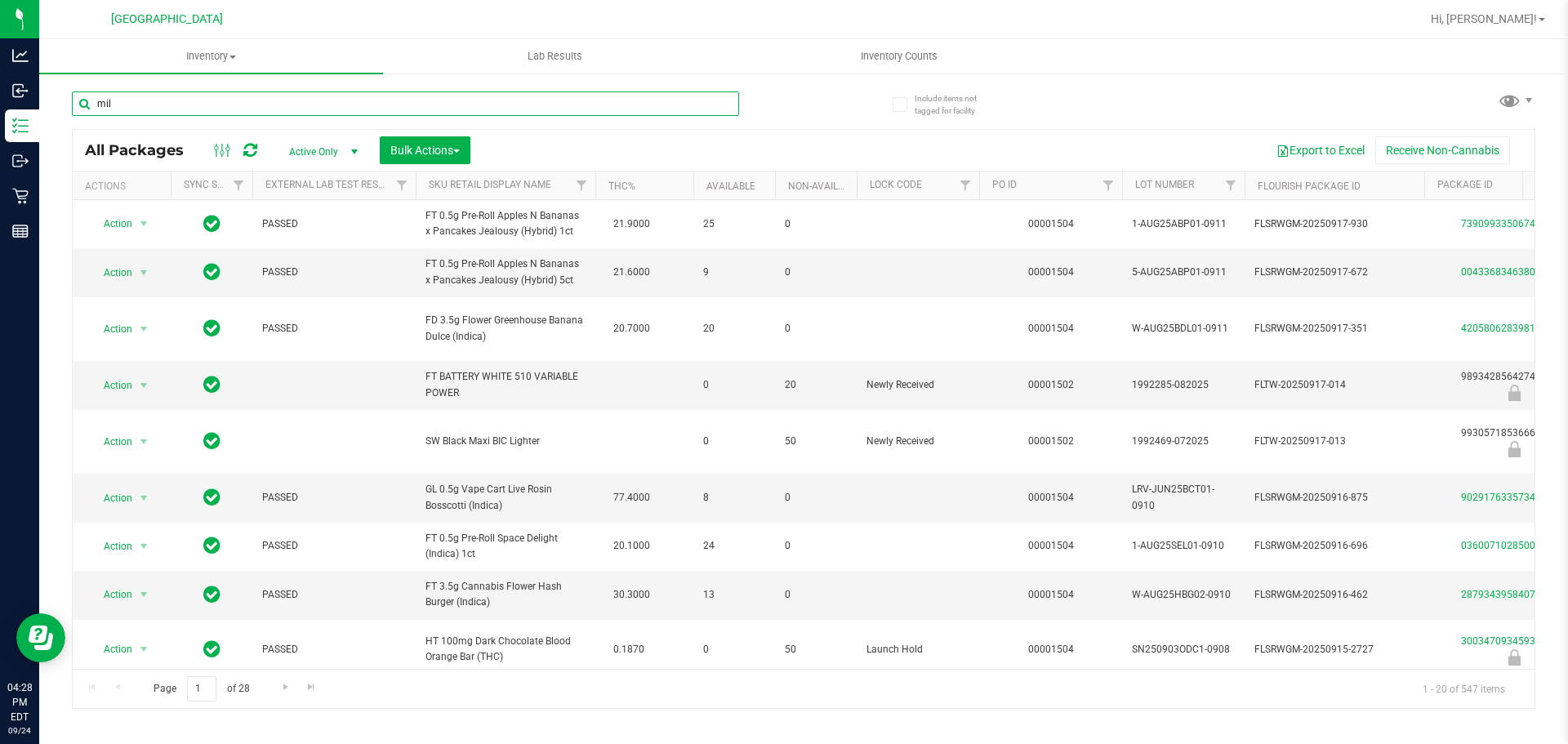
type input "milk"
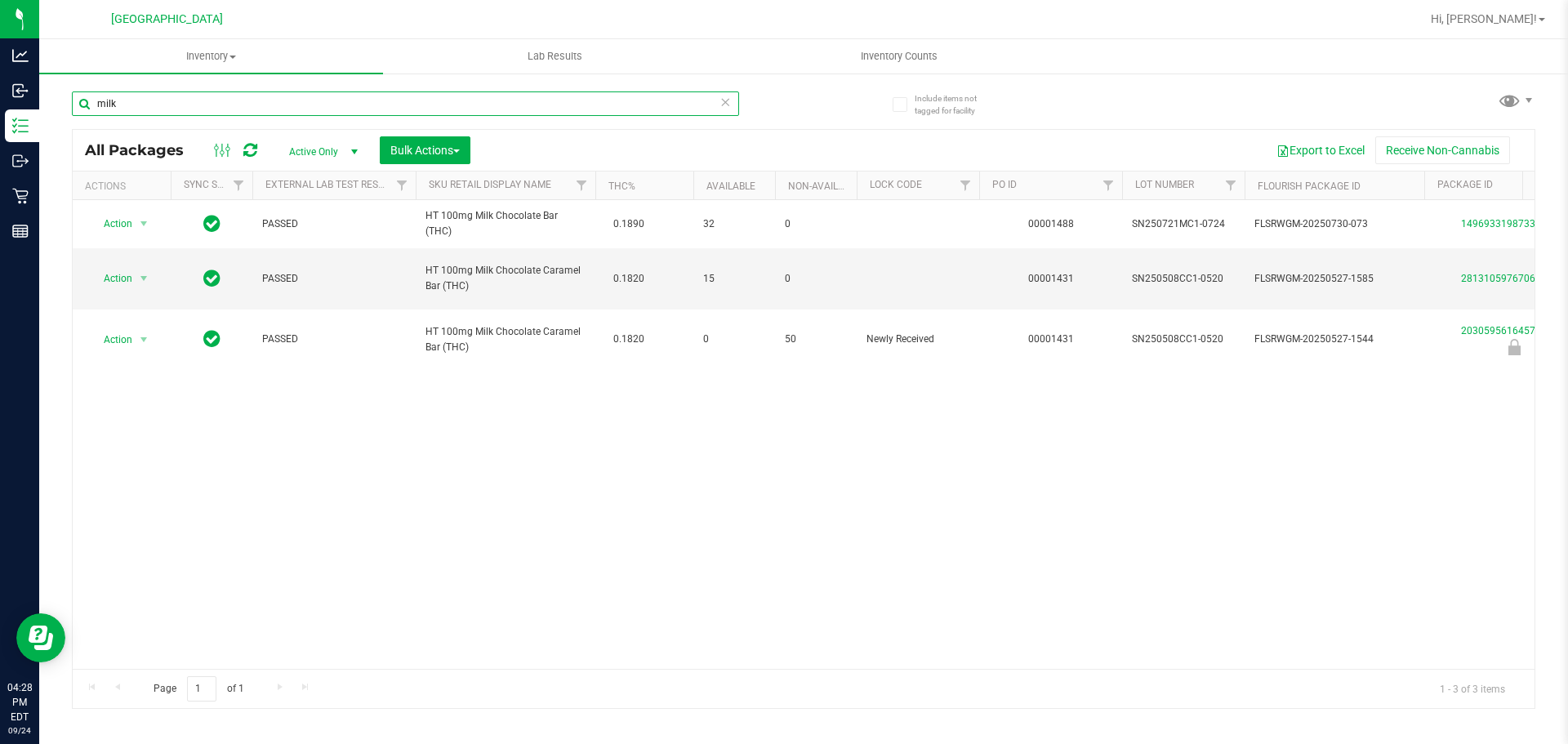
click at [170, 115] on input "milk" at bounding box center [405, 103] width 667 height 24
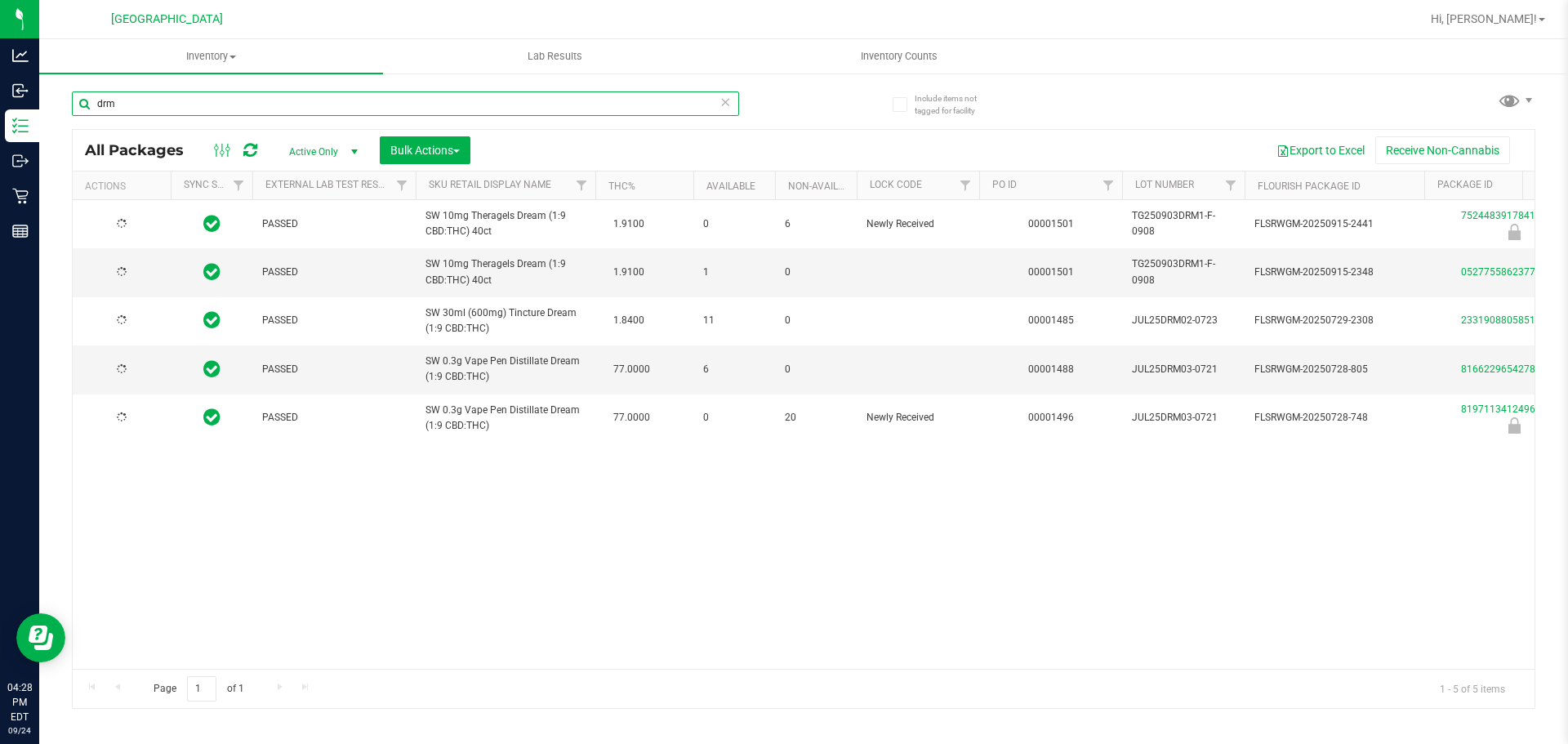
click at [169, 104] on input "drm" at bounding box center [405, 103] width 667 height 24
type input "xrl"
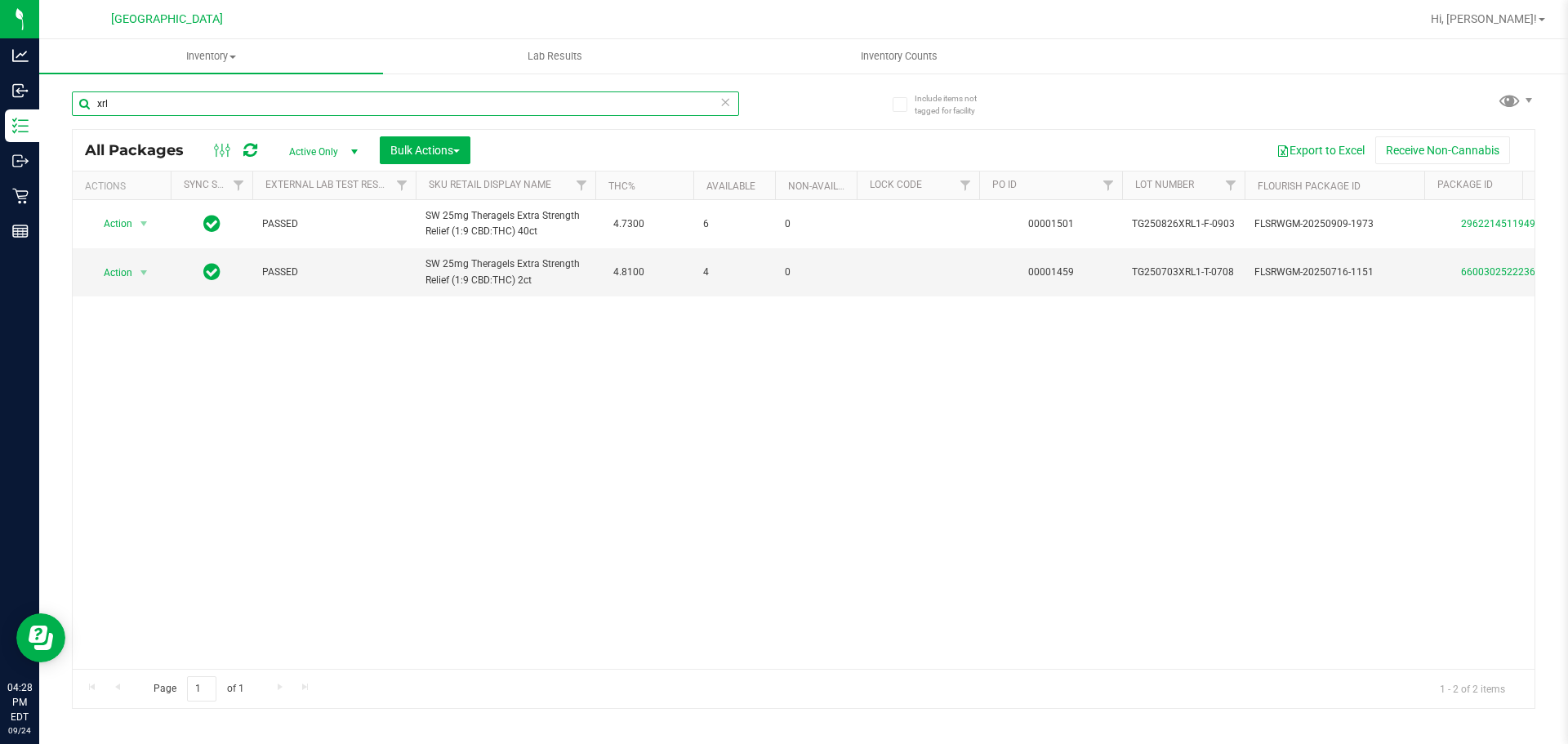
click at [169, 113] on input "xrl" at bounding box center [405, 103] width 667 height 24
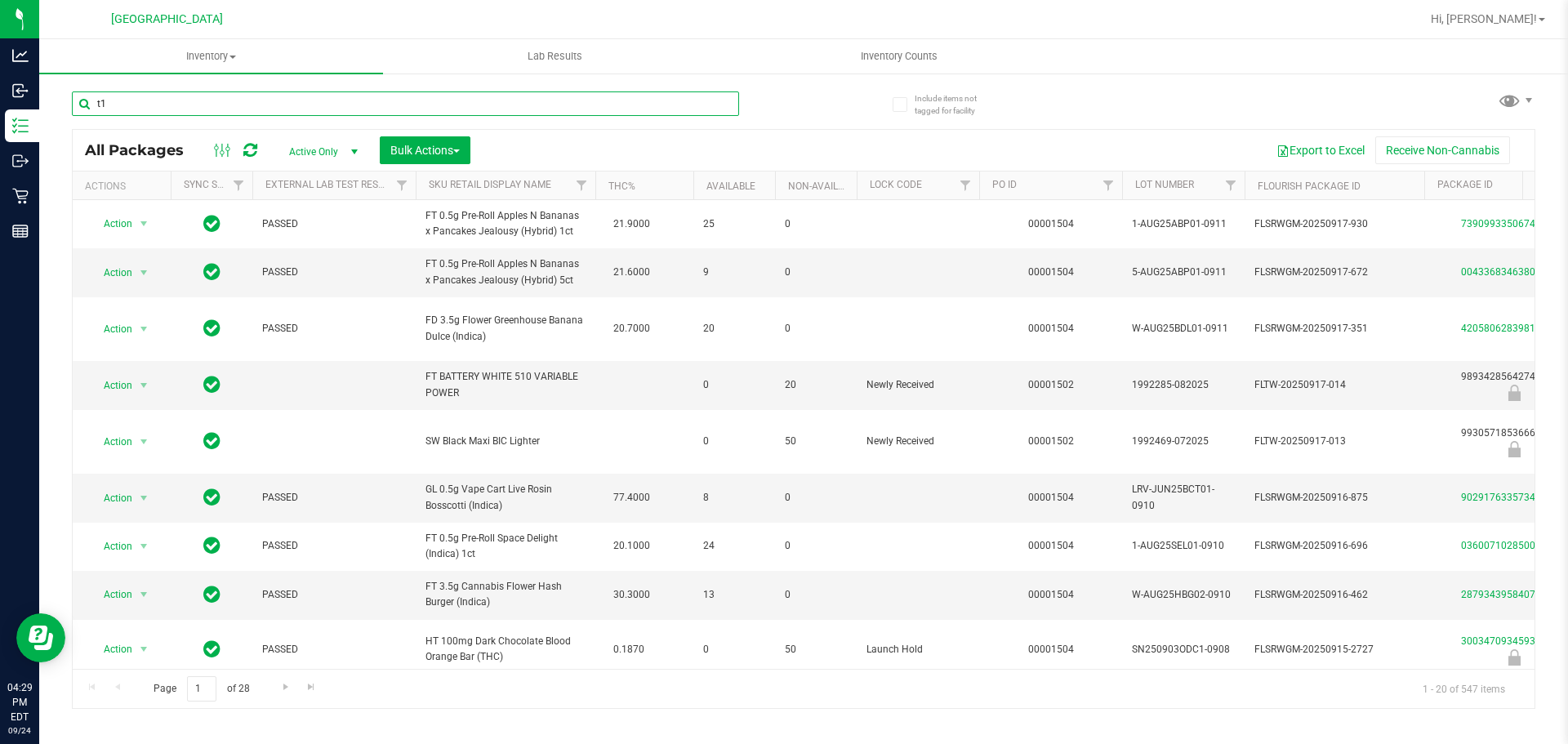
type input "t16"
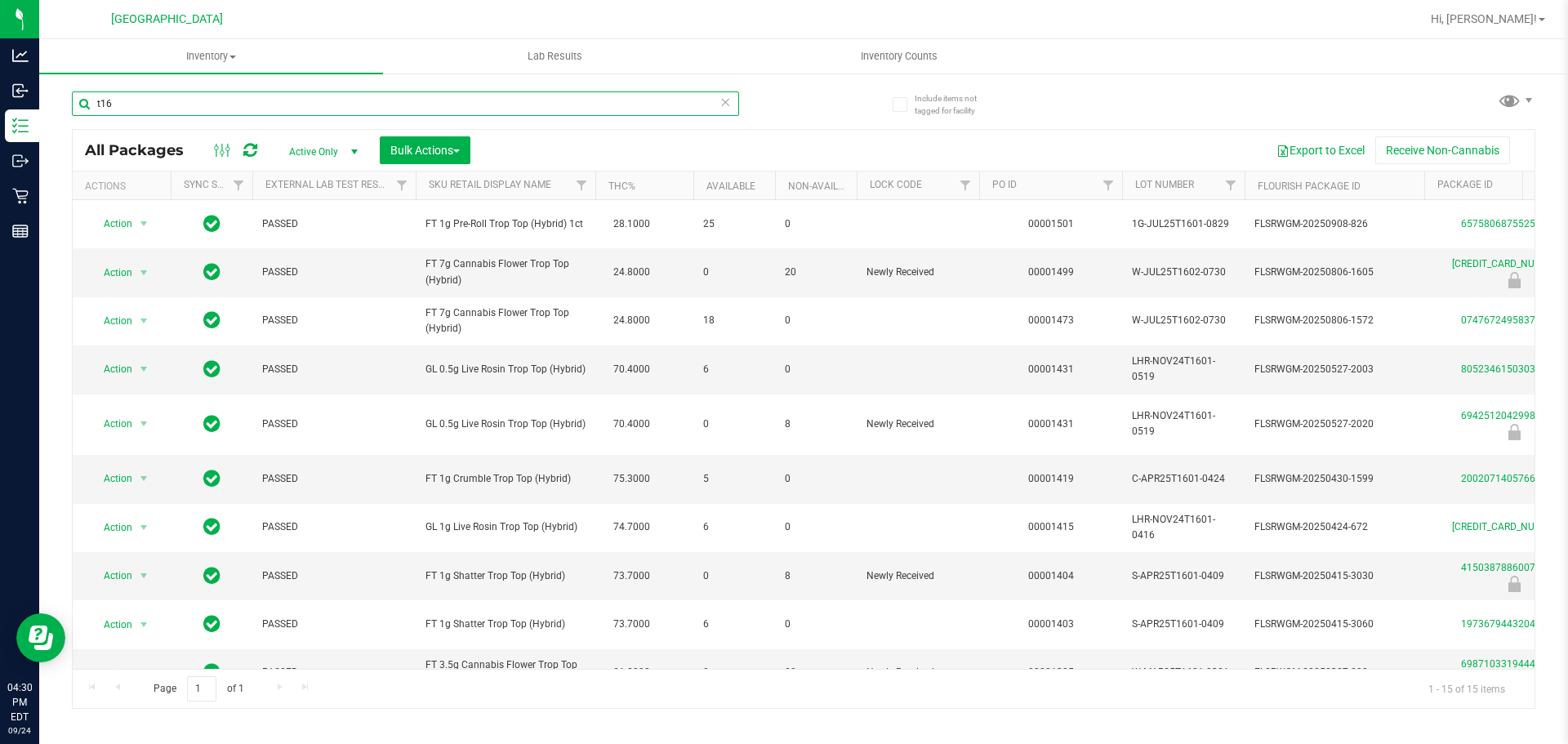
click at [283, 103] on input "t16" at bounding box center [405, 103] width 667 height 24
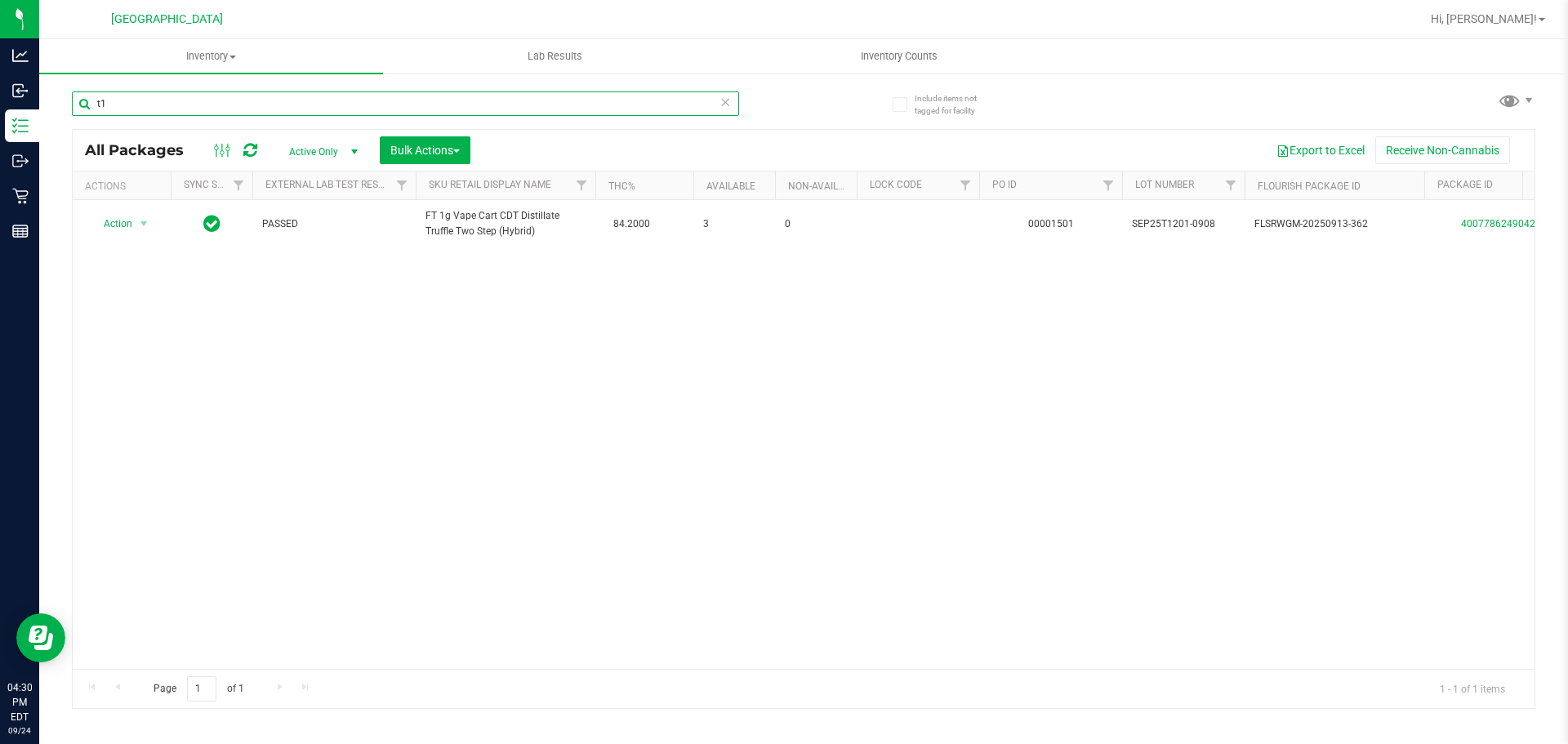
type input "t"
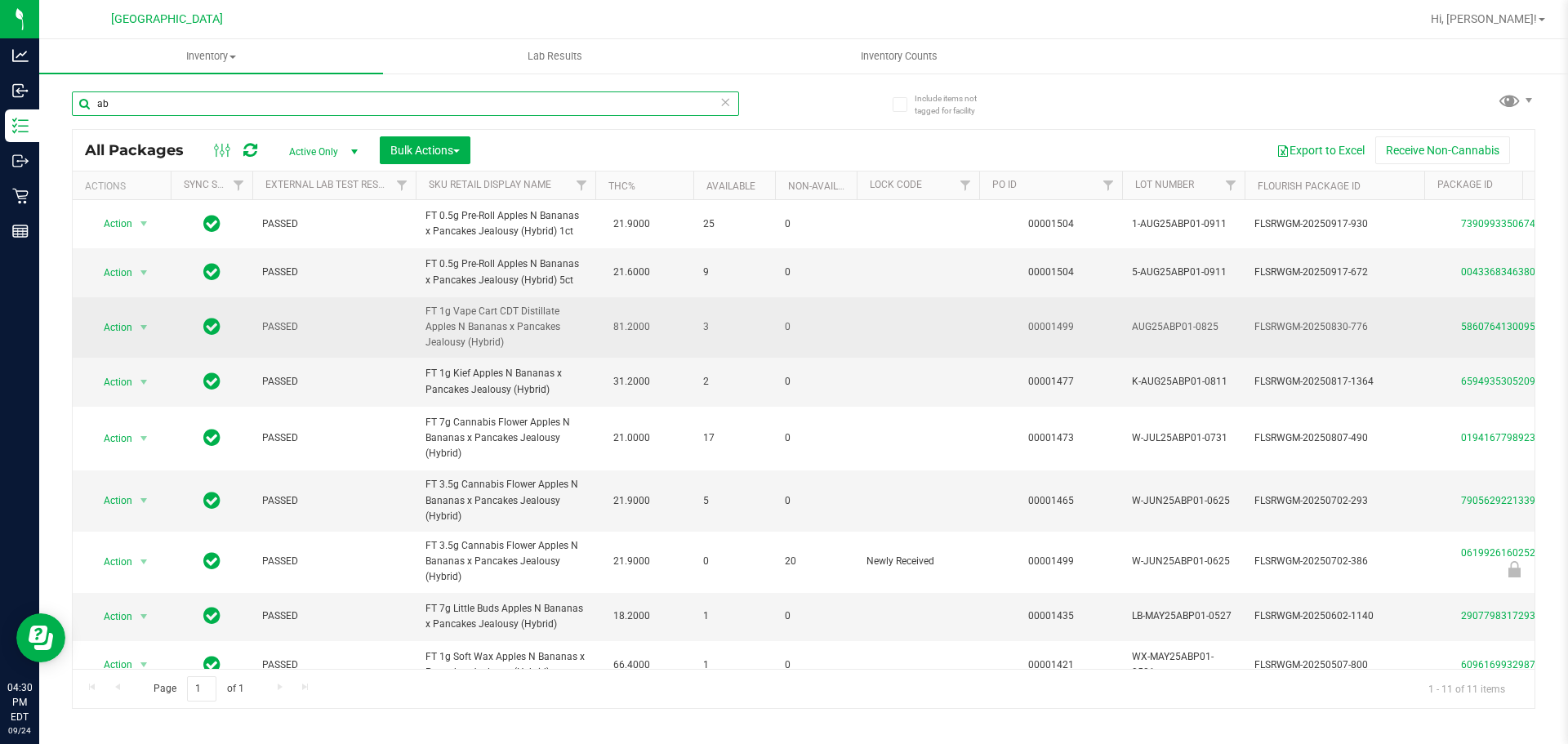
type input "a"
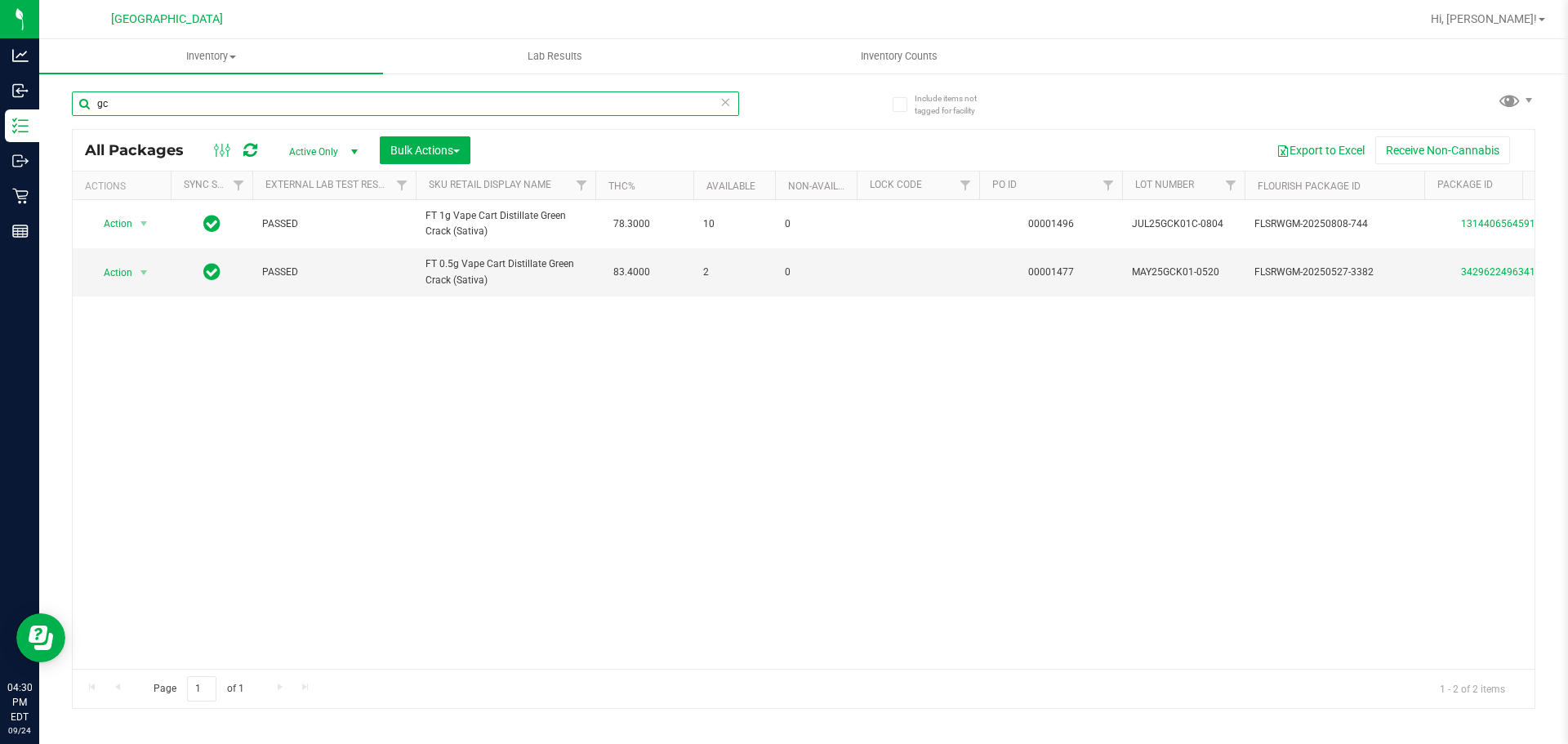
type input "g"
type input "m"
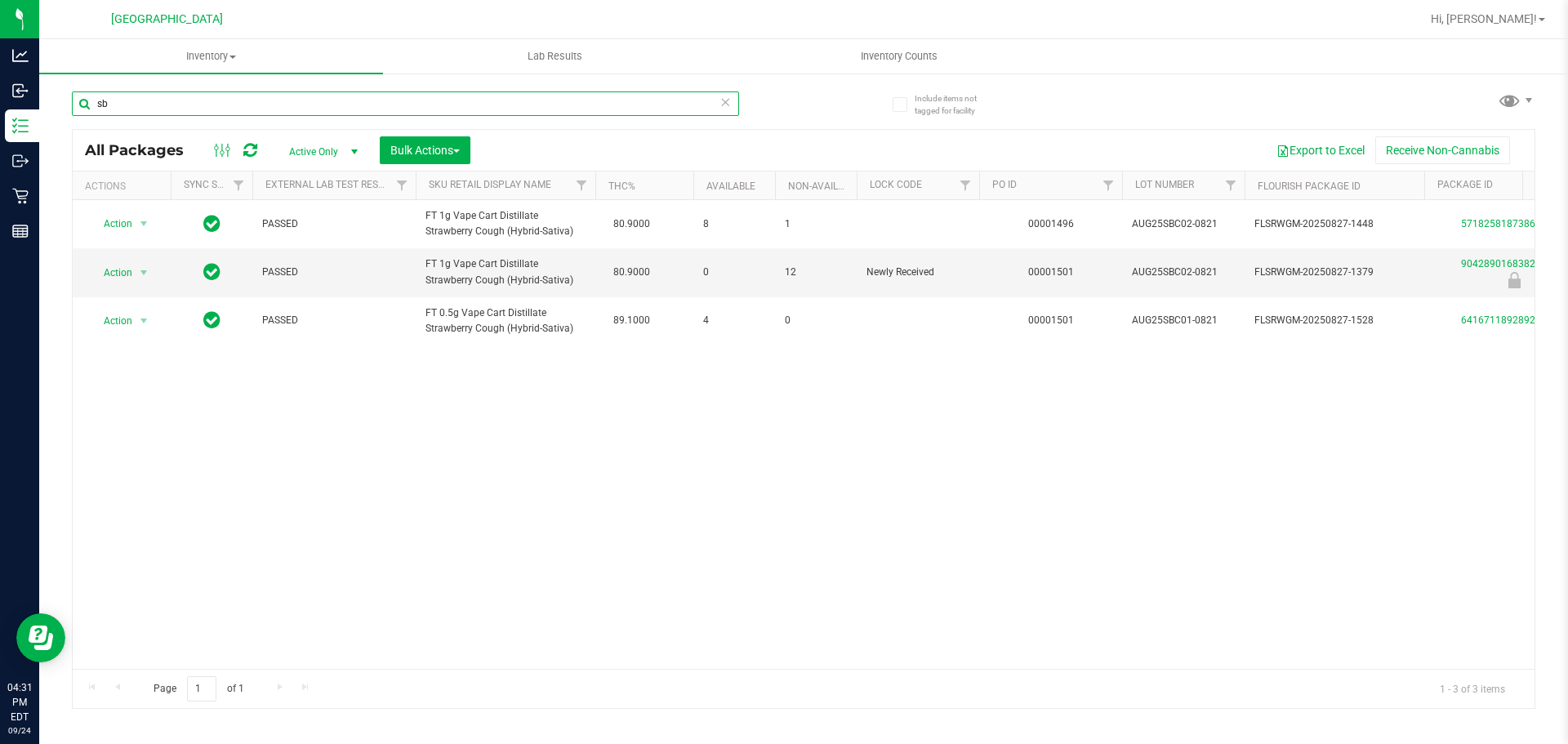
type input "s"
type input "a"
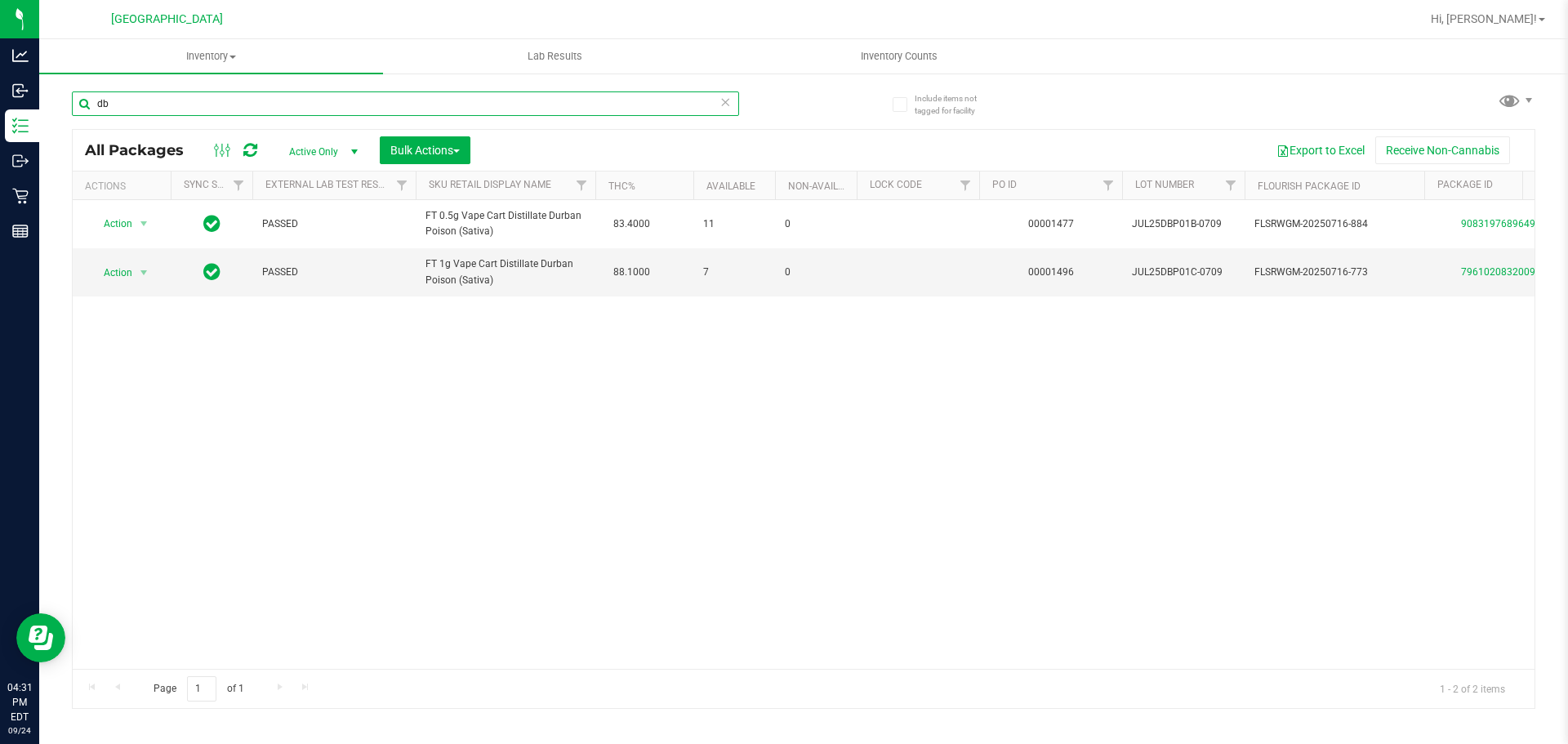
type input "d"
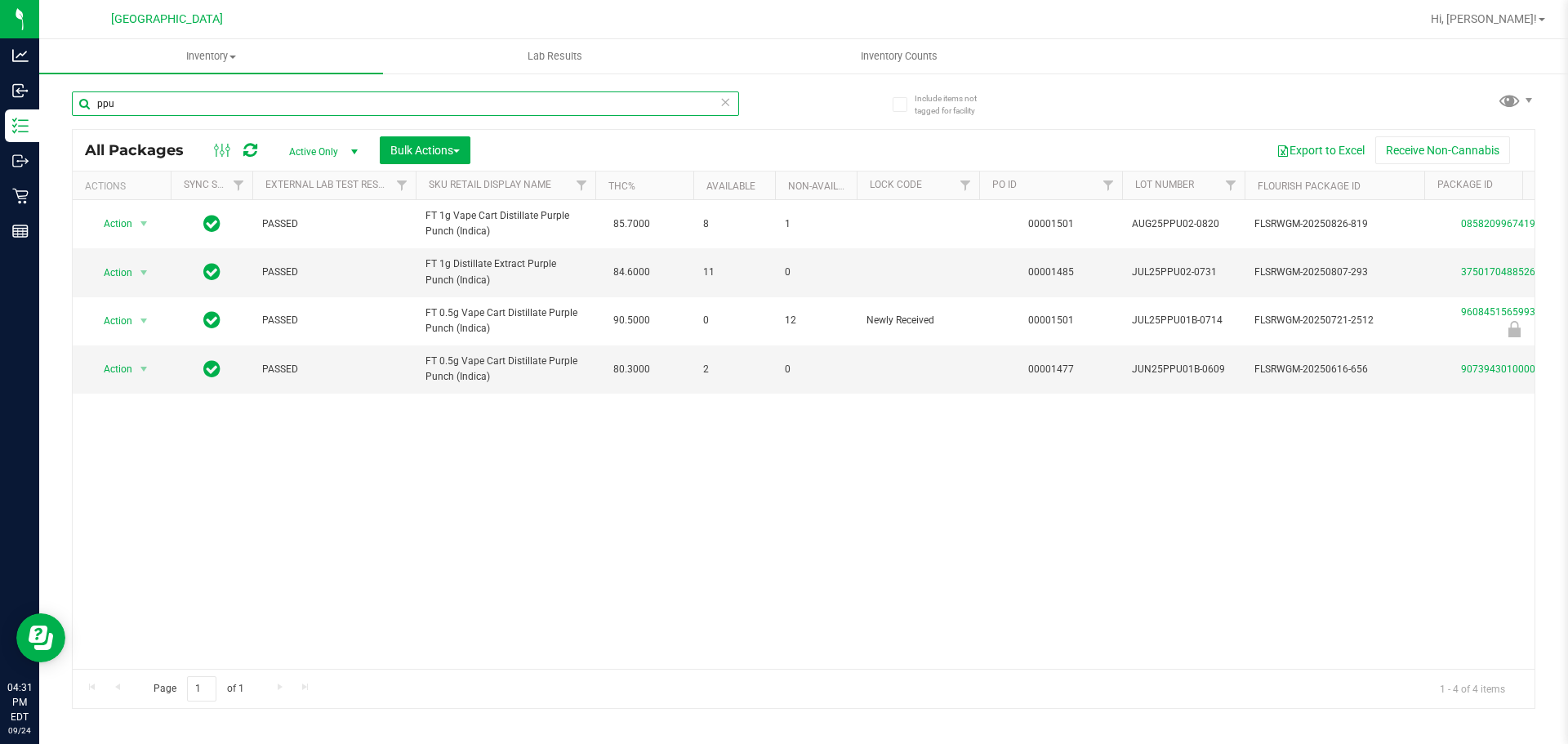
click at [189, 101] on input "ppu" at bounding box center [405, 103] width 667 height 24
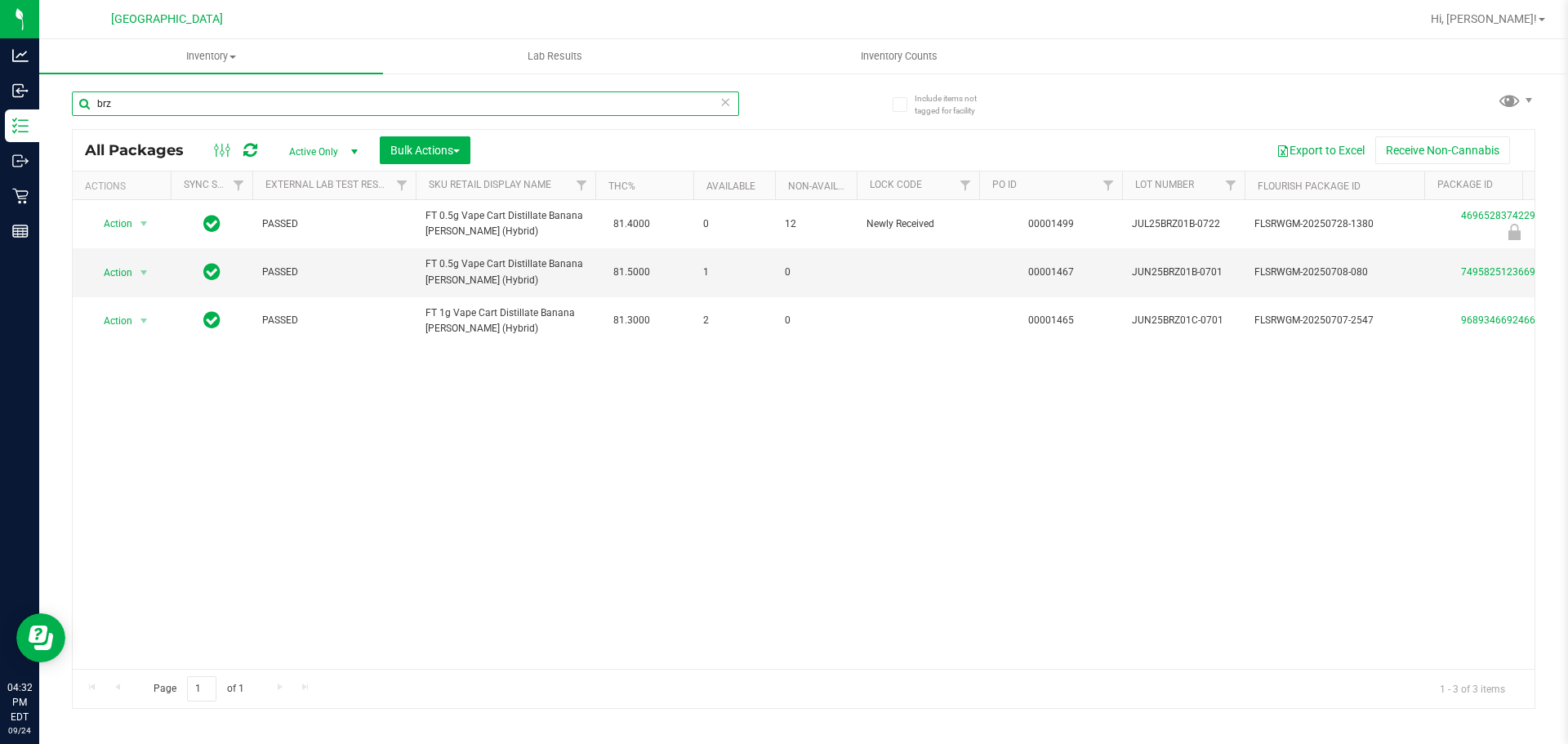
click at [109, 101] on input "brz" at bounding box center [405, 103] width 667 height 24
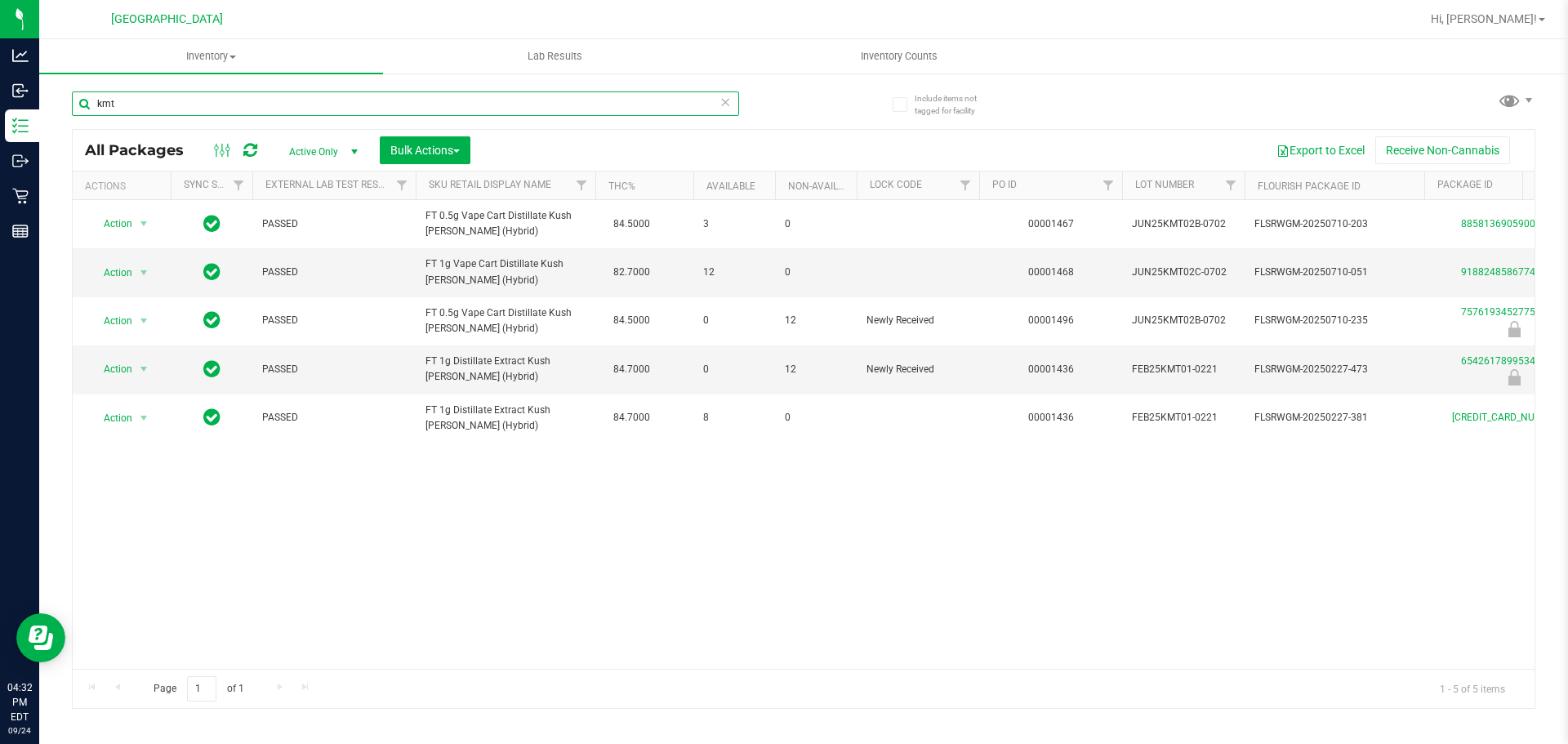
click at [137, 111] on input "kmt" at bounding box center [405, 103] width 667 height 24
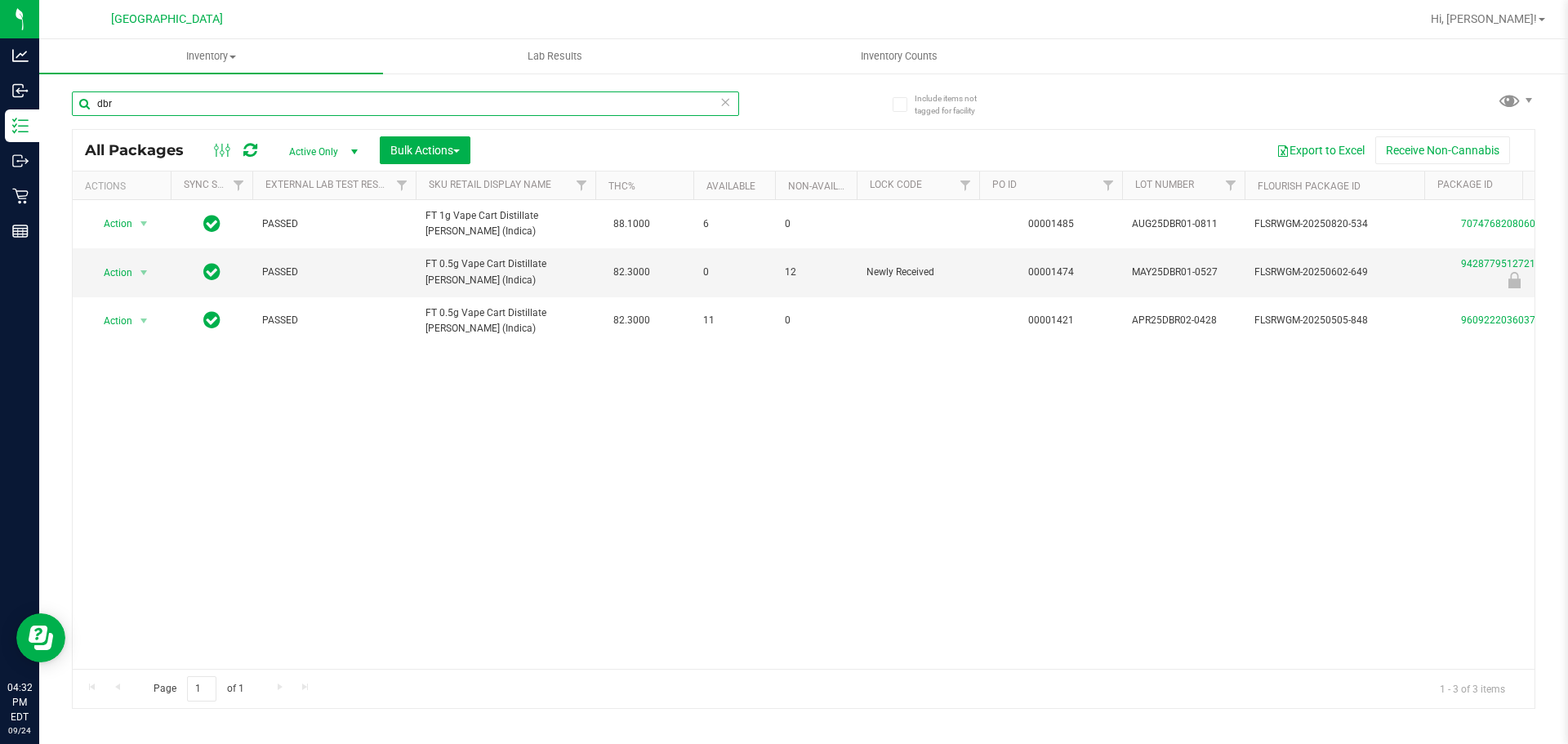
click at [112, 109] on input "dbr" at bounding box center [405, 103] width 667 height 24
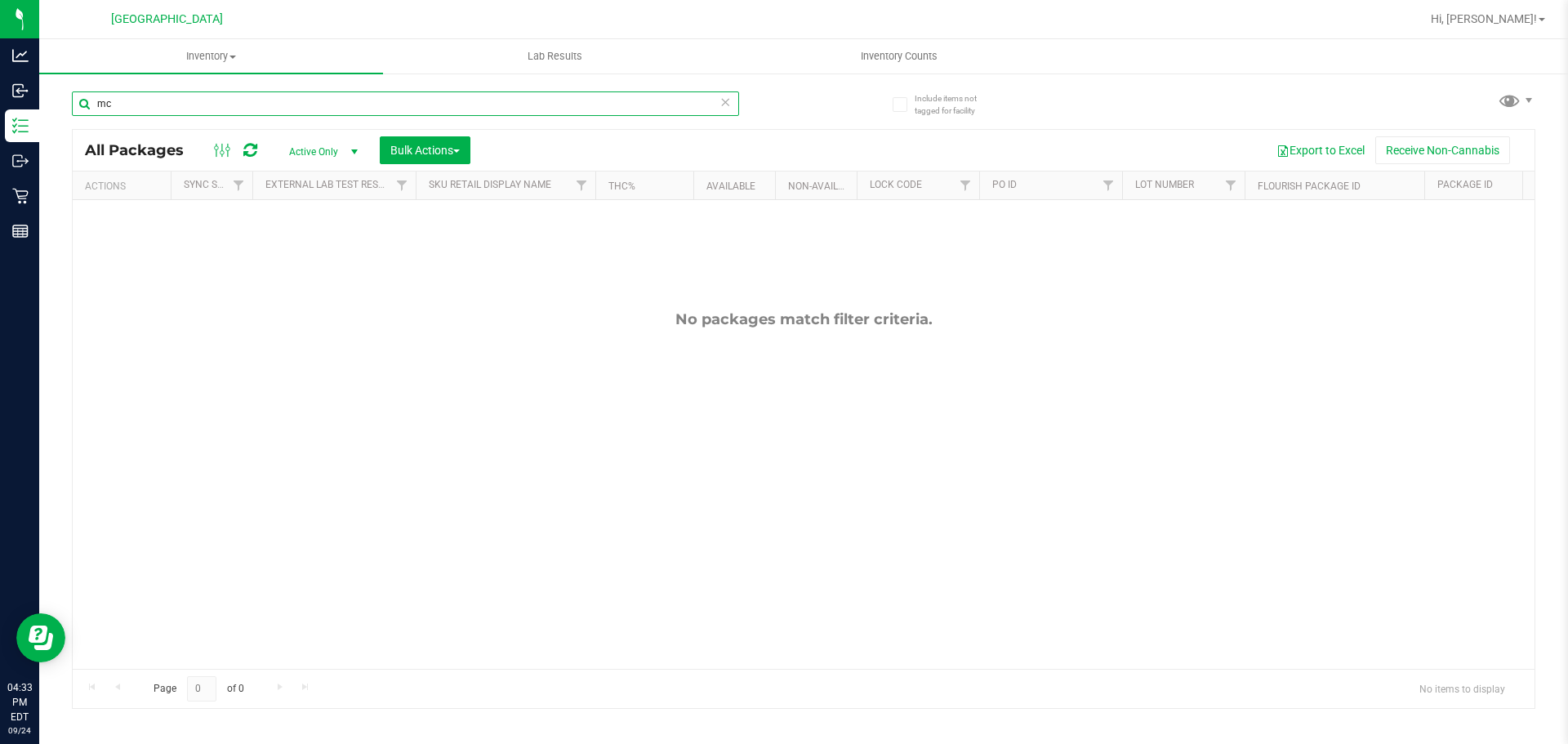
type input "m"
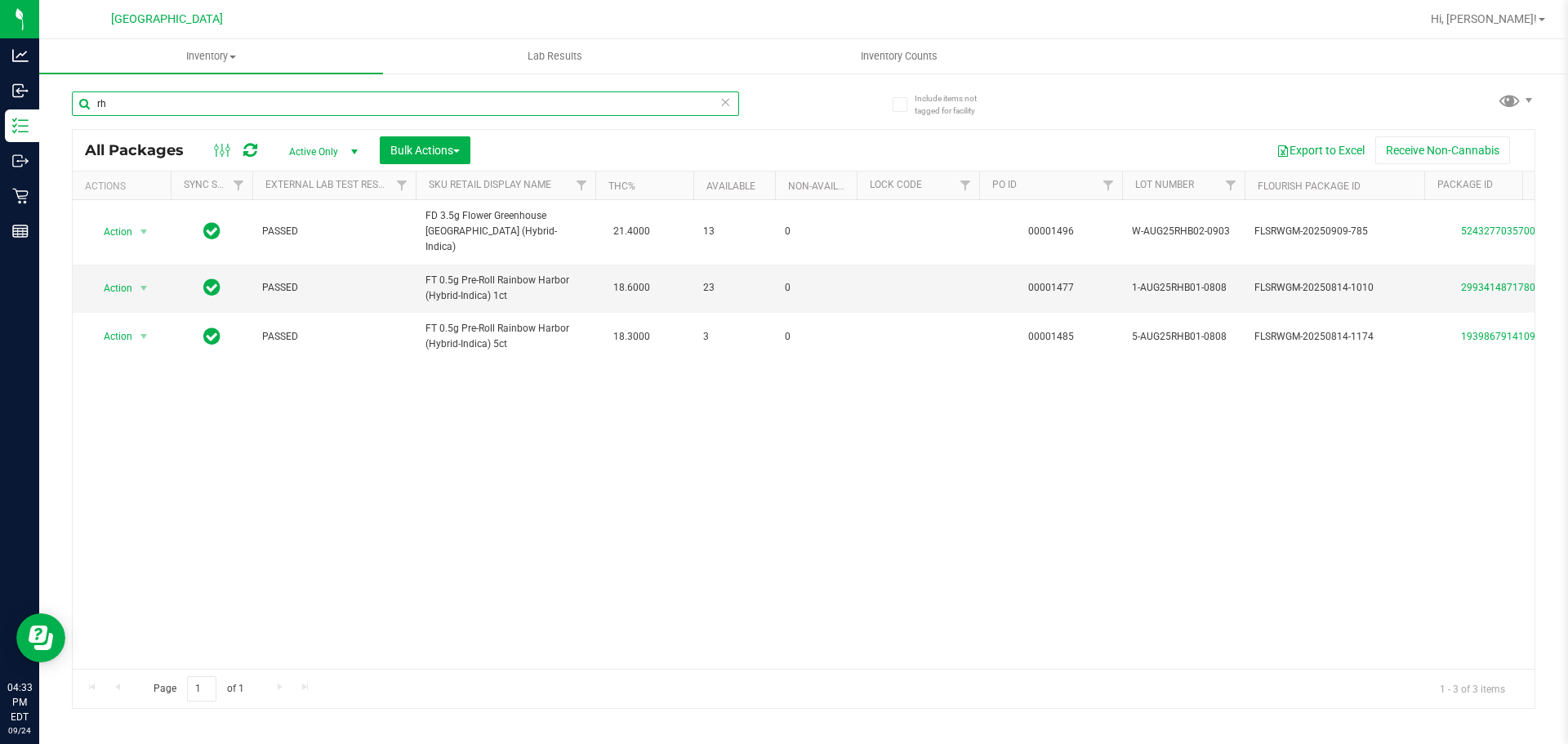
type input "r"
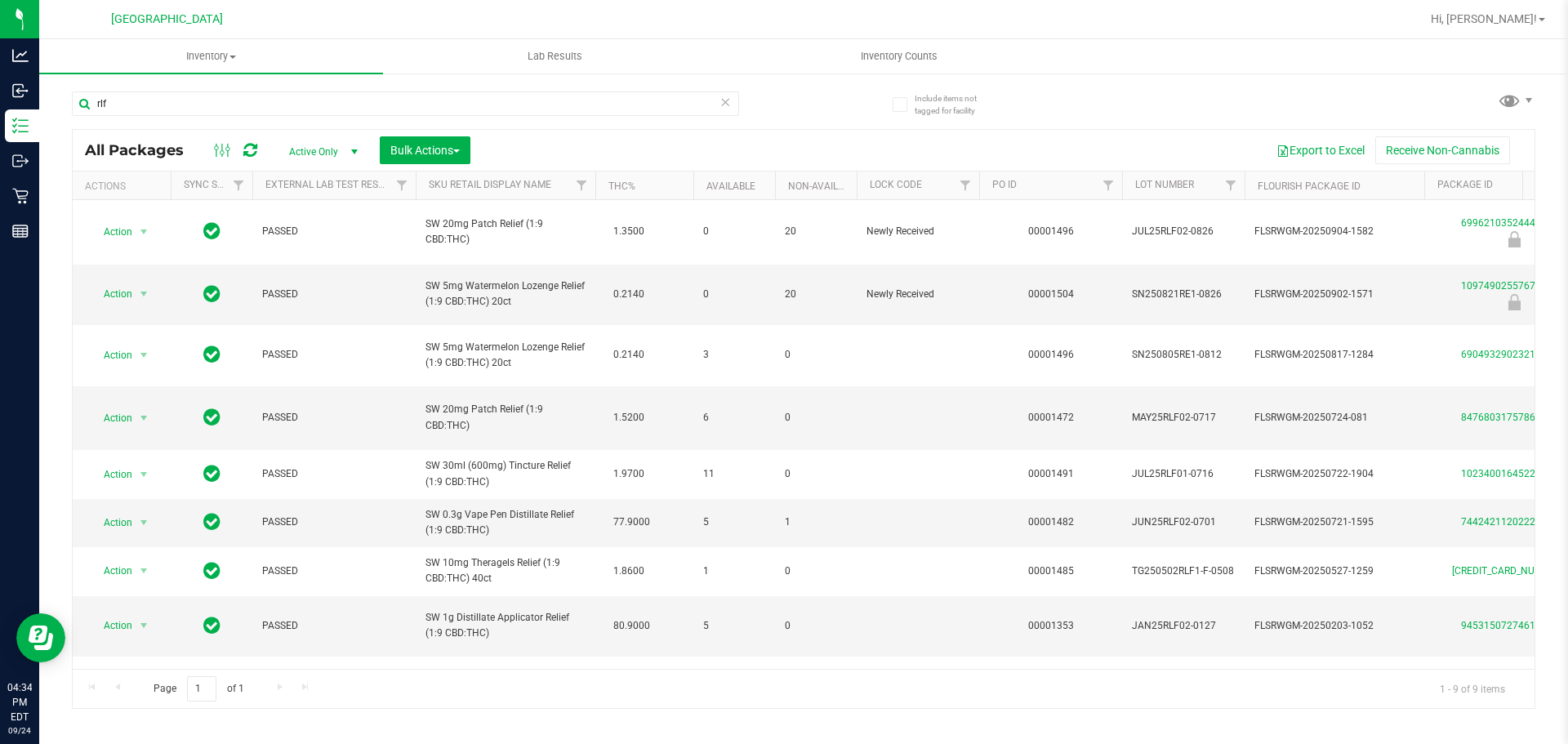
click at [344, 85] on div "rlf" at bounding box center [438, 103] width 732 height 53
drag, startPoint x: 338, startPoint y: 92, endPoint x: 334, endPoint y: 103, distance: 11.7
click at [336, 94] on input "rlf" at bounding box center [405, 103] width 667 height 24
click at [334, 103] on input "rlf" at bounding box center [405, 103] width 667 height 24
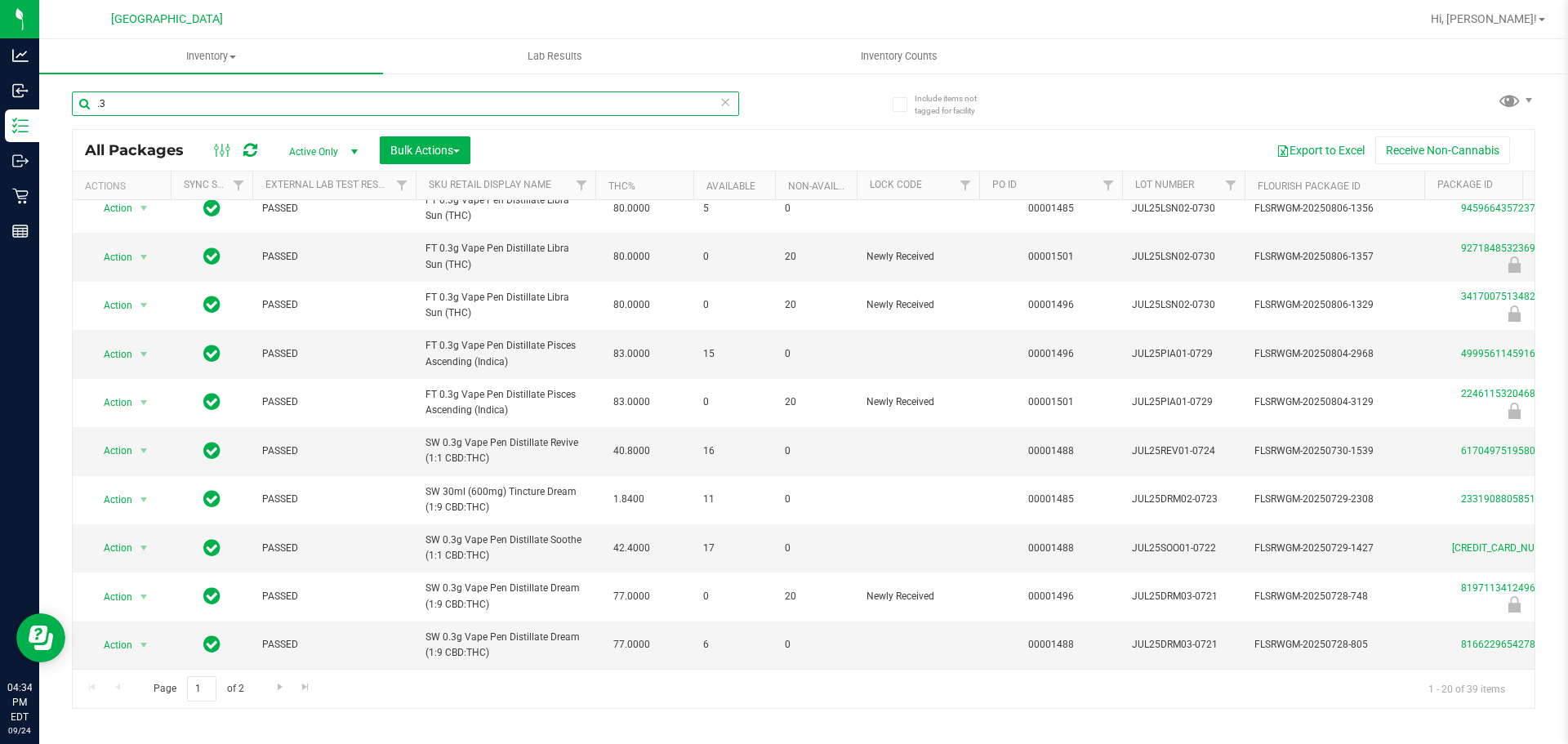
scroll to position [513, 0]
click at [279, 689] on span "Go to the next page" at bounding box center [280, 687] width 13 height 13
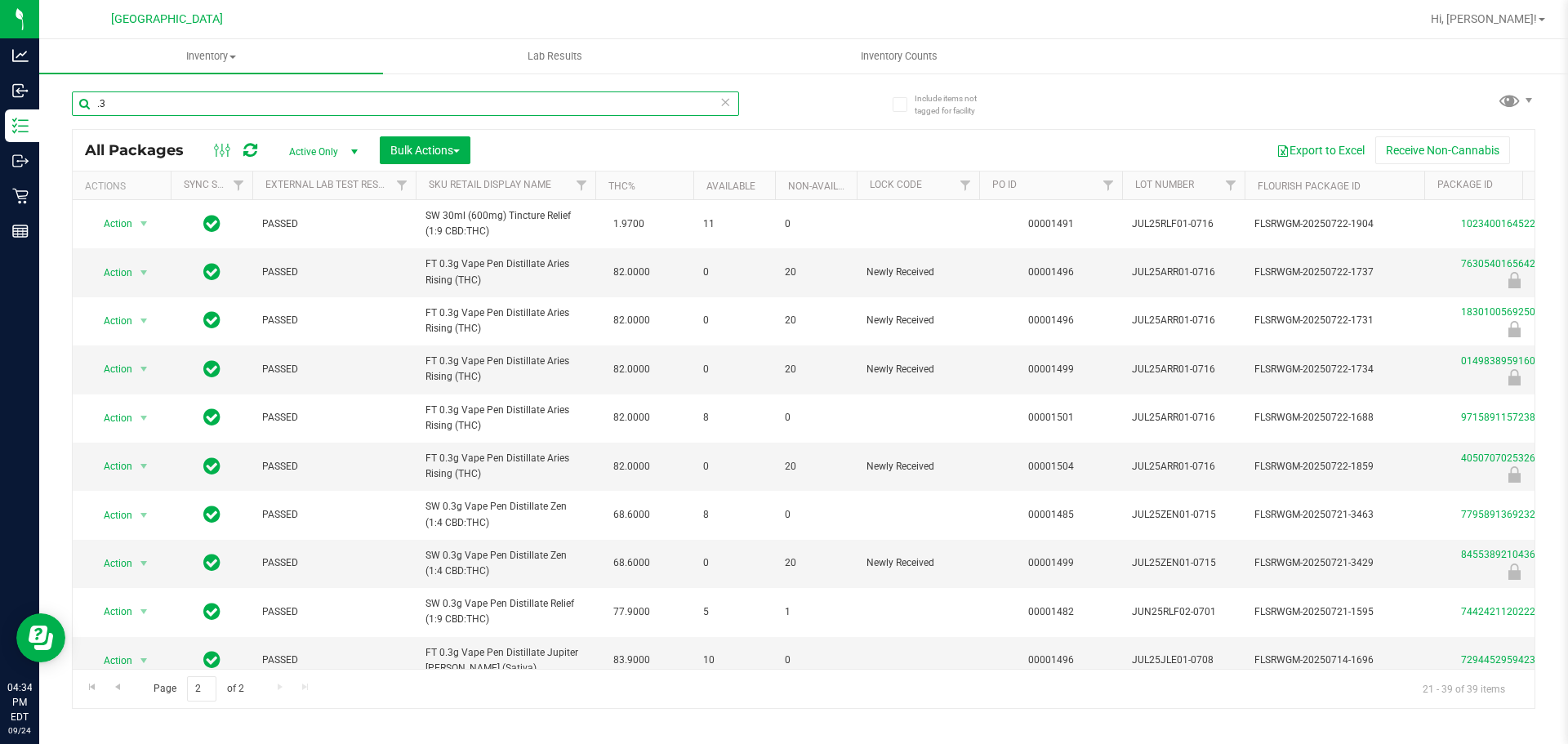
click at [365, 107] on input ".3" at bounding box center [405, 103] width 667 height 24
type input "."
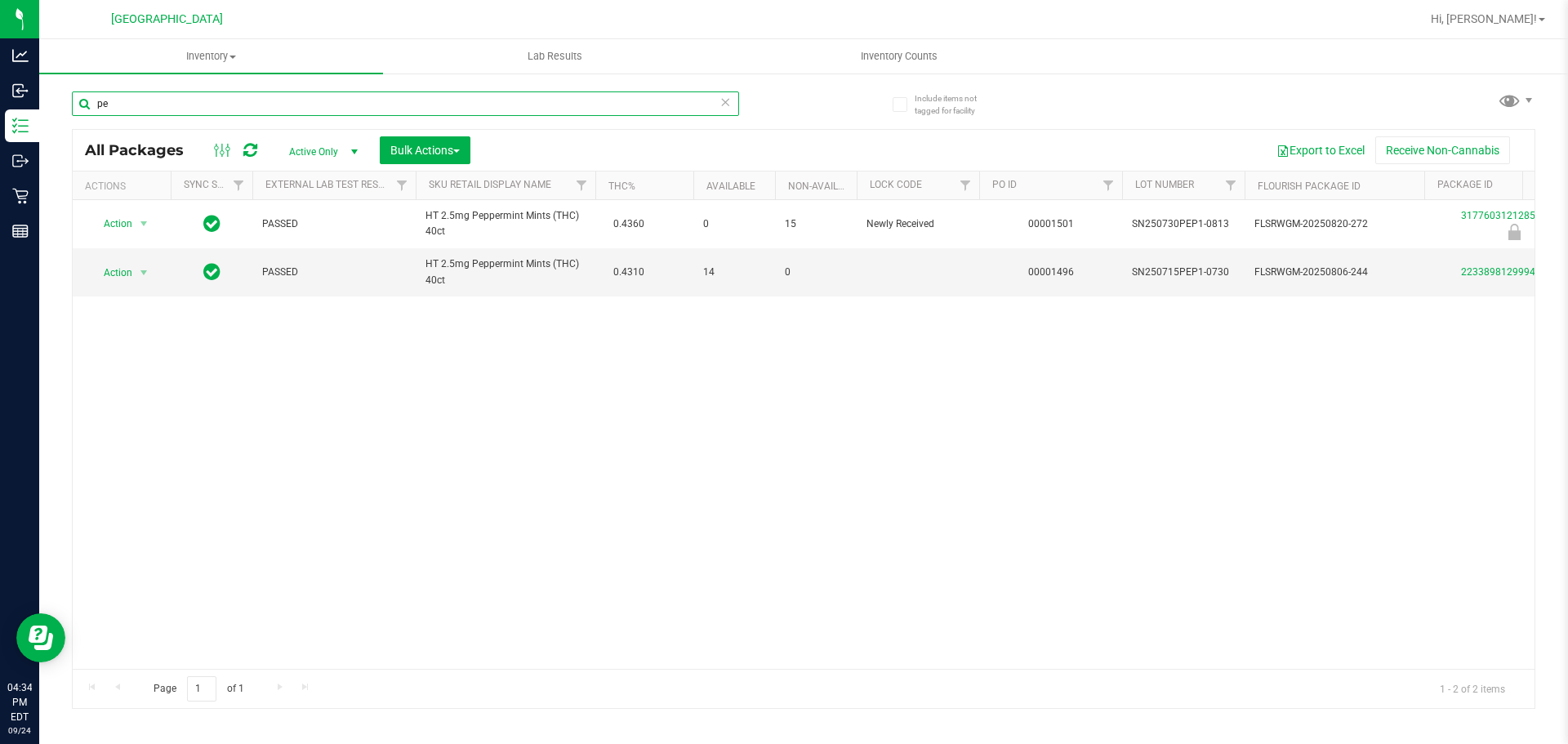
type input "p"
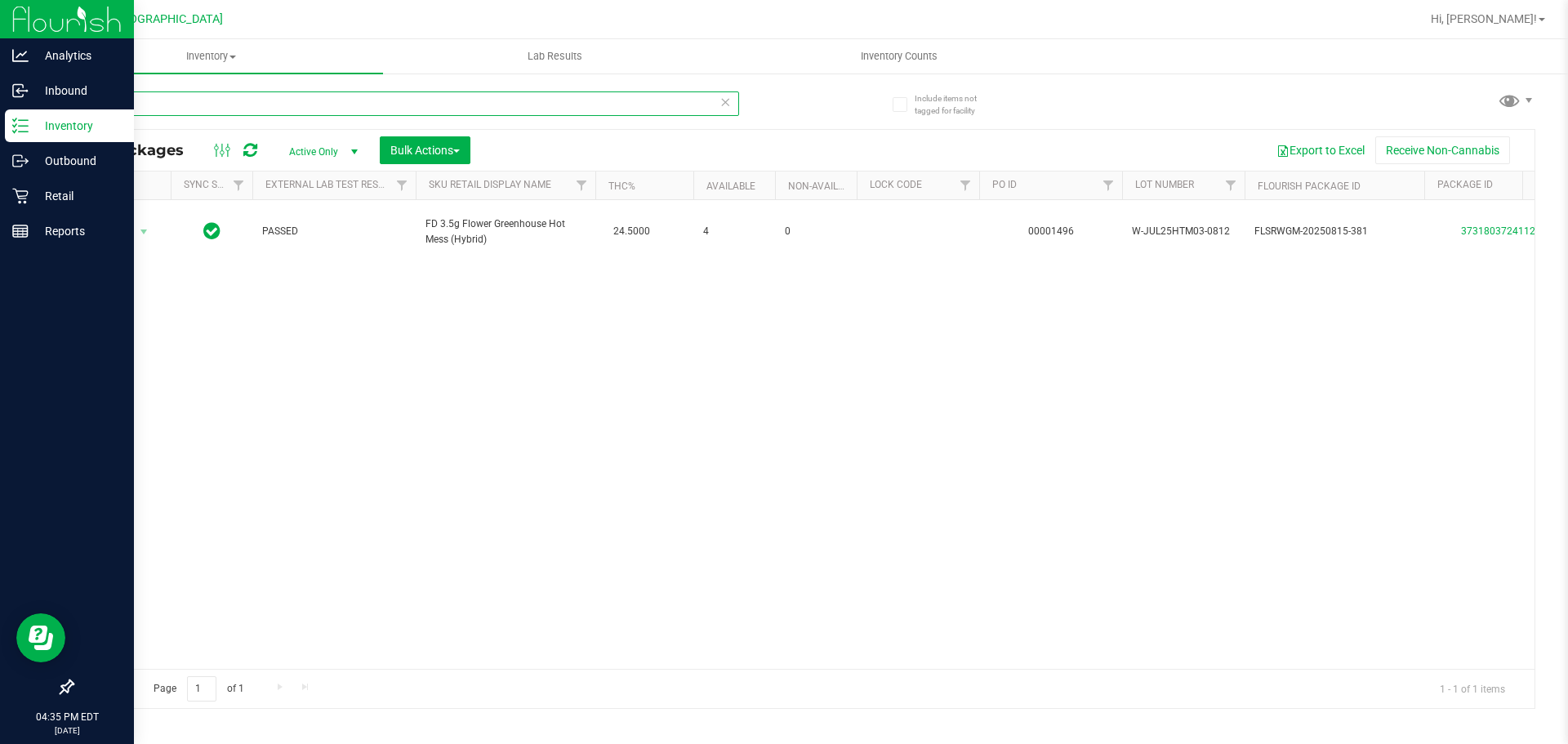
type input "htm"
click at [34, 129] on p "Inventory" at bounding box center [78, 126] width 98 height 20
click at [65, 79] on div "Inbound" at bounding box center [69, 91] width 129 height 33
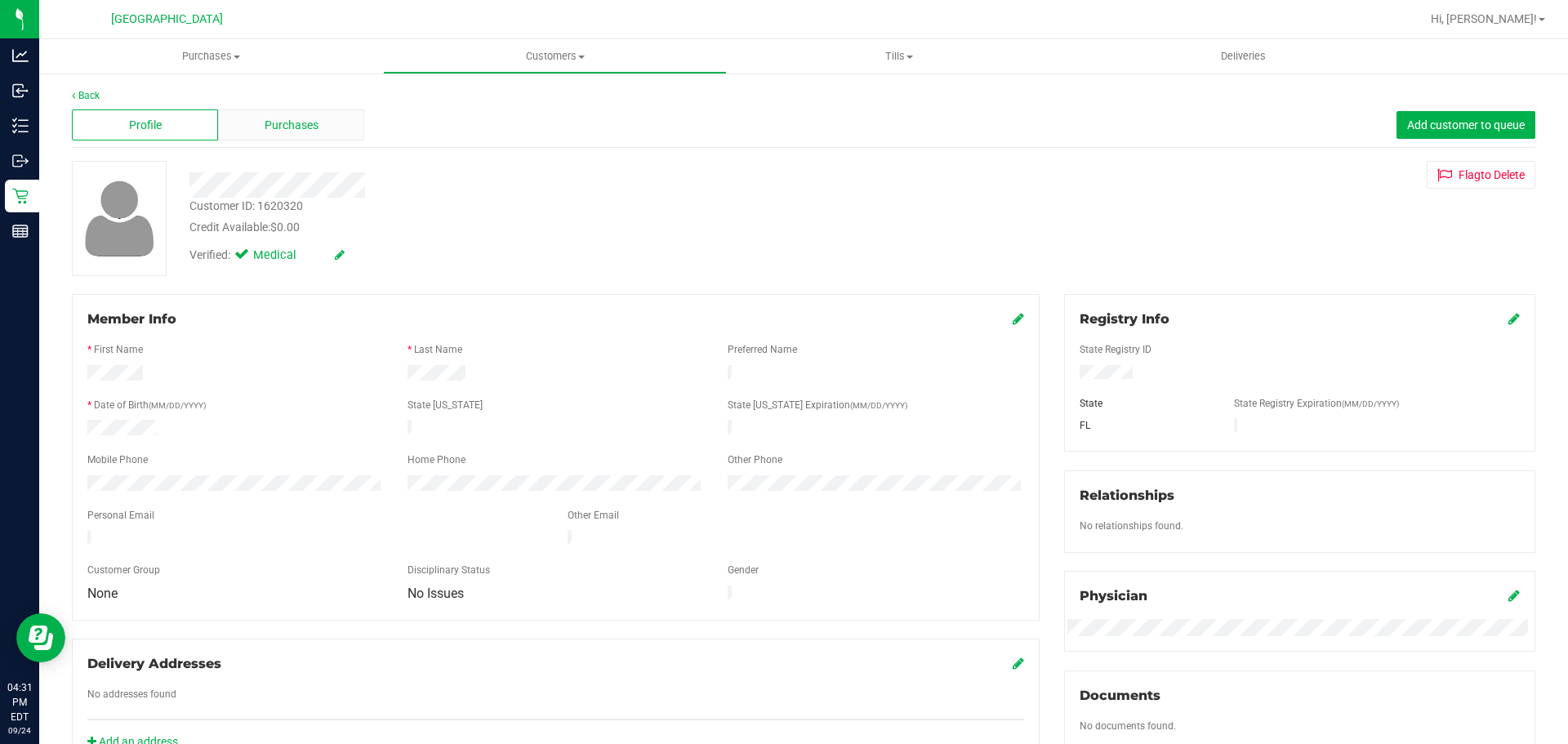
click at [269, 113] on div "Purchases" at bounding box center [291, 125] width 146 height 31
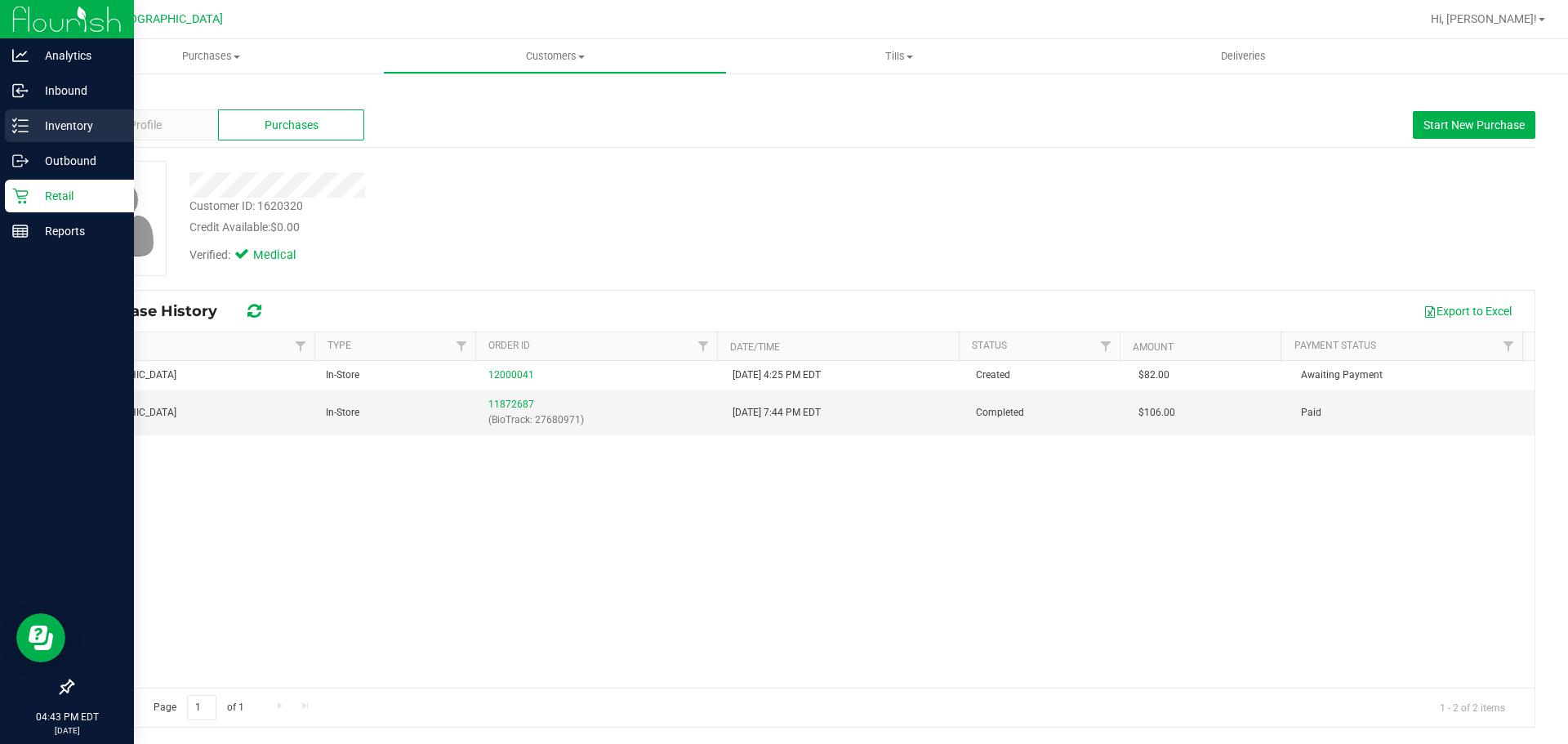
click at [0, 133] on link "Inventory" at bounding box center [67, 127] width 134 height 35
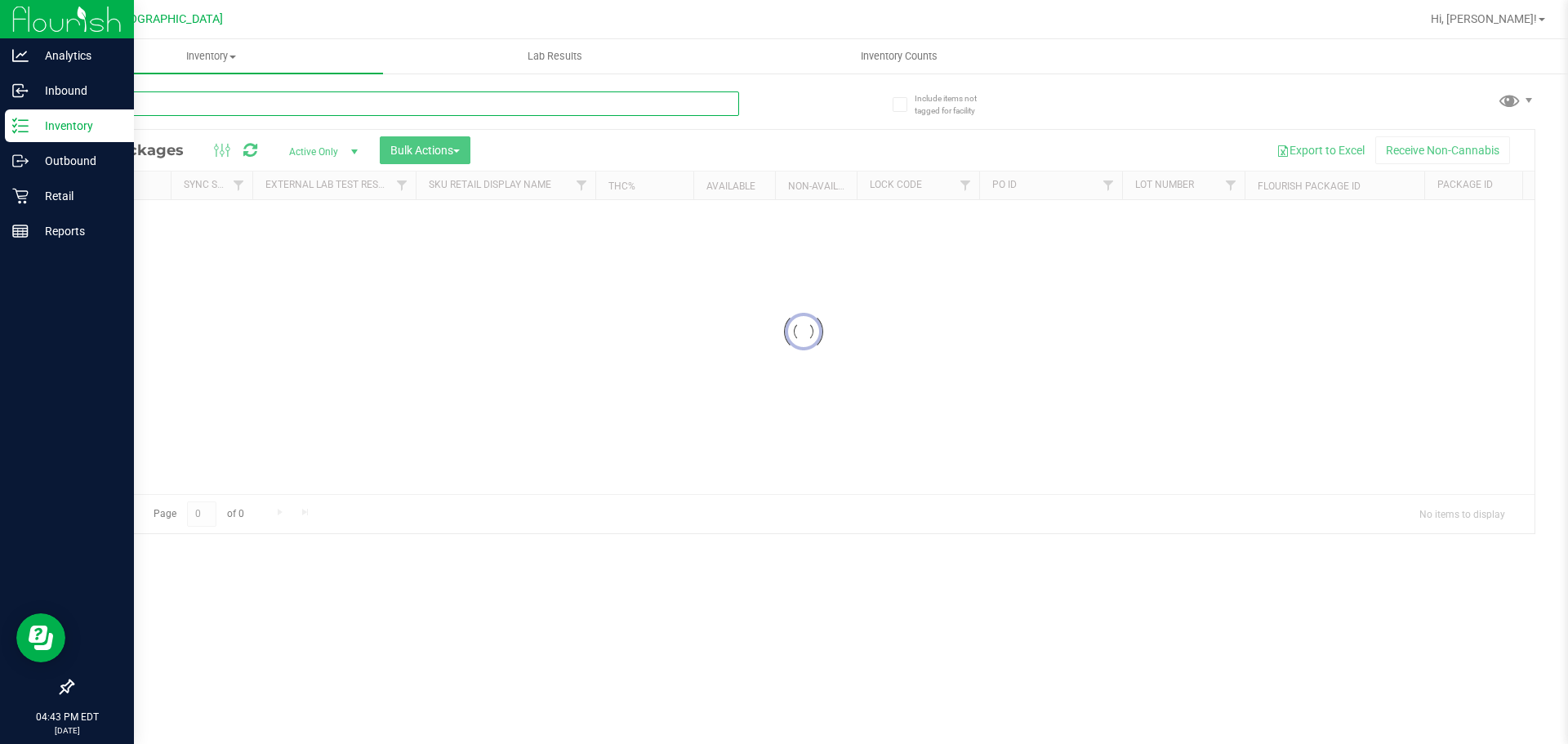
click at [263, 99] on input "text" at bounding box center [405, 103] width 667 height 24
paste input "SW 0.3g Vape Pen Distillate Relief (1:9 CBD:THC)"
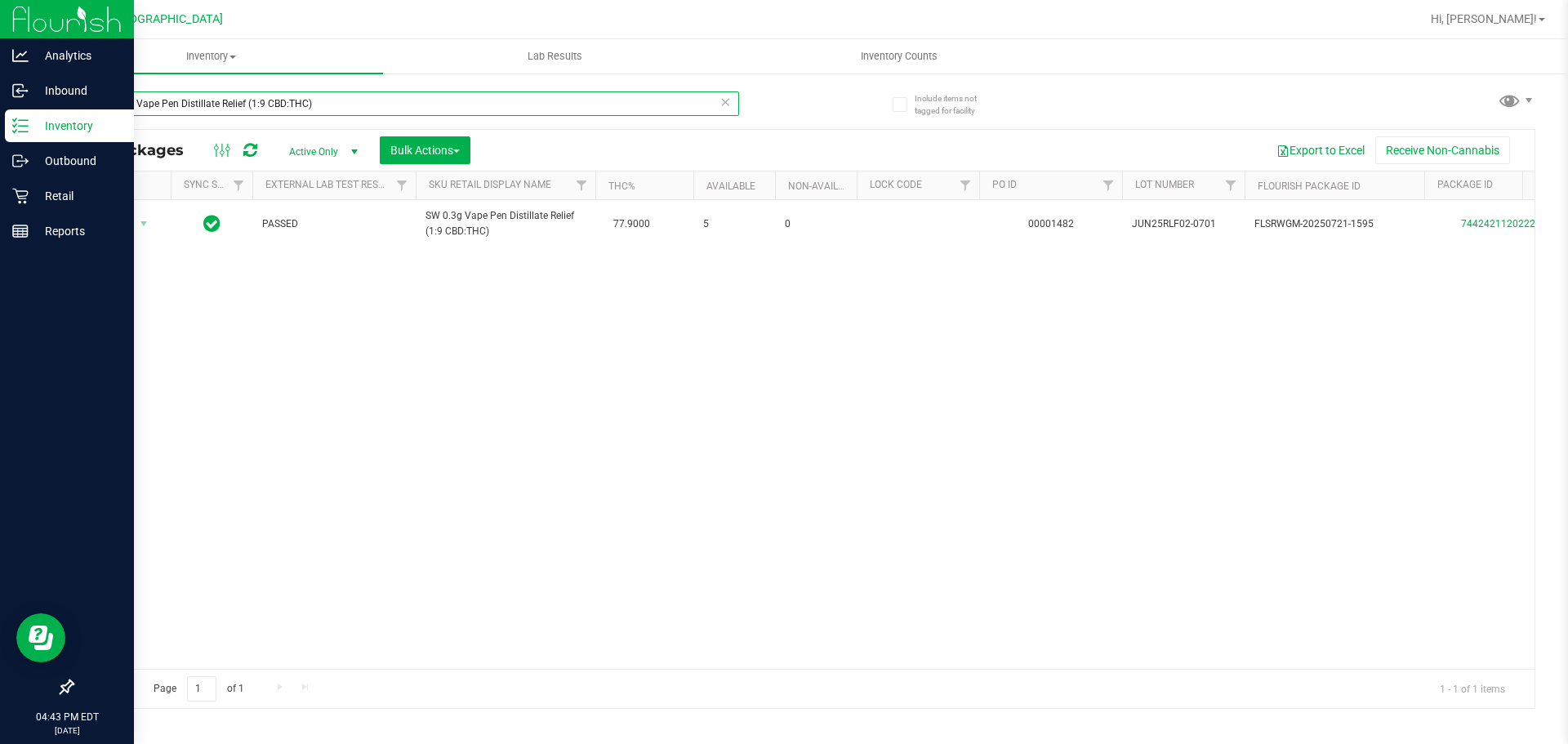
click at [337, 110] on input "SW 0.3g Vape Pen Distillate Relief (1:9 CBD:THC)" at bounding box center [405, 103] width 667 height 24
paste input "FD 3.5g Flower Greenhouse Melon Collie (Hybrid-Sativa"
click at [313, 102] on input "FD 3.5g Flower Greenhouse Melon Collie (Hybrid-Sativa)" at bounding box center [405, 103] width 667 height 24
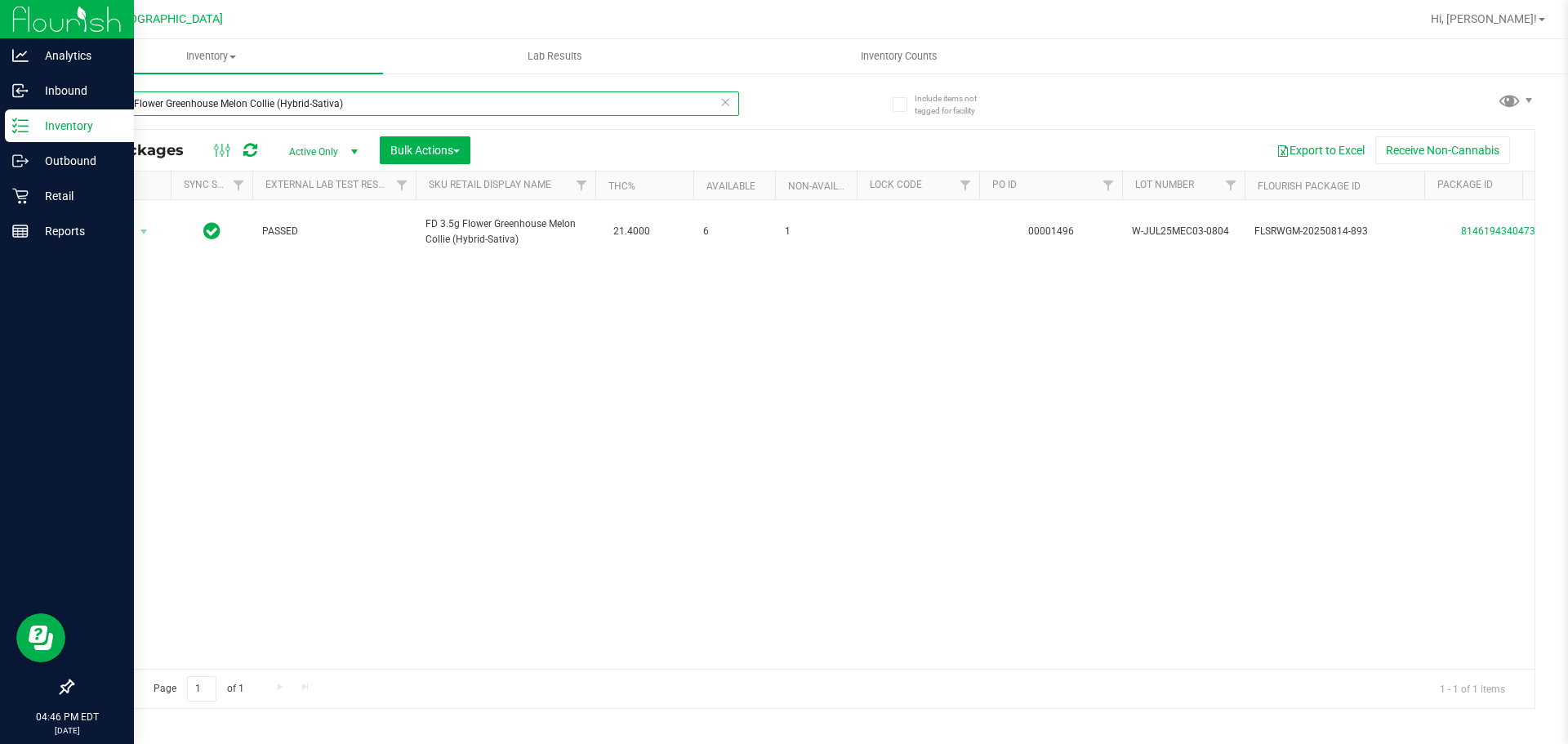
click at [313, 102] on input "FD 3.5g Flower Greenhouse Melon Collie (Hybrid-Sativa)" at bounding box center [405, 103] width 667 height 24
click at [313, 101] on input "FD 3.5g Flower Greenhouse Melon Collie (Hybrid-Sativa)" at bounding box center [405, 103] width 667 height 24
paste input "PK Trophy (Hybrid-Indic"
type input "FD 3.5g Flower Greenhouse PK Trophy (Hybrid-Indica)"
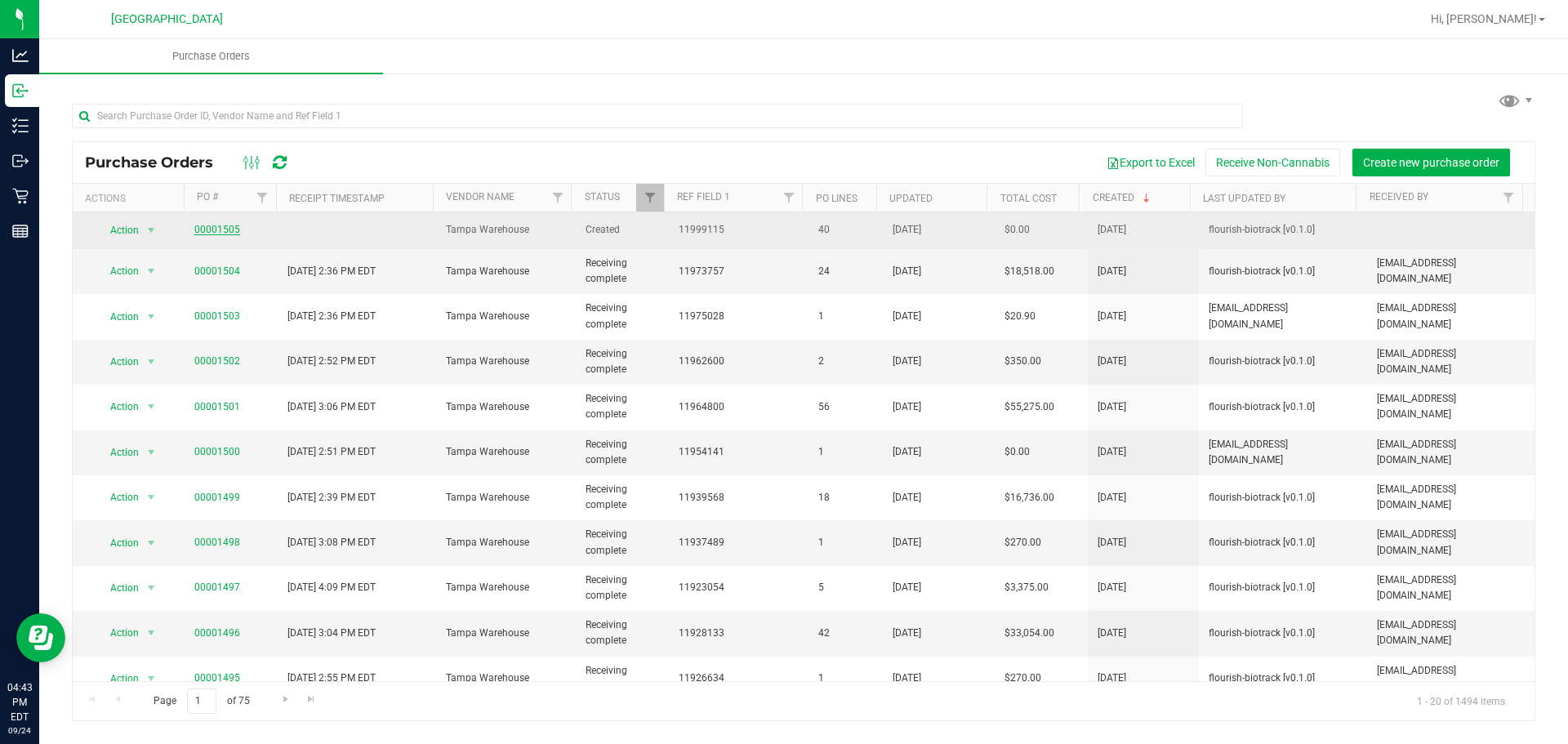
click at [218, 232] on link "00001505" at bounding box center [218, 229] width 45 height 12
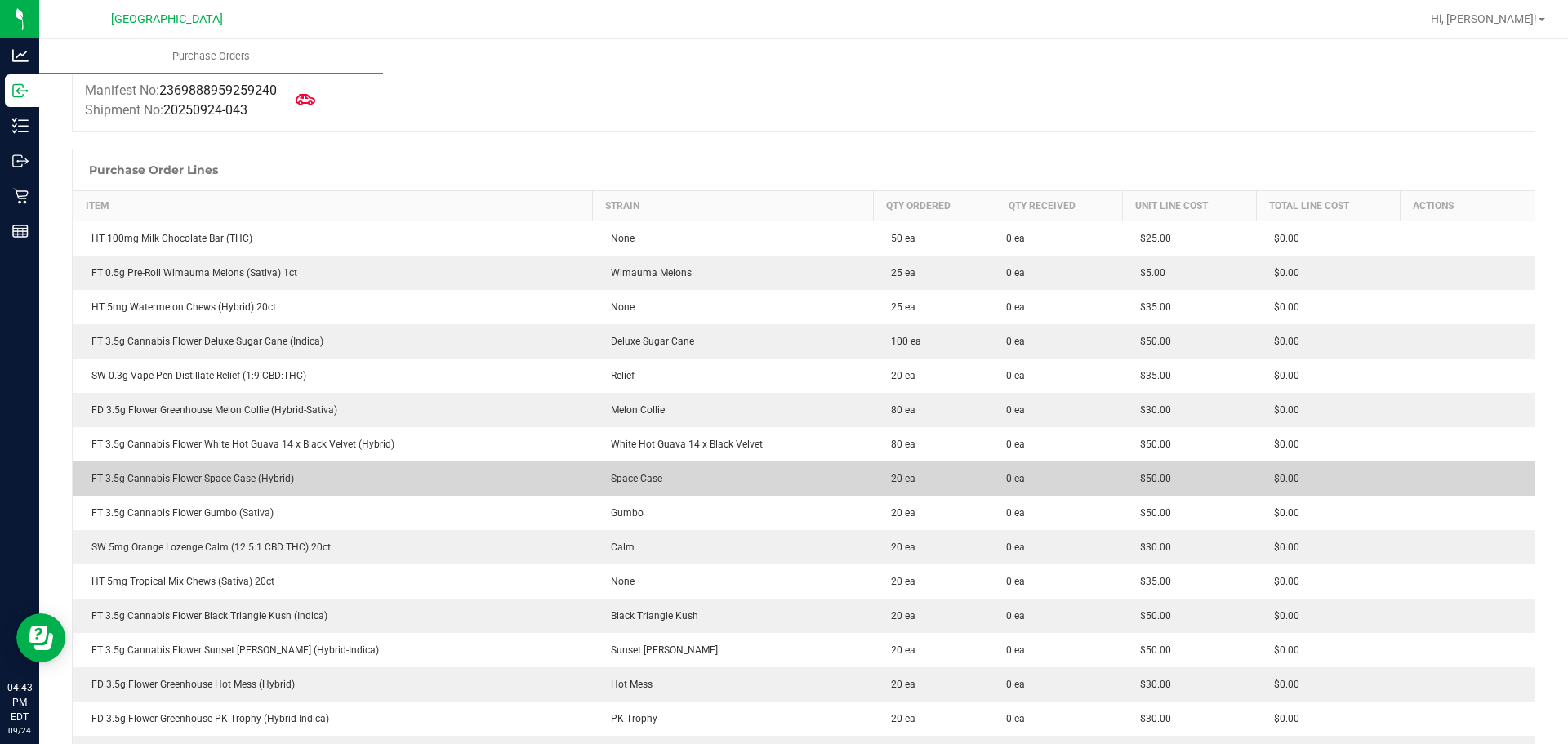
scroll to position [245, 0]
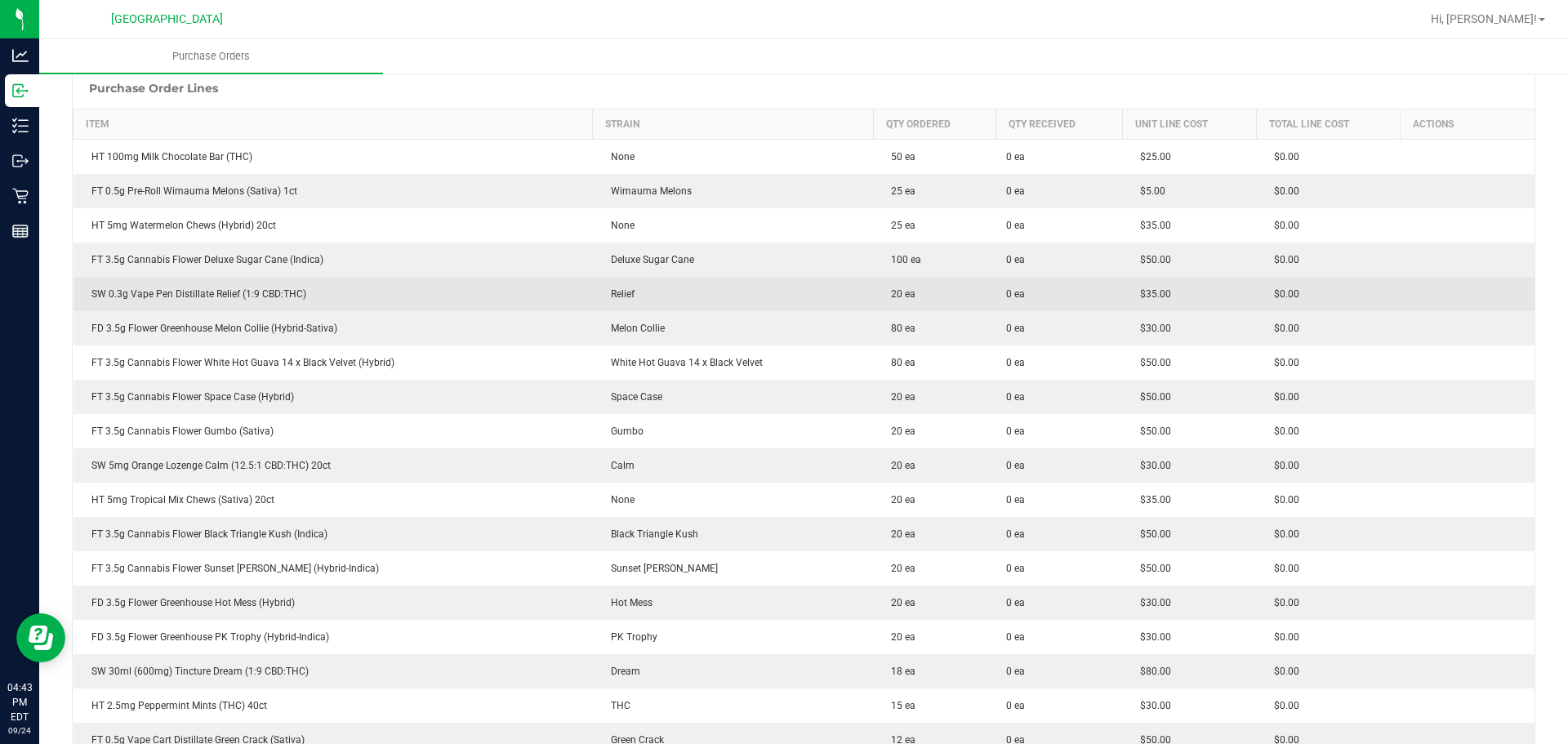
click at [224, 294] on div "SW 0.3g Vape Pen Distillate Relief (1:9 CBD:THC)" at bounding box center [334, 294] width 500 height 14
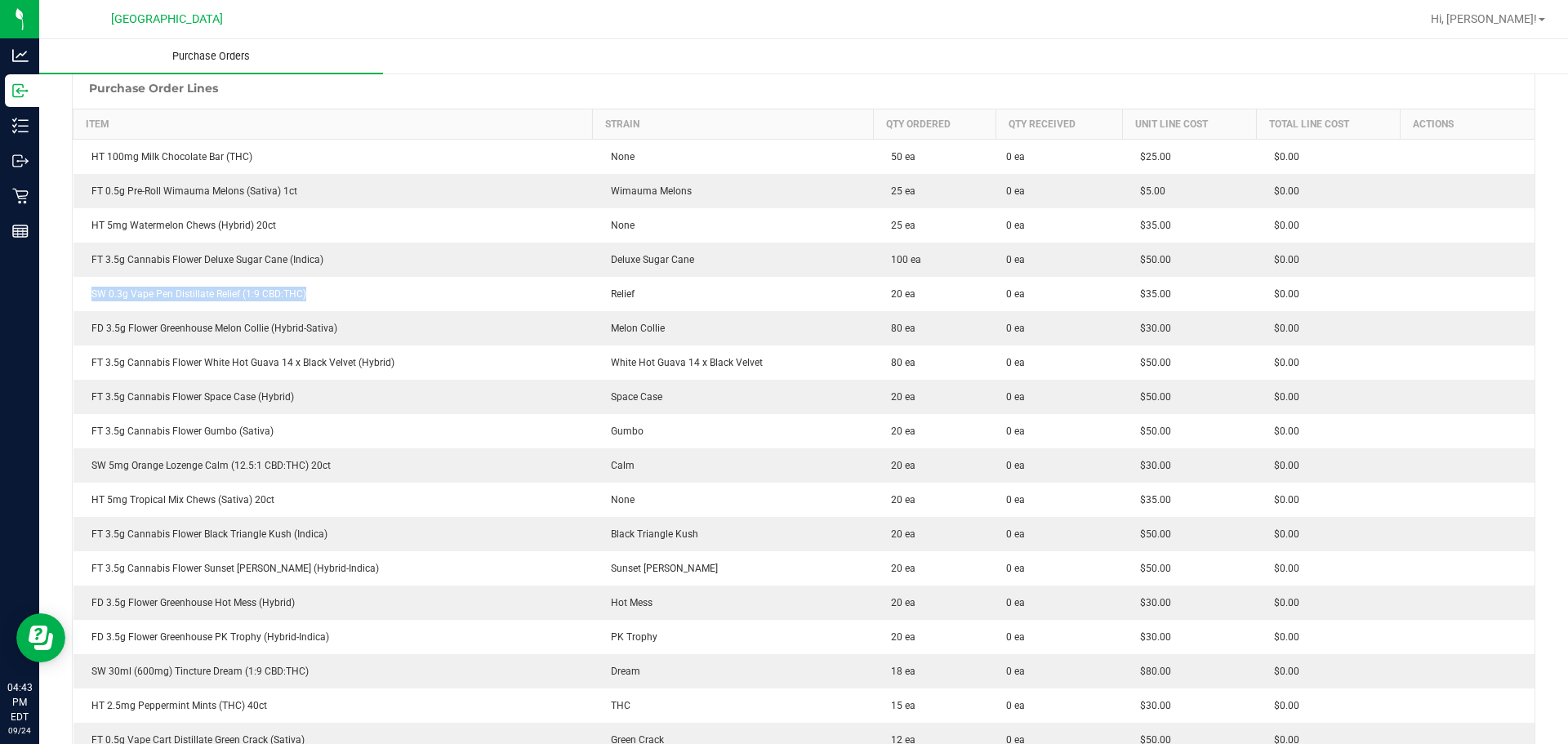
copy div "SW 0.3g Vape Pen Distillate Relief (1:9 CBD:THC)"
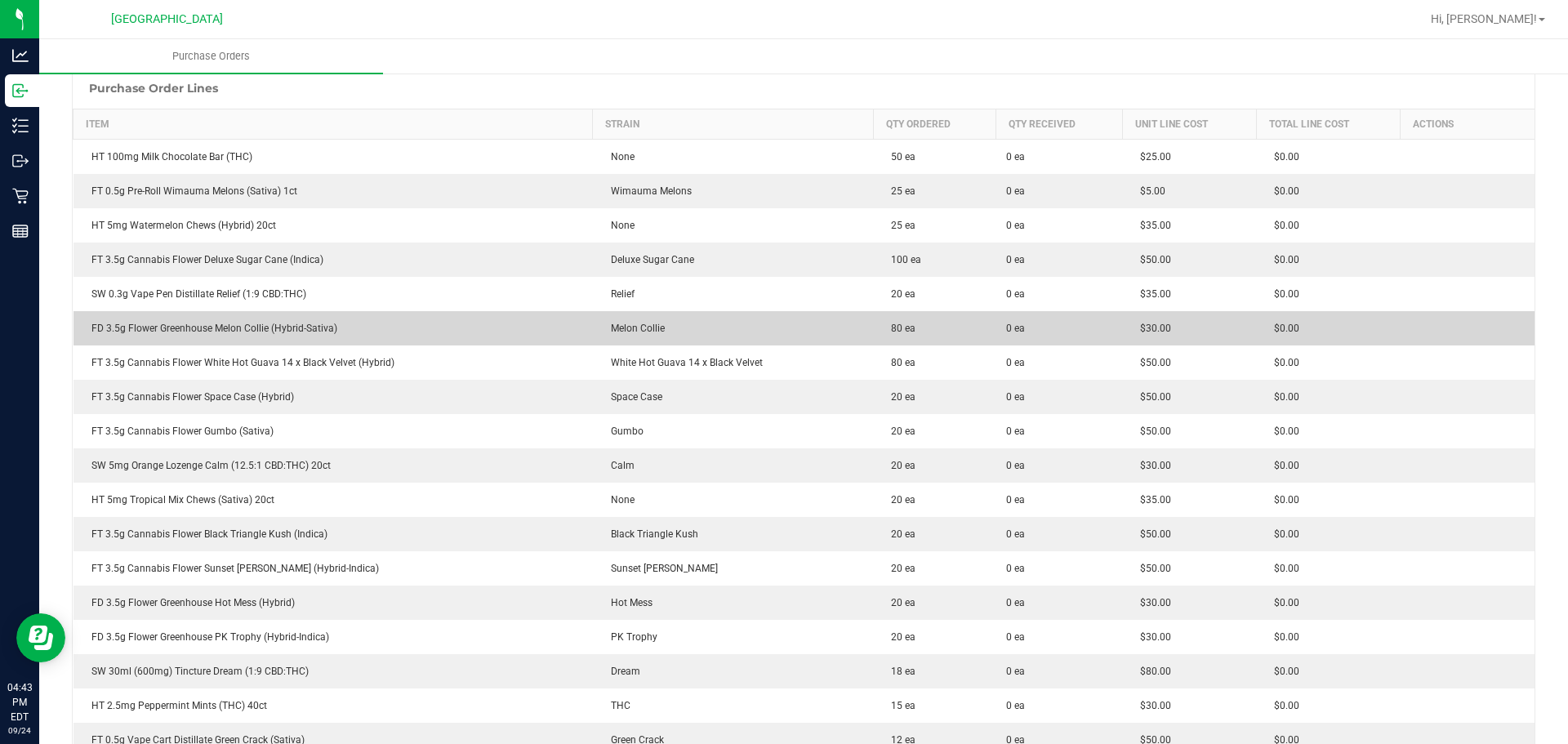
click at [417, 324] on div "FD 3.5g Flower Greenhouse Melon Collie (Hybrid-Sativa)" at bounding box center [334, 328] width 500 height 14
click at [263, 321] on div "FD 3.5g Flower Greenhouse Melon Collie (Hybrid-Sativa)" at bounding box center [334, 328] width 500 height 14
copy div "FD 3.5g Flower Greenhouse Melon Collie (Hybrid-Sativa)"
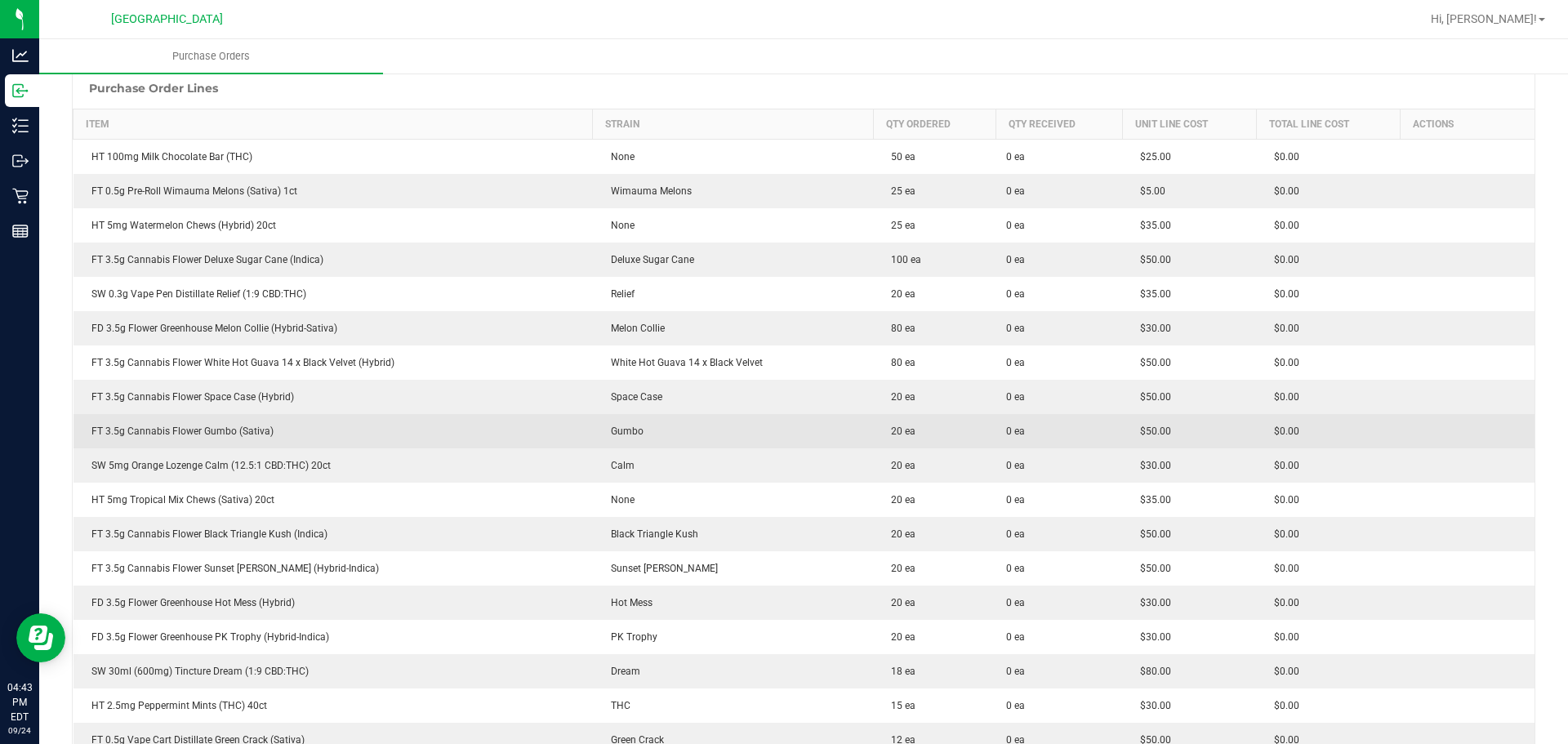
click at [237, 427] on div "FT 3.5g Cannabis Flower Gumbo (Sativa)" at bounding box center [334, 431] width 500 height 14
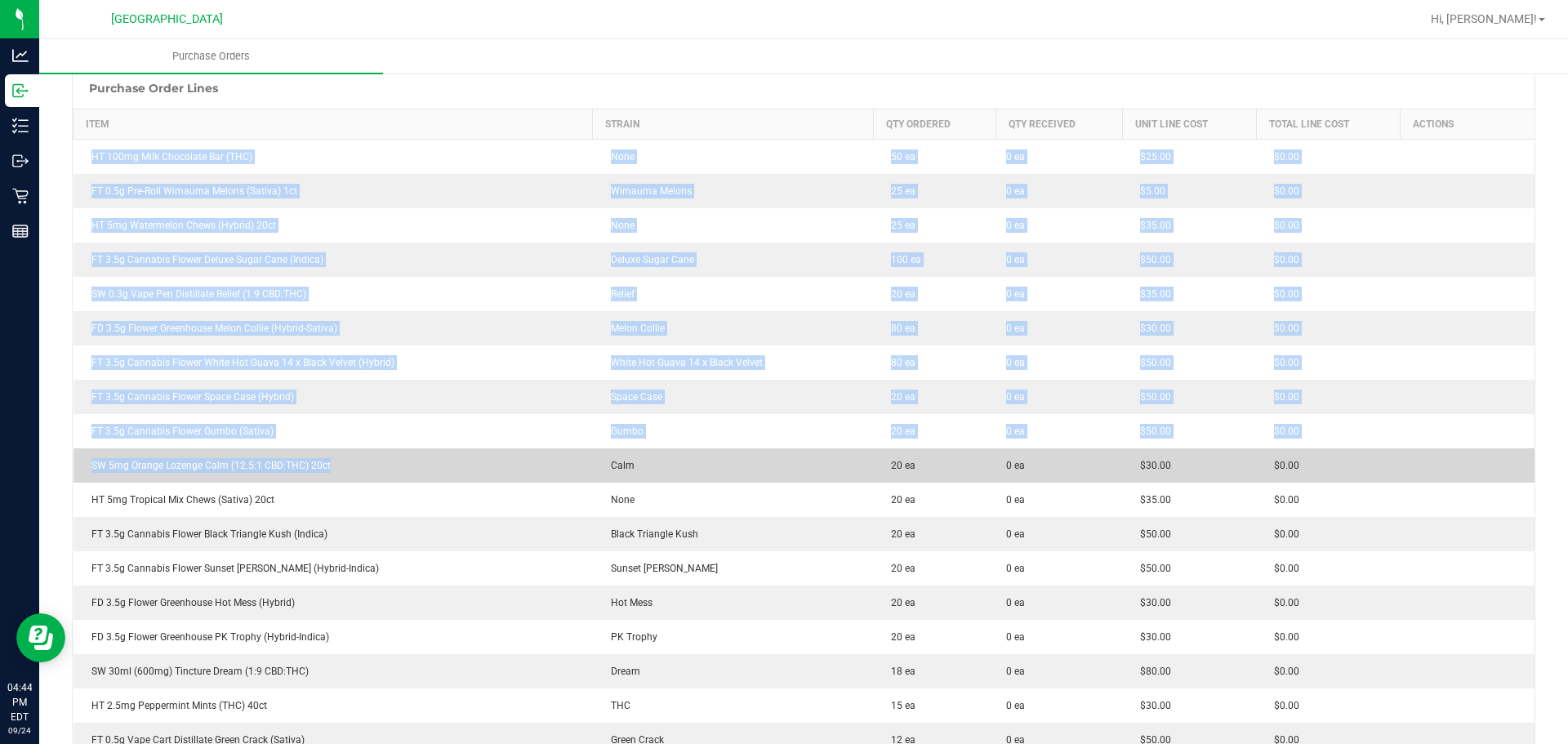
drag, startPoint x: 79, startPoint y: 141, endPoint x: 372, endPoint y: 449, distance: 425.1
click at [372, 449] on td "SW 5mg Orange Lozenge Calm (12.5:1 CBD:THC) 20ct" at bounding box center [333, 466] width 519 height 34
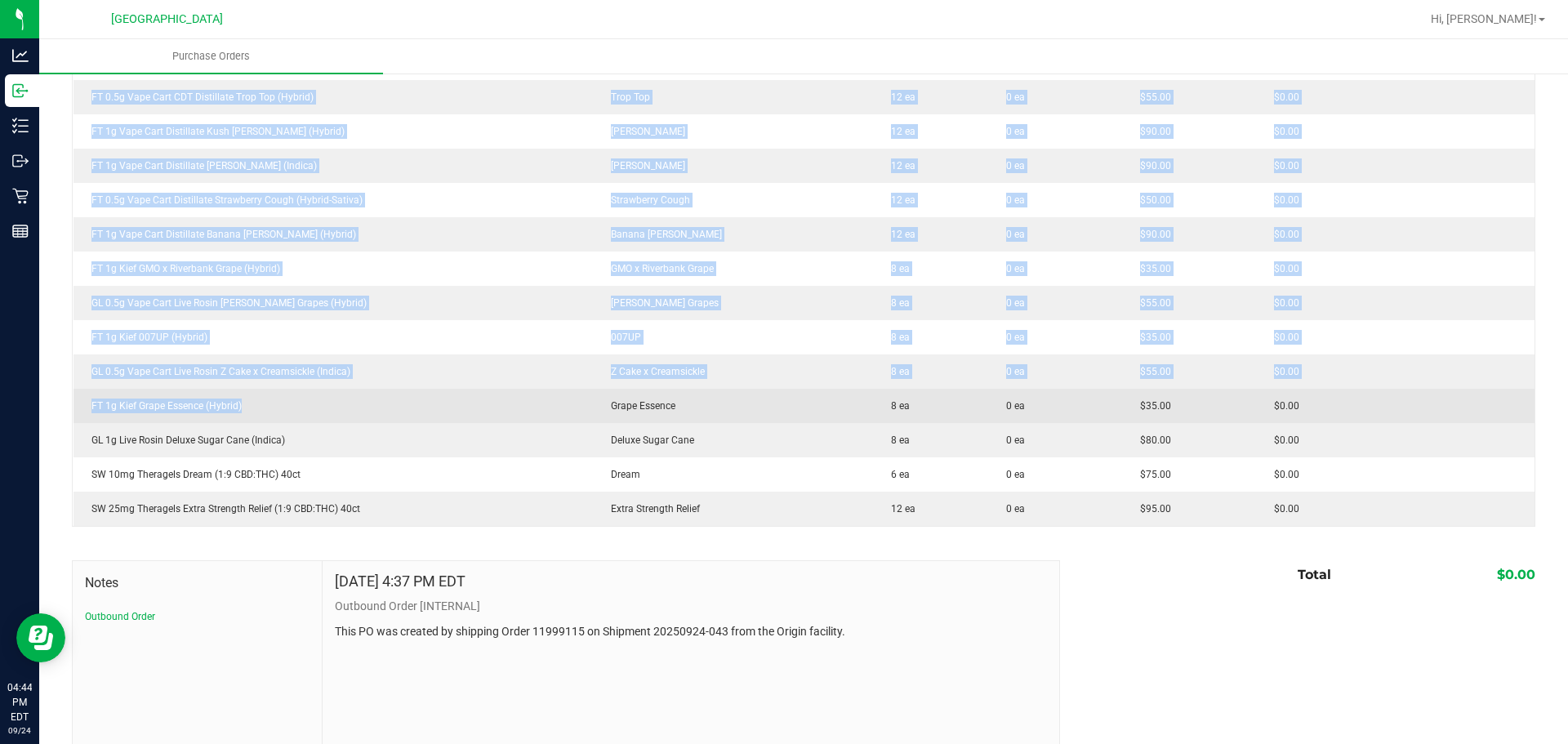
scroll to position [1203, 0]
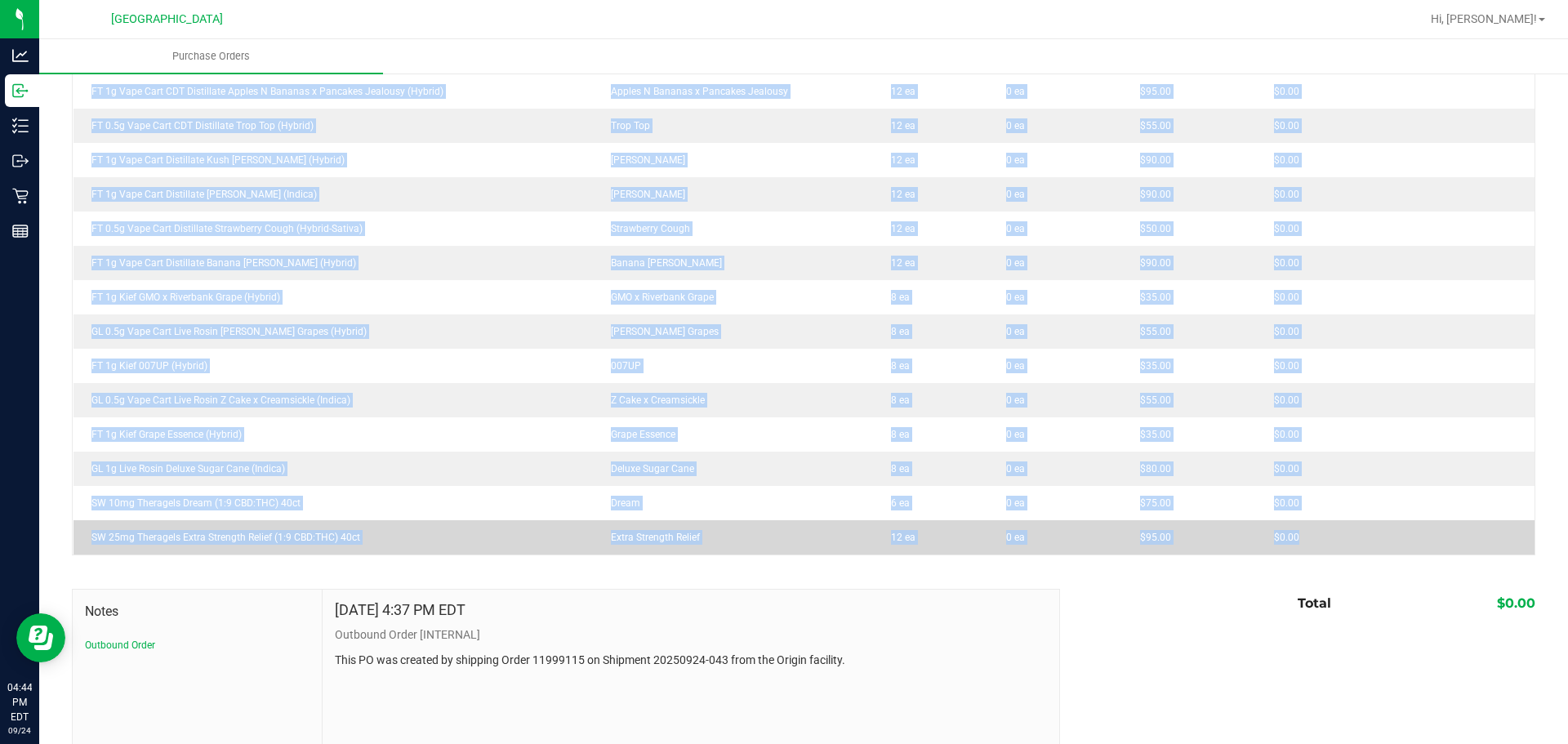
drag, startPoint x: 85, startPoint y: 157, endPoint x: 1389, endPoint y: 539, distance: 1358.8
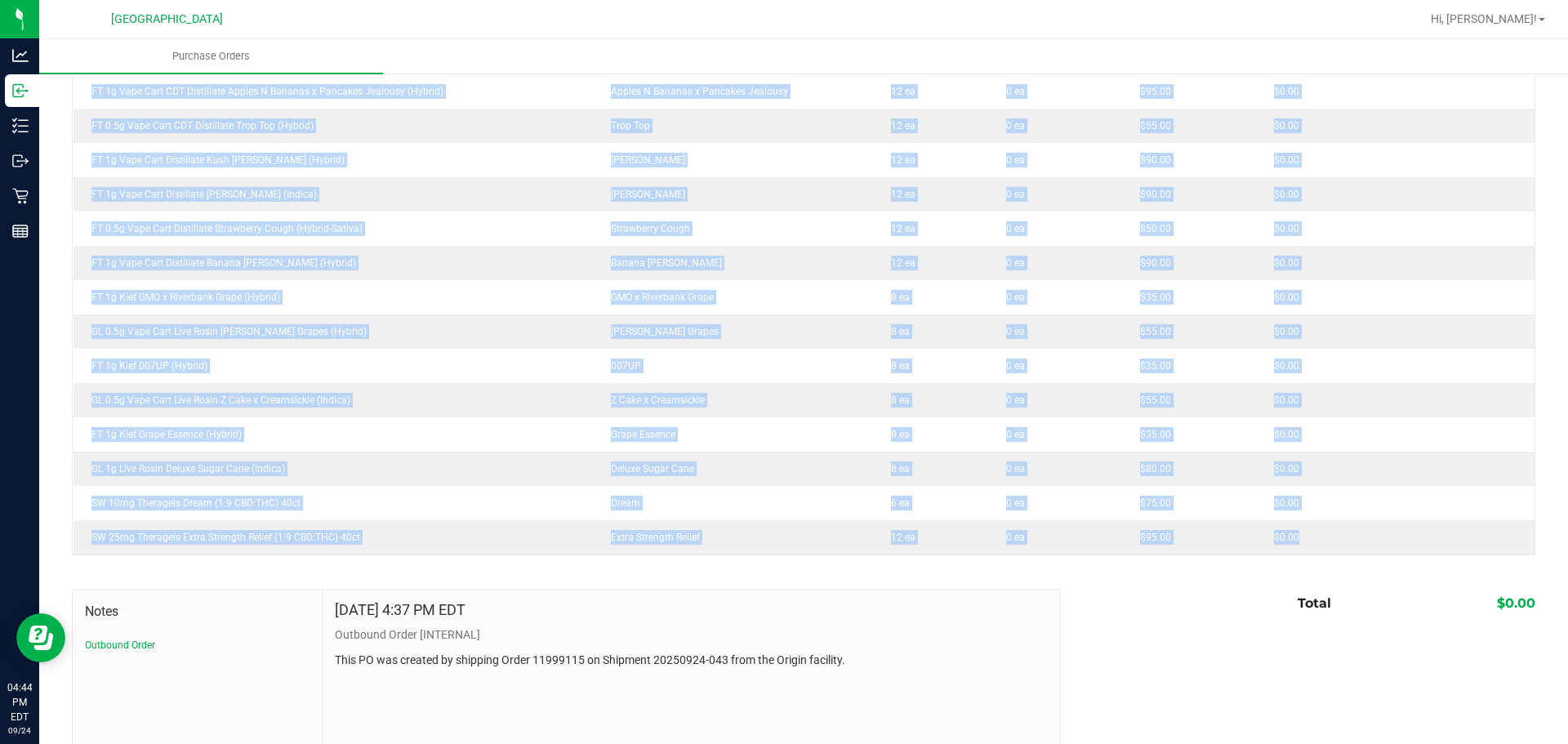
copy tbody "HT 100mg Milk Chocolate Bar (THC) None 50 ea 0 ea $25.00 $0.00 FT 0.5g Pre-Roll…"
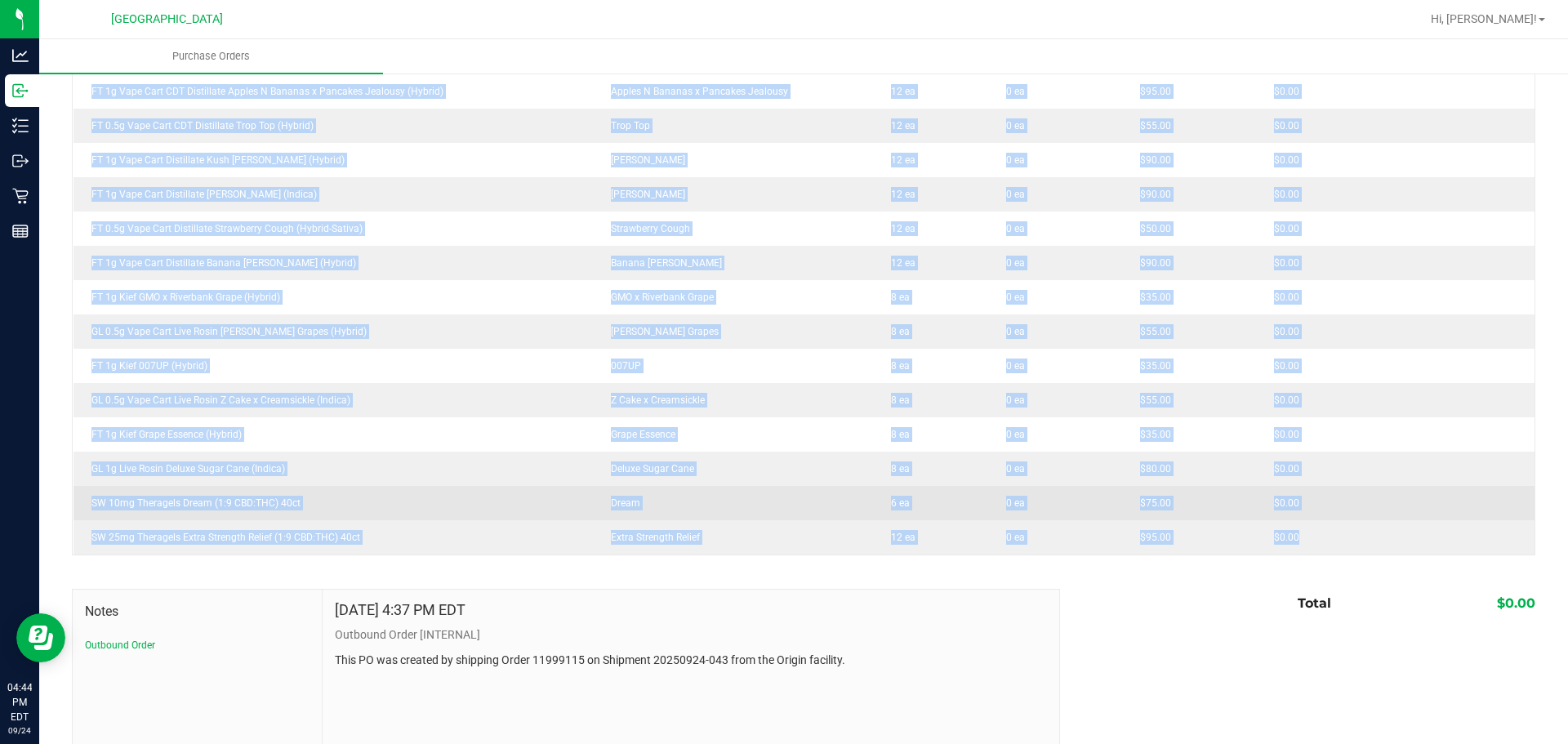
click at [544, 499] on div "SW 10mg Theragels Dream (1:9 CBD:THC) 40ct" at bounding box center [334, 503] width 500 height 14
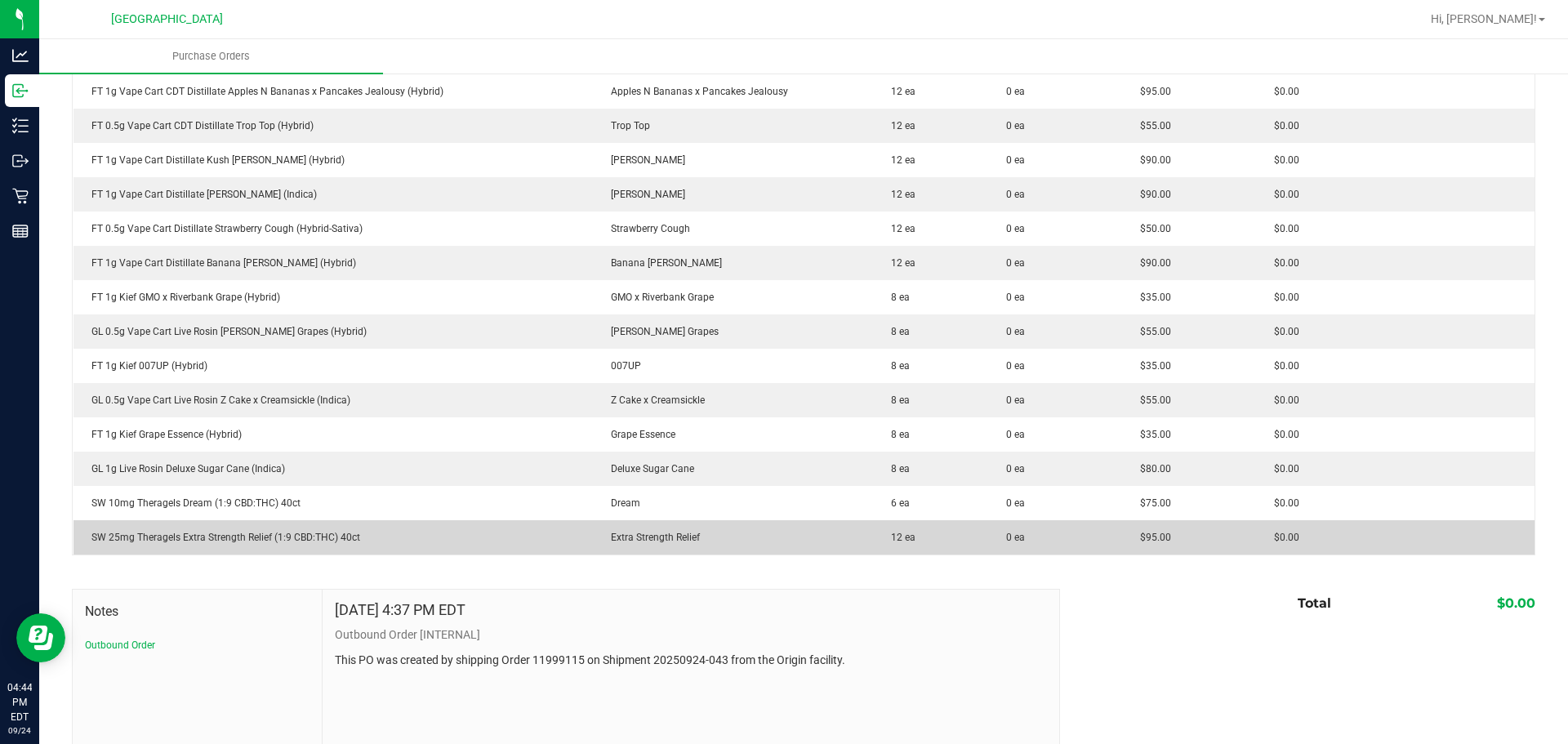
drag, startPoint x: 88, startPoint y: 256, endPoint x: 1340, endPoint y: 542, distance: 1284.3
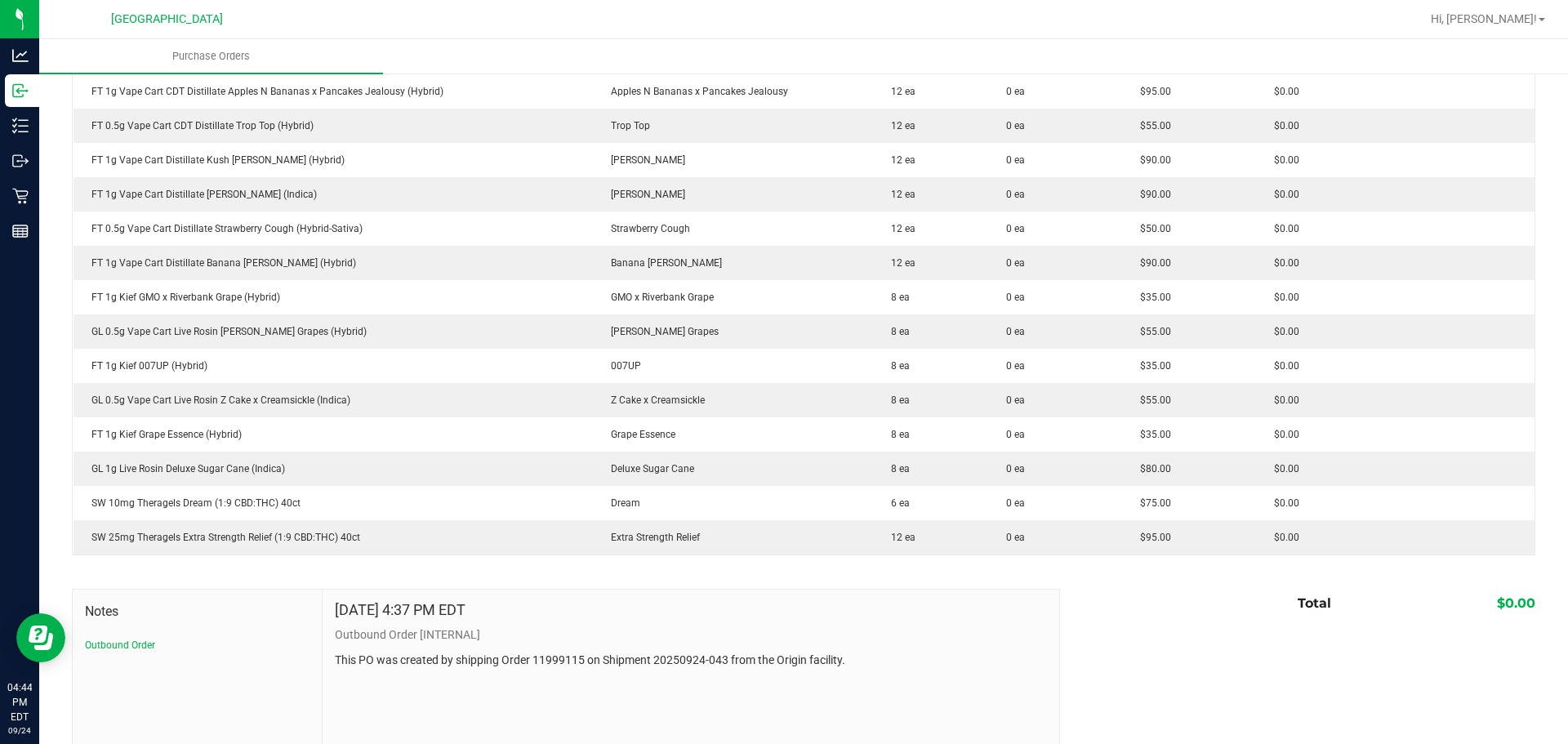
copy tbody "HT 100mg Milk Chocolate Bar (THC) None 50 ea 0 ea $25.00 $0.00 FT 0.5g Pre-Roll…"
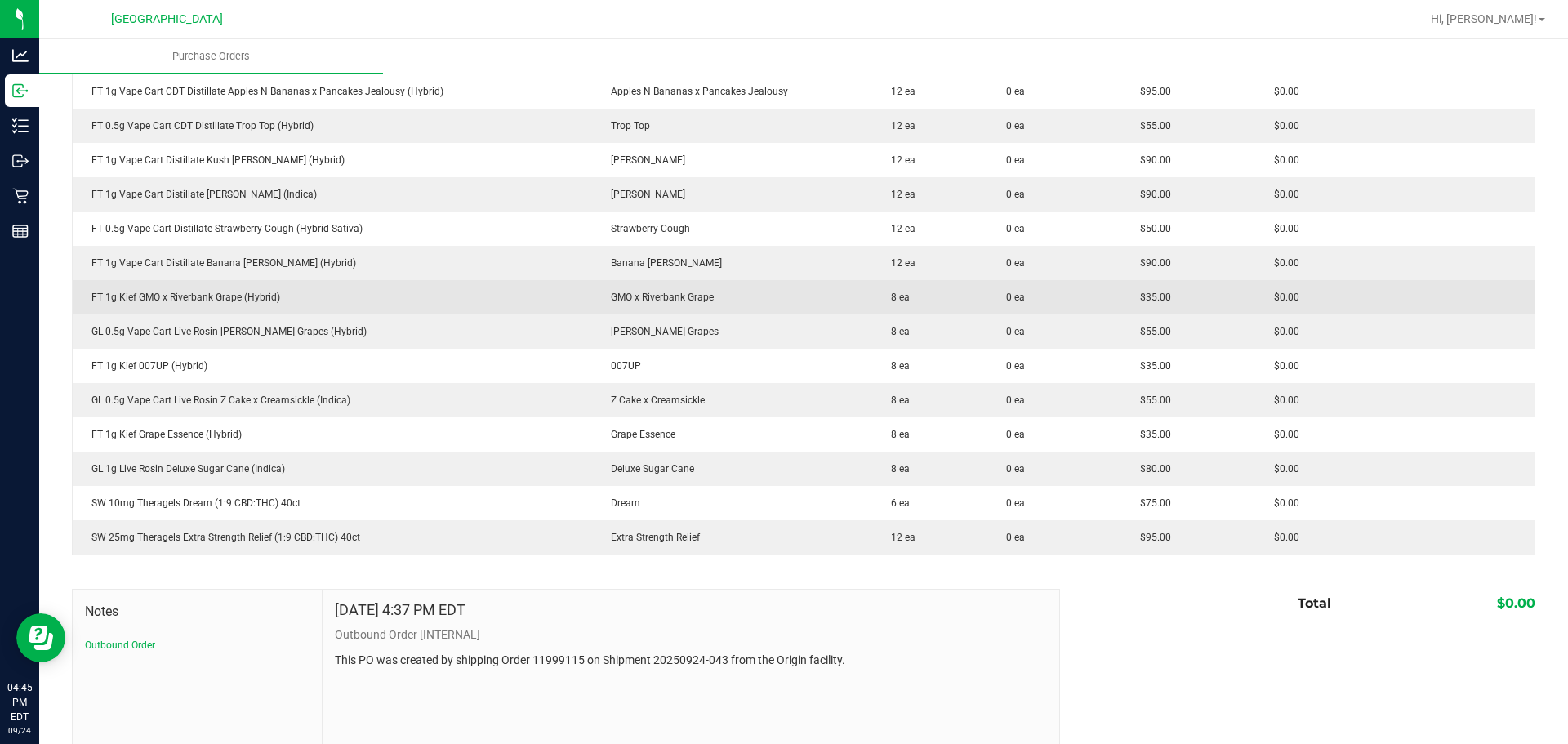
drag, startPoint x: 442, startPoint y: 287, endPoint x: 394, endPoint y: 301, distance: 50.0
click at [442, 287] on td "FT 1g Kief GMO x Riverbank Grape (Hybrid)" at bounding box center [333, 297] width 519 height 34
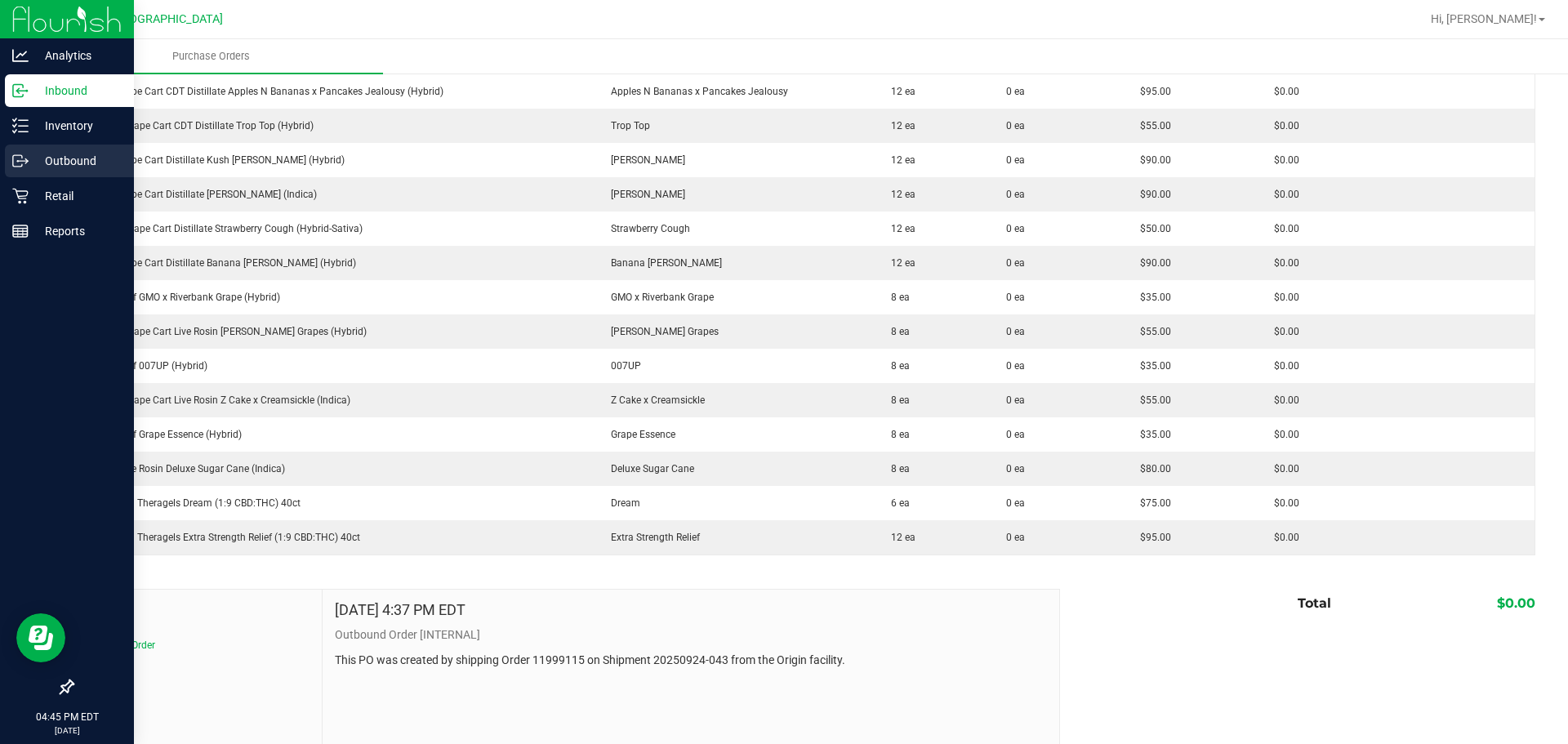
click at [0, 150] on link "Outbound" at bounding box center [67, 162] width 134 height 35
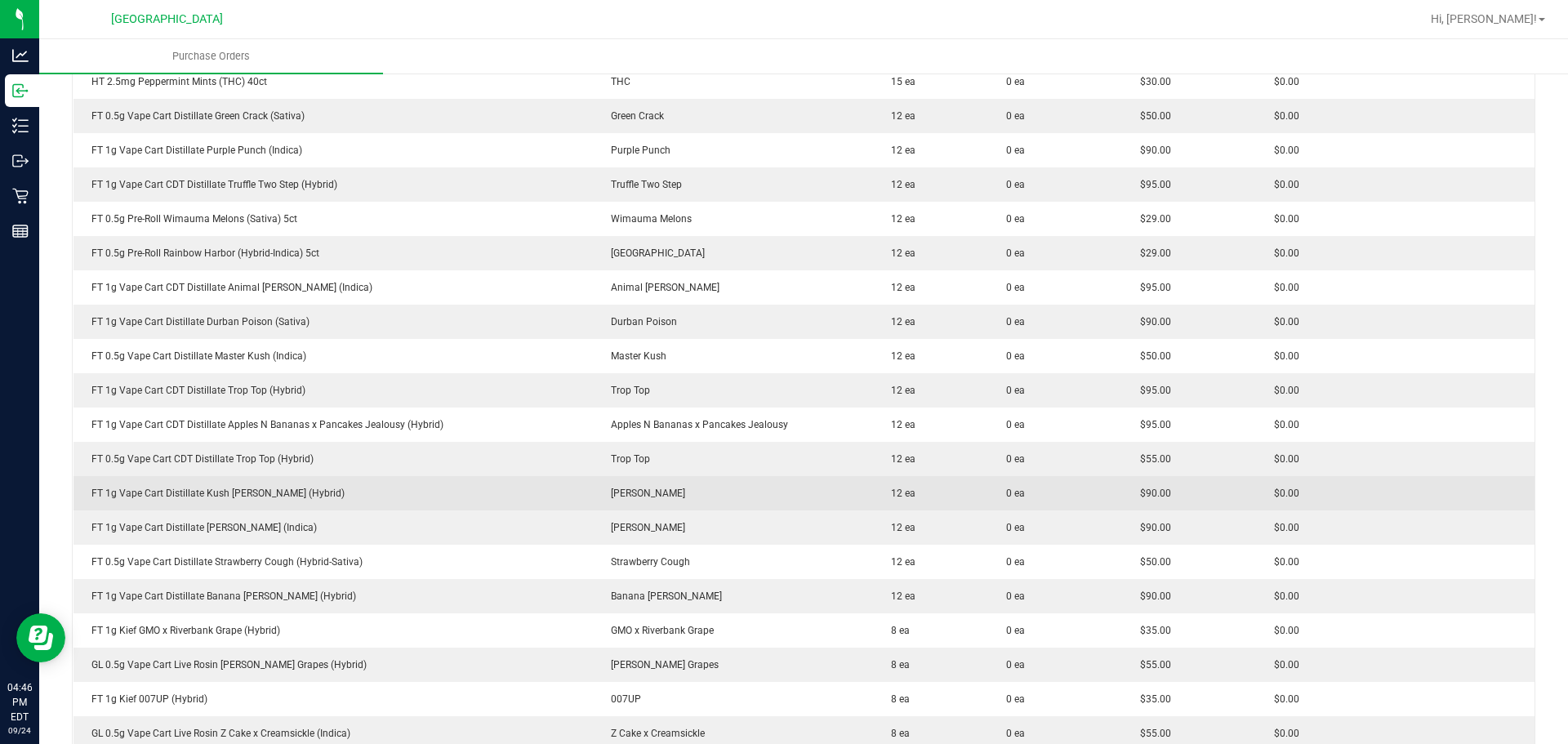
scroll to position [898, 0]
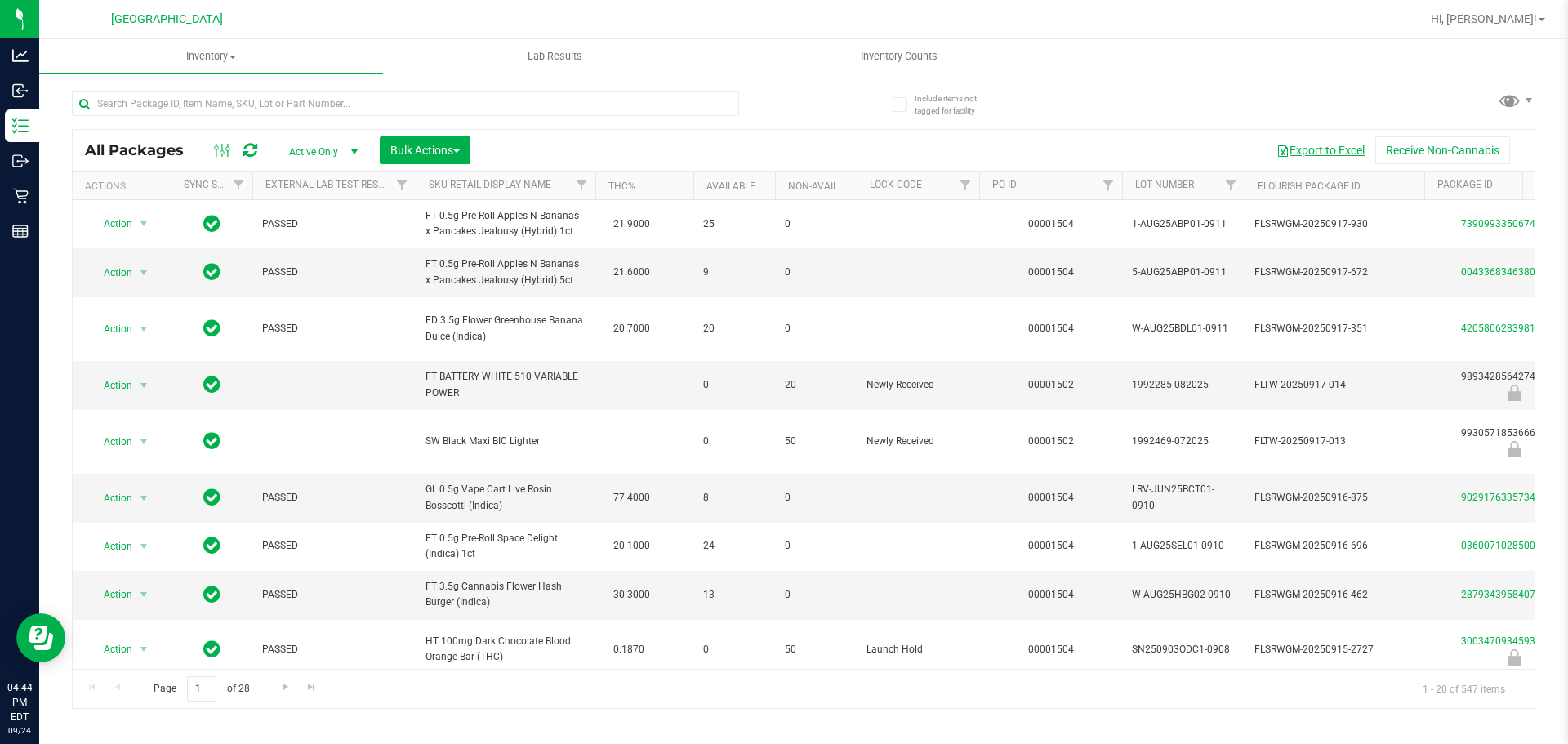
click at [1302, 154] on button "Export to Excel" at bounding box center [1321, 150] width 110 height 28
